Goal: Register for event/course

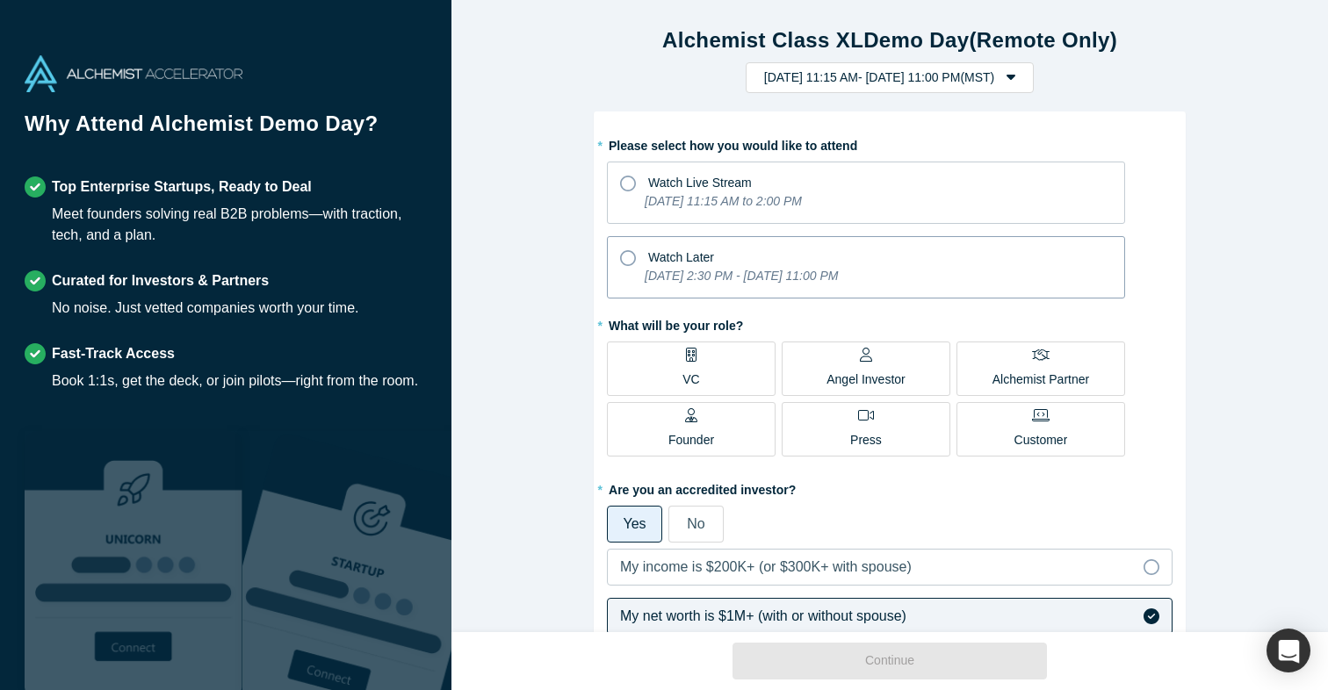
click at [751, 263] on div "Watch Later" at bounding box center [866, 255] width 492 height 24
click at [0, 0] on input "Watch Later [DATE] 2:30 PM - [DATE] 11:00 PM" at bounding box center [0, 0] width 0 height 0
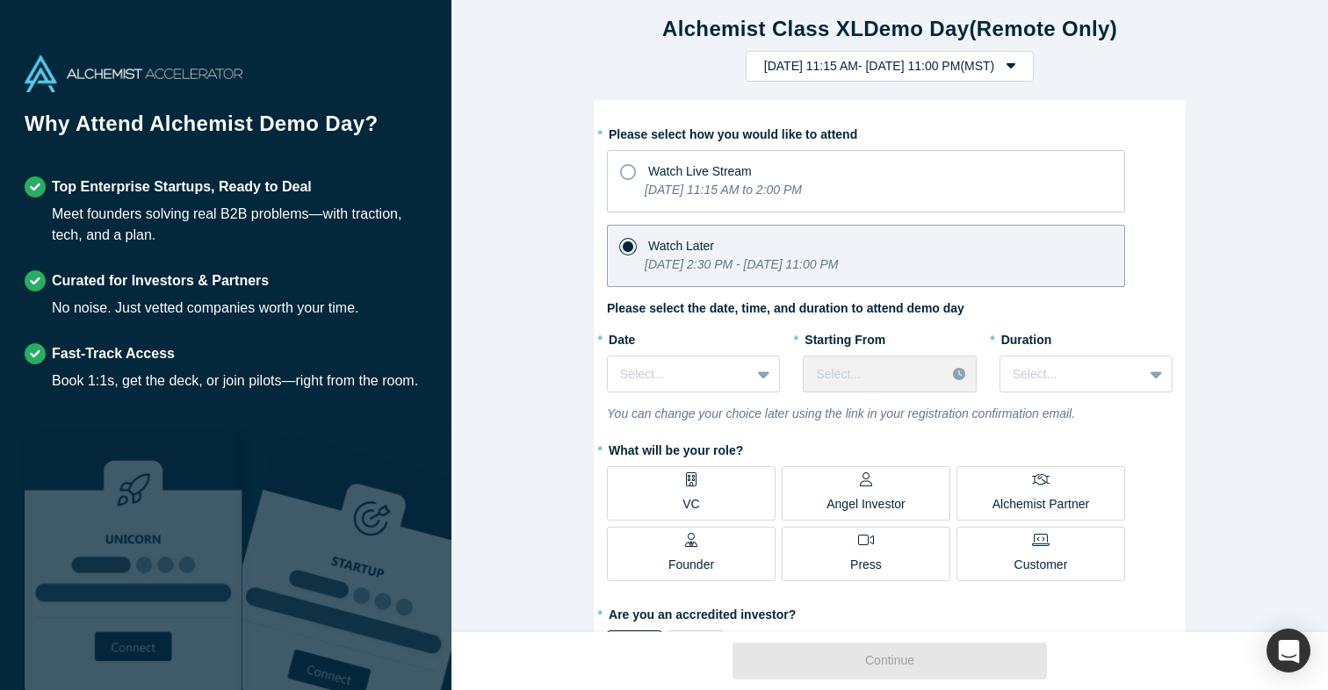
scroll to position [50, 0]
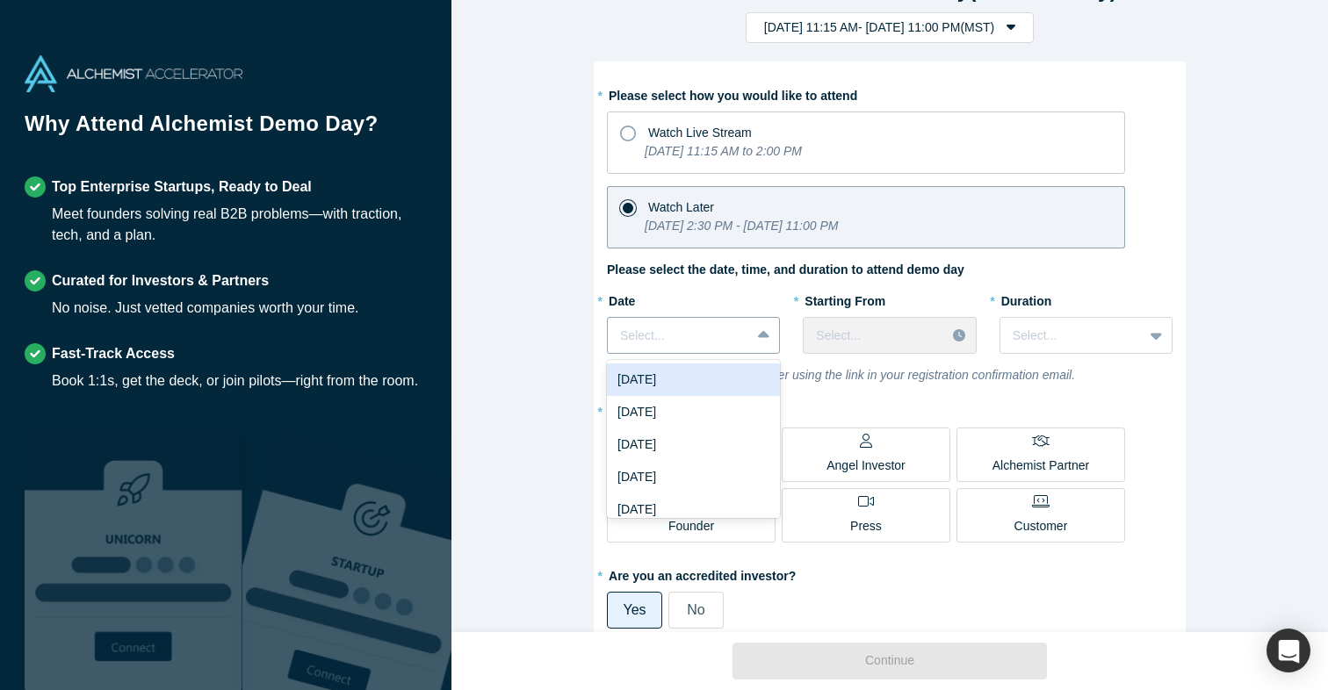
click at [735, 328] on div at bounding box center [679, 336] width 118 height 22
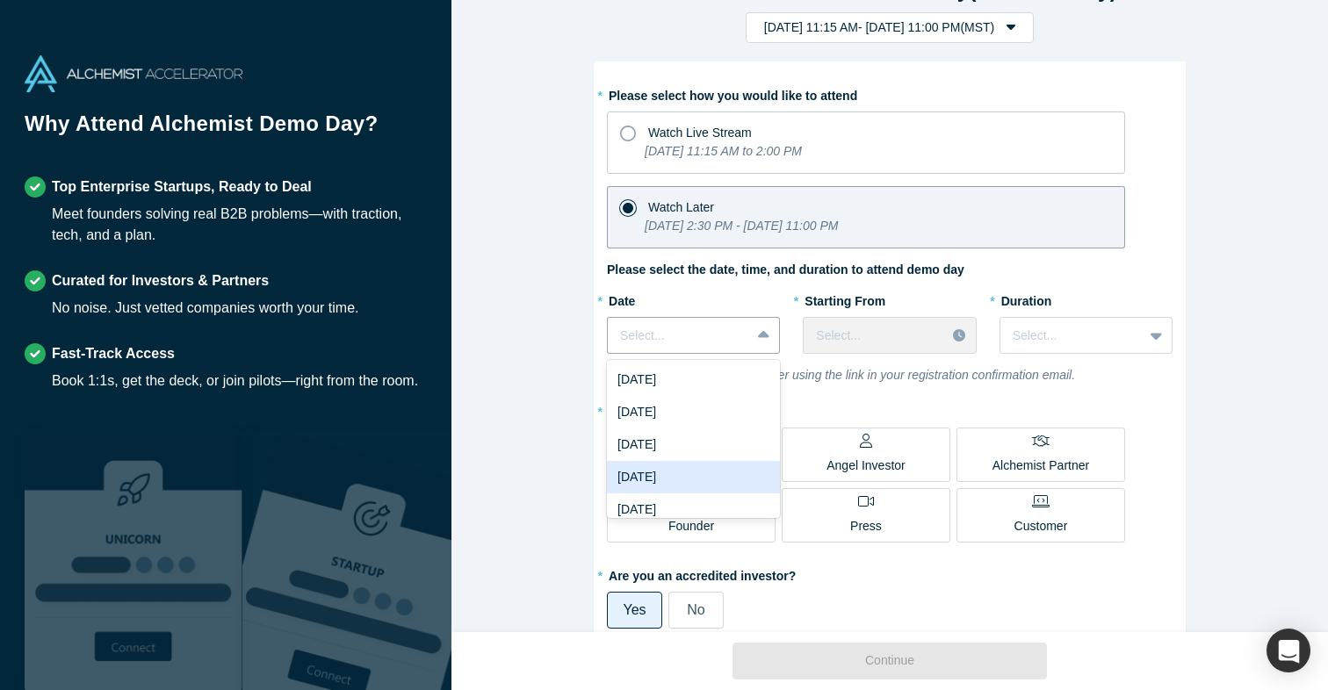
click at [710, 465] on div "[DATE]" at bounding box center [693, 477] width 173 height 32
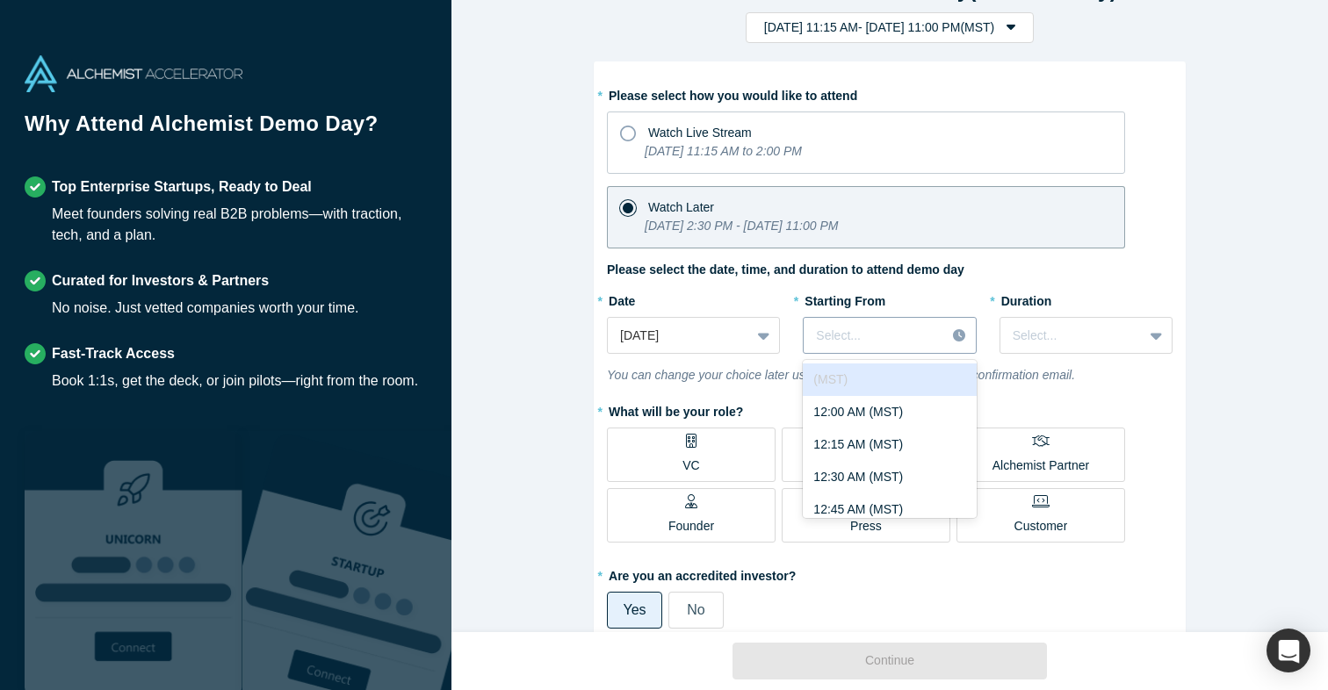
click at [884, 328] on div at bounding box center [874, 336] width 117 height 22
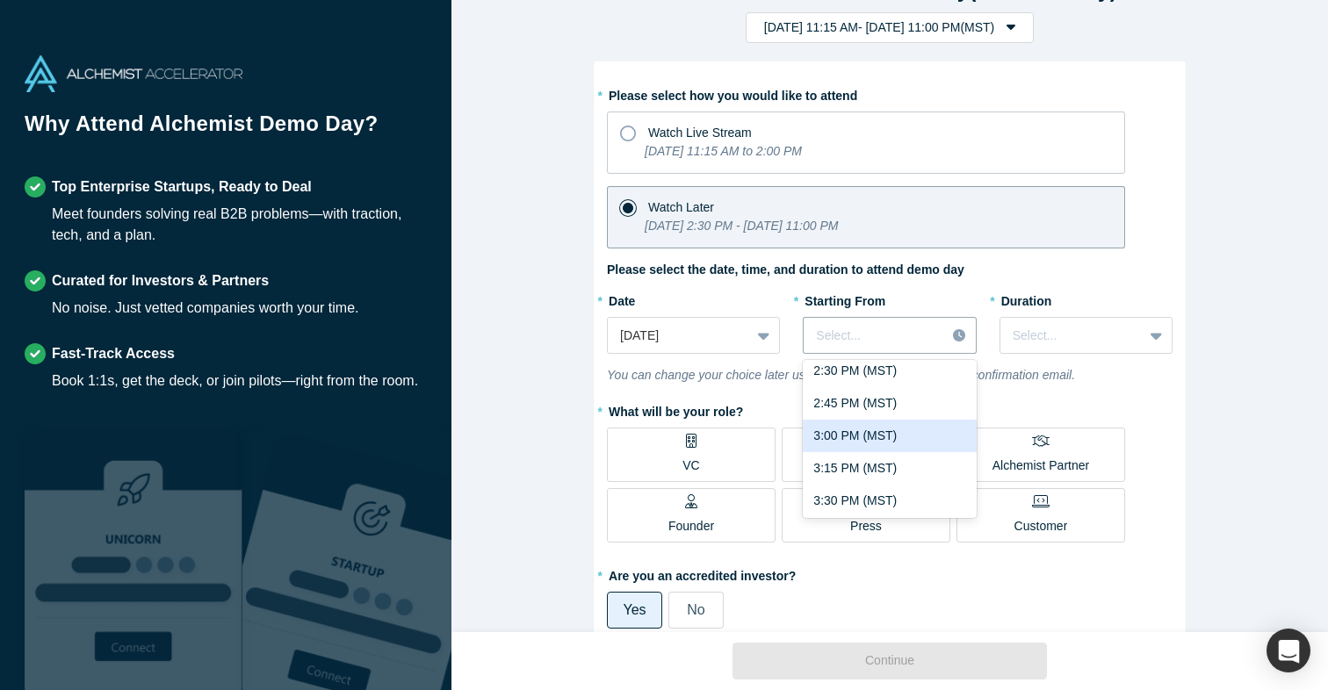
scroll to position [1955, 0]
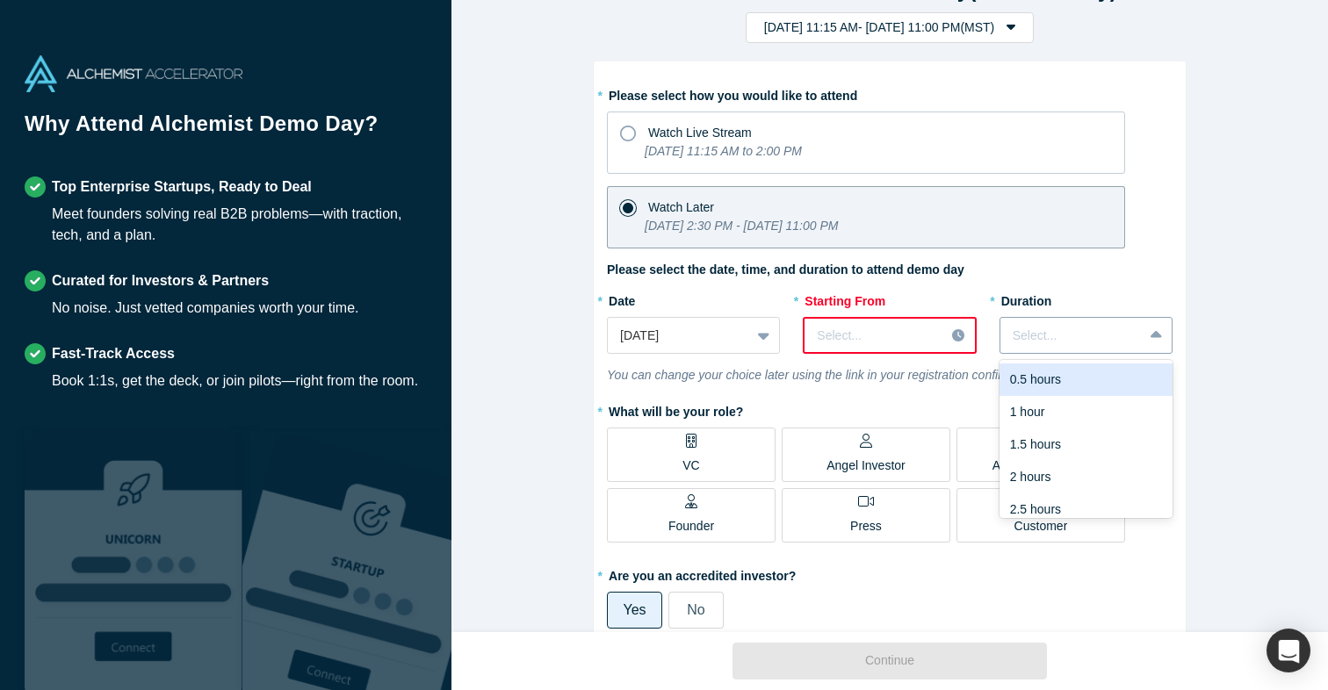
click at [1049, 333] on div at bounding box center [1071, 336] width 118 height 22
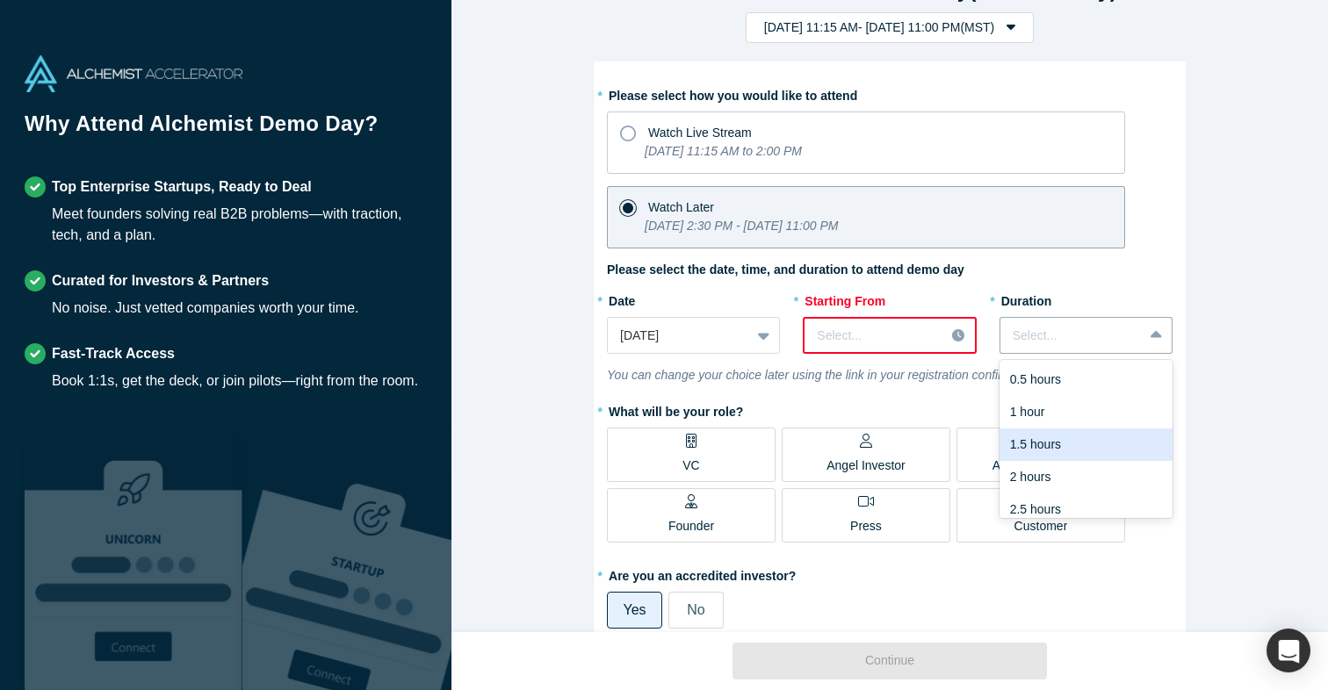
scroll to position [44, 0]
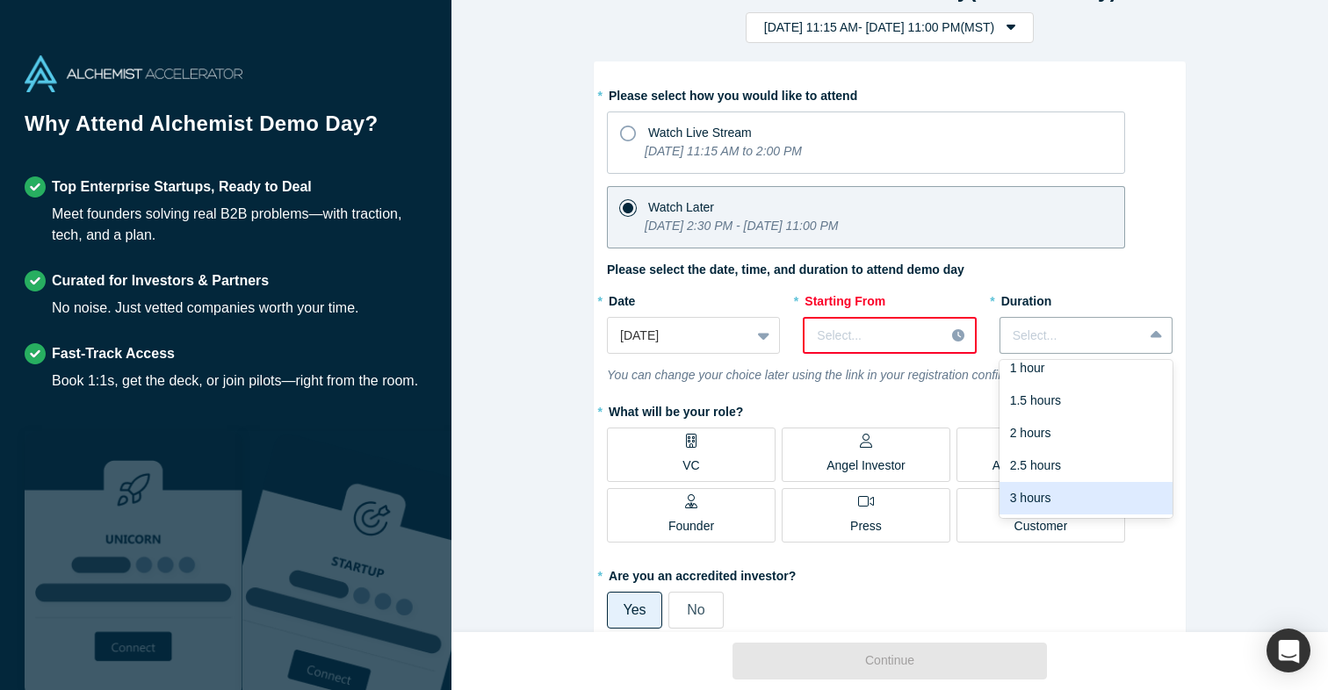
click at [1051, 494] on div "3 hours" at bounding box center [1085, 498] width 173 height 32
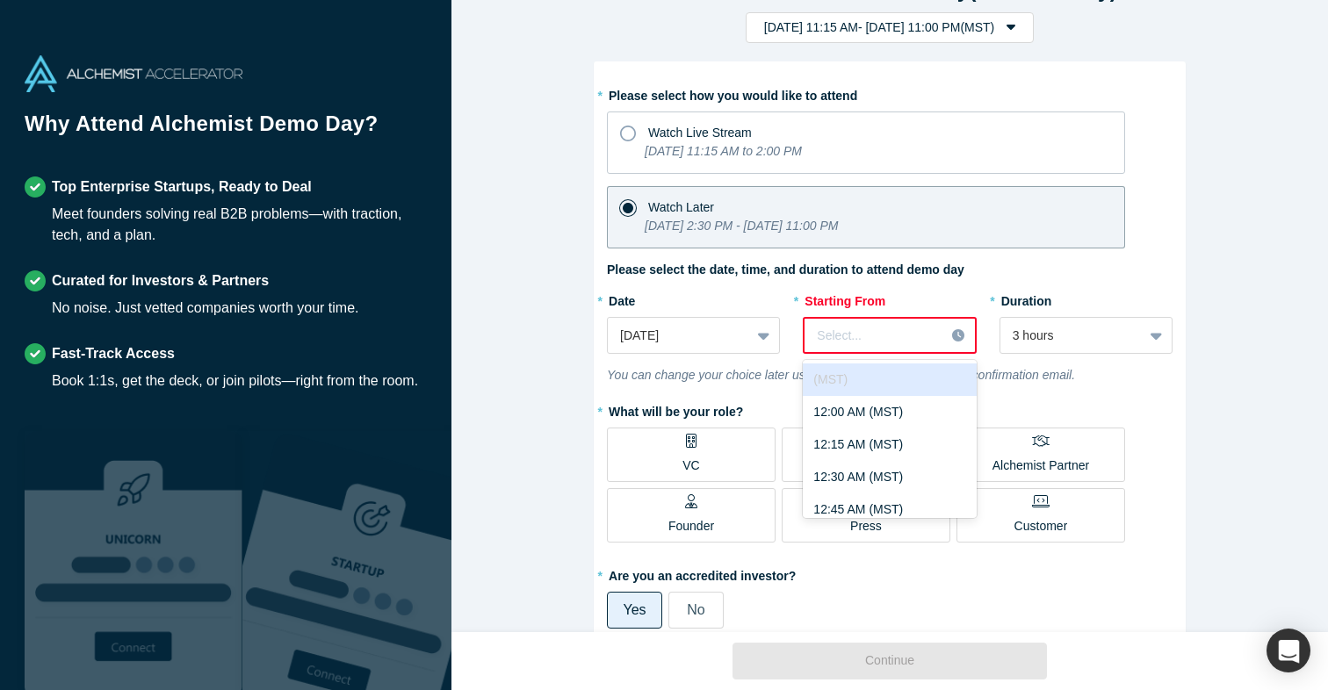
click at [904, 336] on div at bounding box center [874, 336] width 115 height 22
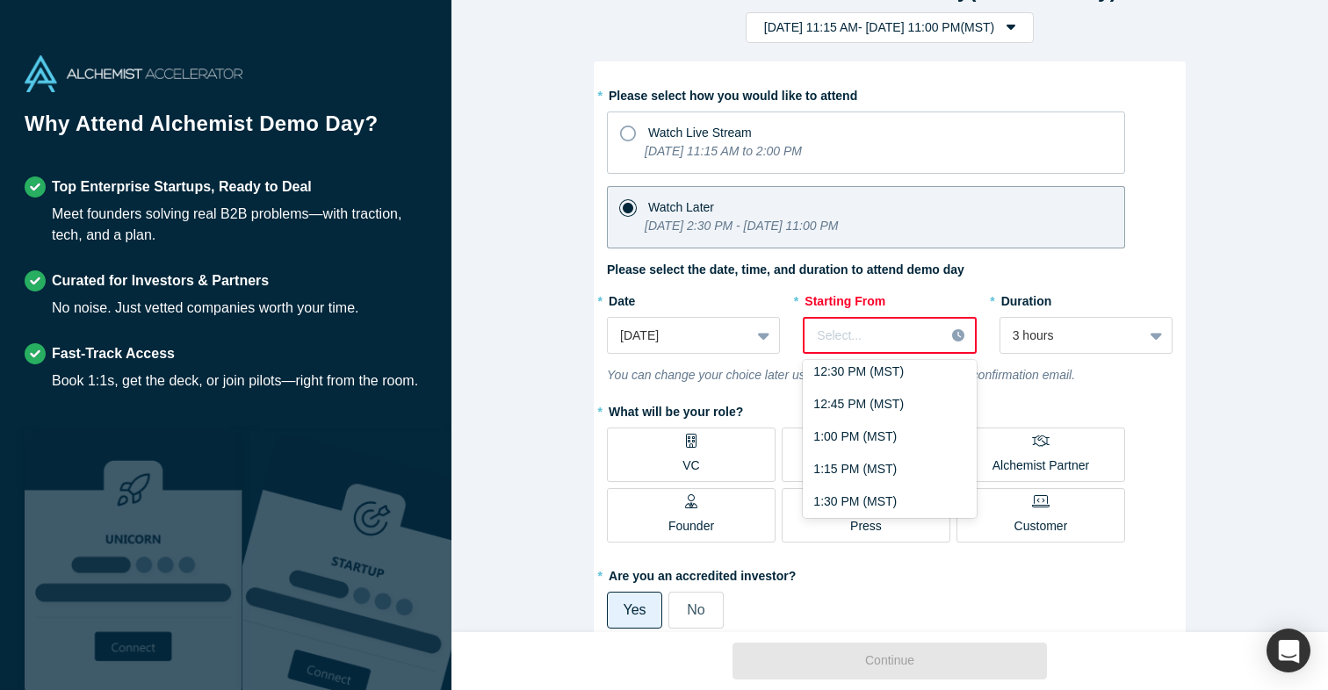
scroll to position [1661, 0]
click at [890, 448] on div "1:00 PM (MST)" at bounding box center [889, 440] width 173 height 32
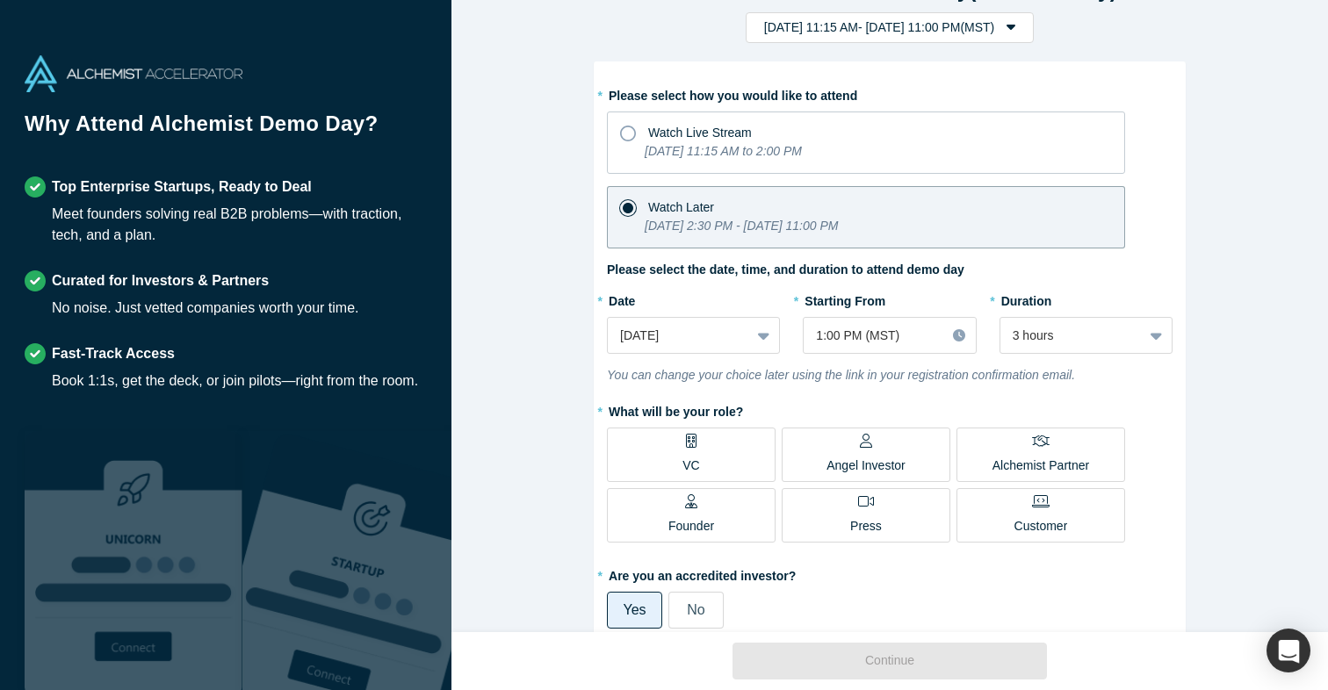
click at [989, 457] on label "Alchemist Partner" at bounding box center [1040, 455] width 169 height 54
click at [0, 0] on input "Alchemist Partner" at bounding box center [0, 0] width 0 height 0
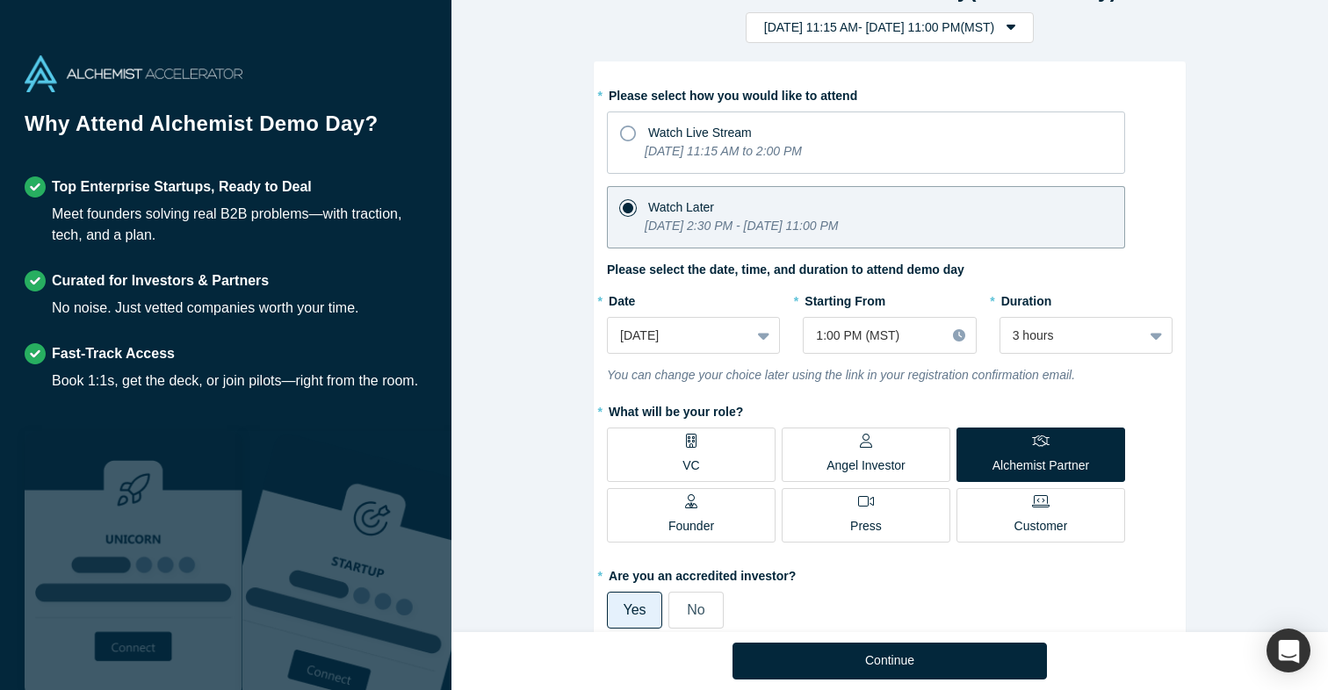
click at [875, 436] on div "Angel Investor" at bounding box center [865, 454] width 79 height 41
click at [0, 0] on input "Angel Investor" at bounding box center [0, 0] width 0 height 0
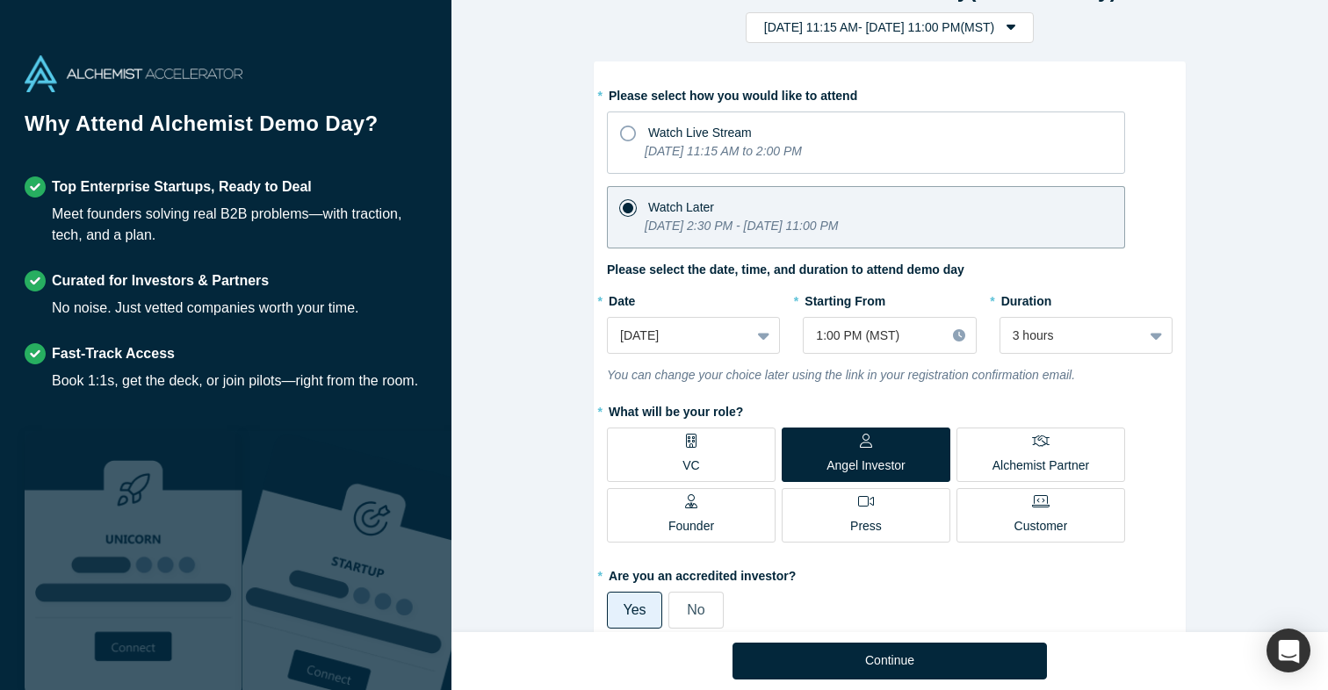
click at [1051, 450] on div "Alchemist Partner" at bounding box center [1040, 454] width 97 height 41
click at [0, 0] on input "Alchemist Partner" at bounding box center [0, 0] width 0 height 0
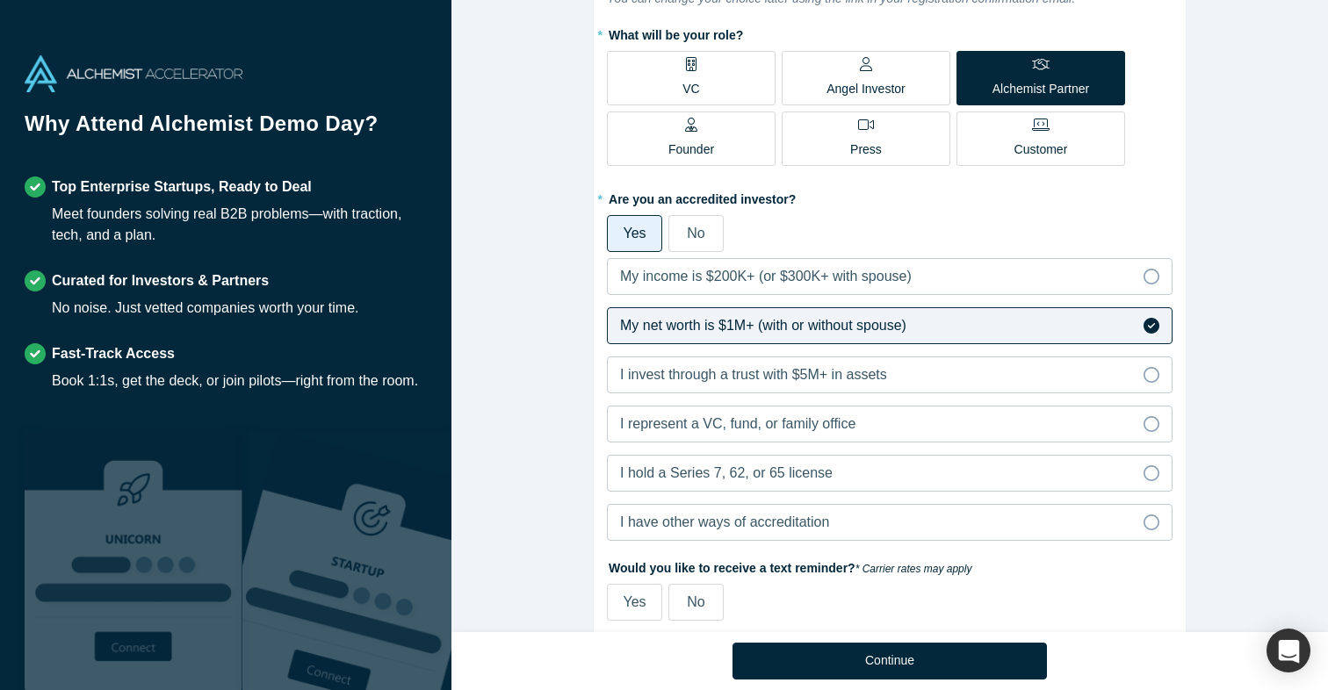
scroll to position [428, 0]
click at [635, 588] on label "Yes" at bounding box center [634, 601] width 55 height 37
click at [0, 0] on input "Yes" at bounding box center [0, 0] width 0 height 0
select select "US"
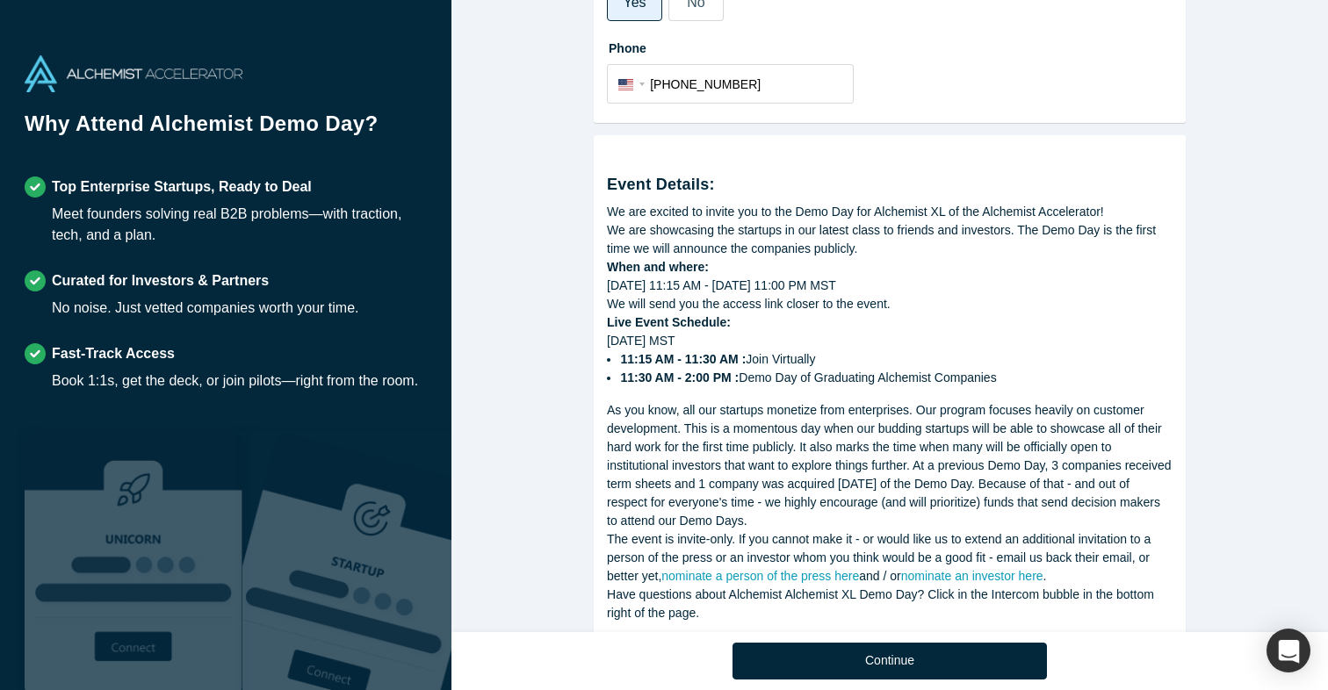
scroll to position [1072, 0]
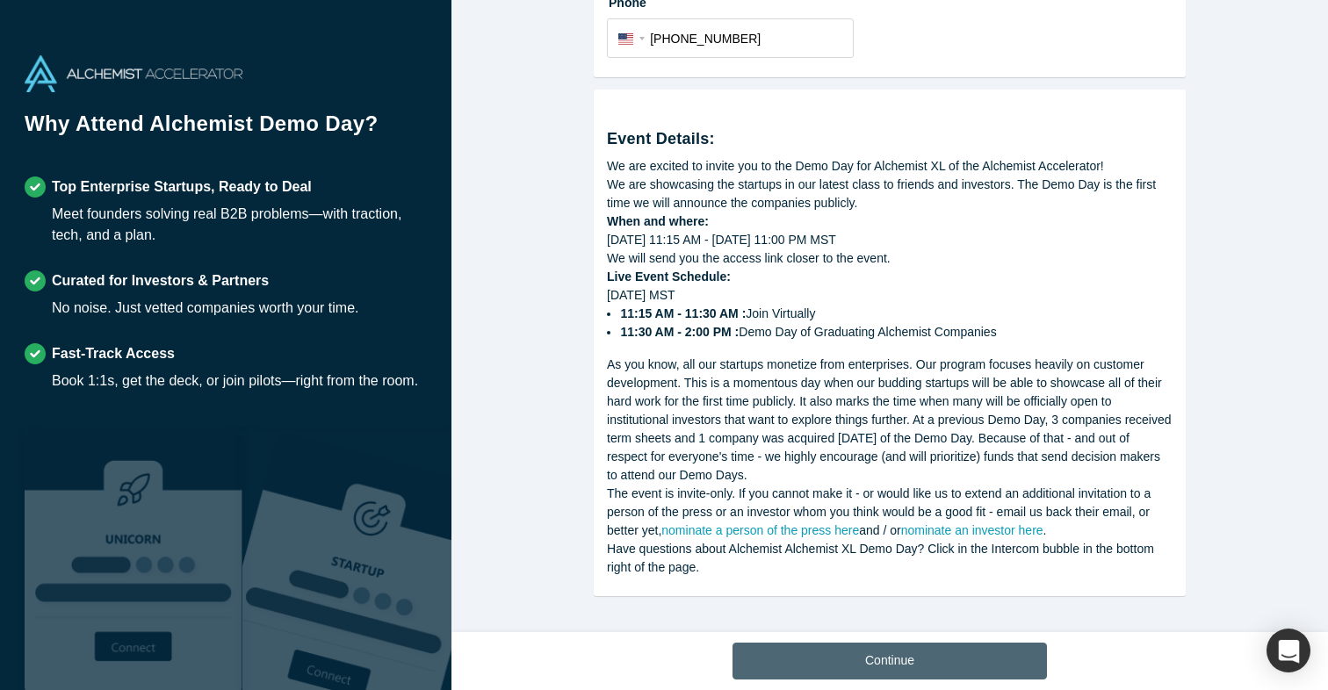
click at [840, 667] on button "Continue" at bounding box center [889, 661] width 314 height 37
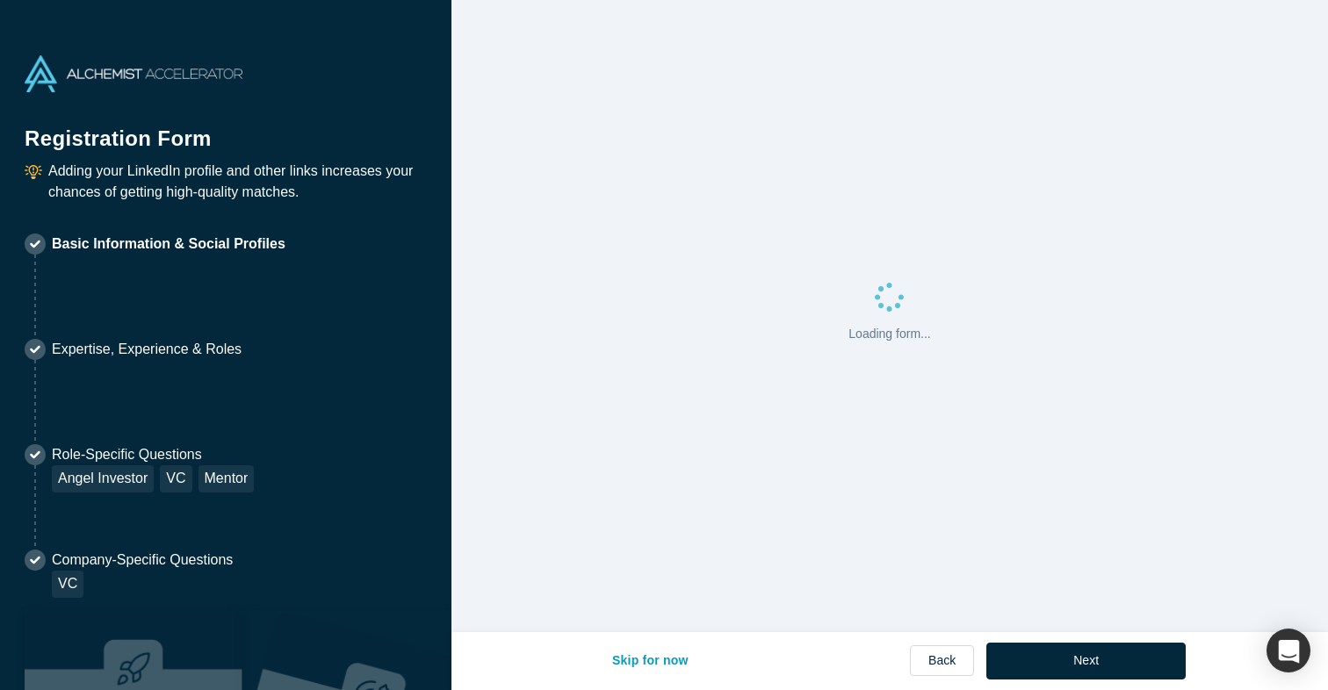
select select "US"
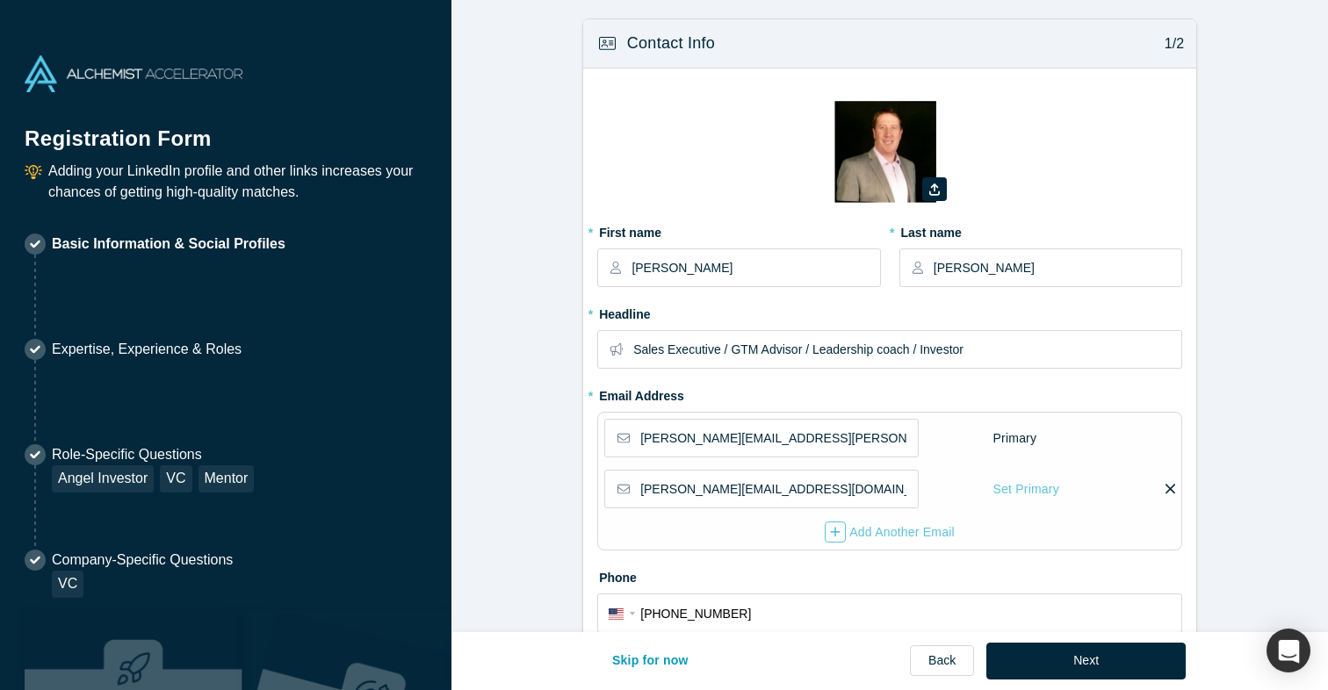
type input "[GEOGRAPHIC_DATA], [GEOGRAPHIC_DATA], [GEOGRAPHIC_DATA]"
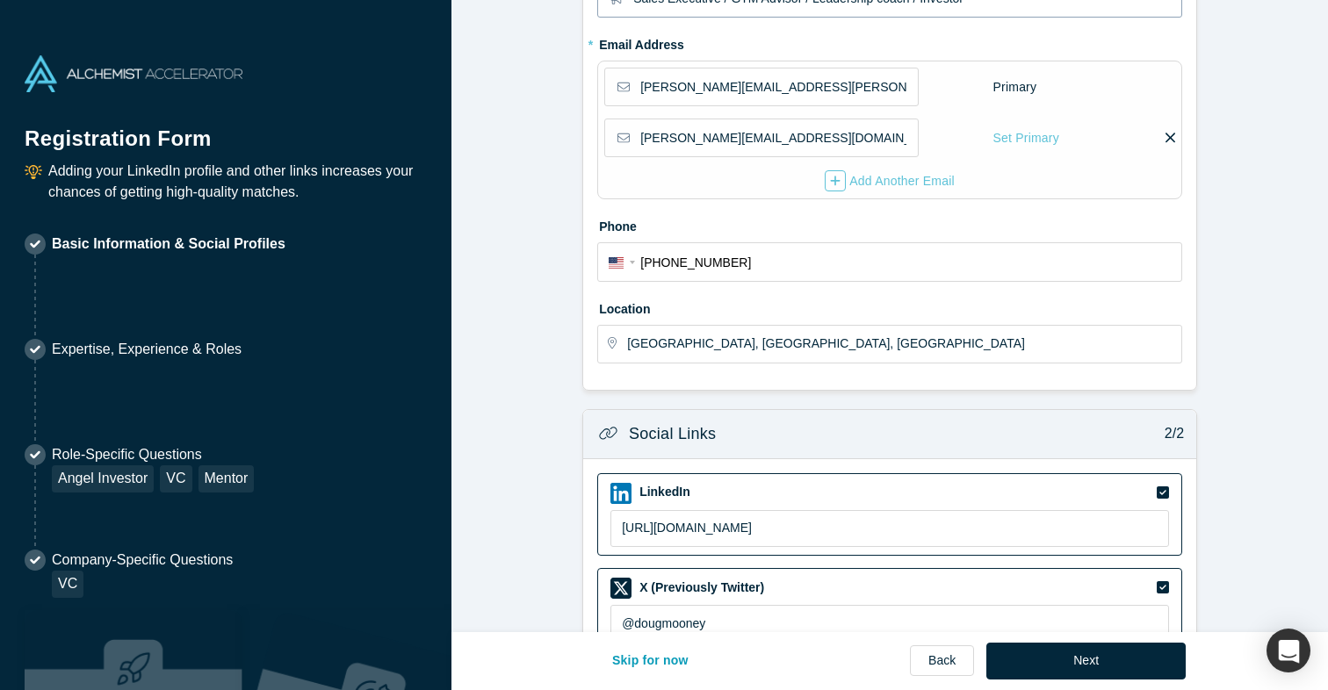
scroll to position [349, 0]
click at [1024, 139] on div "Set Primary" at bounding box center [1026, 140] width 68 height 31
click at [0, 0] on input "Set Primary" at bounding box center [0, 0] width 0 height 0
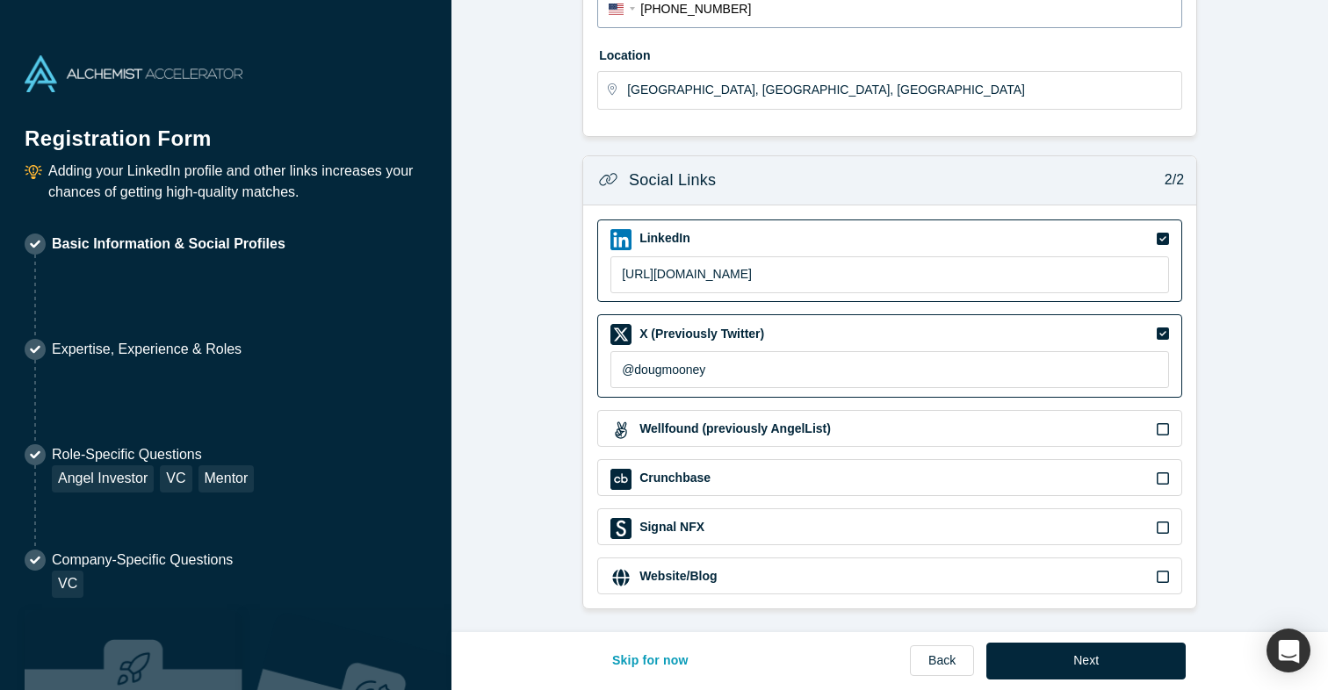
scroll to position [607, 0]
click at [1163, 326] on icon at bounding box center [1162, 332] width 12 height 12
click at [0, 0] on input "checkbox" at bounding box center [0, 0] width 0 height 0
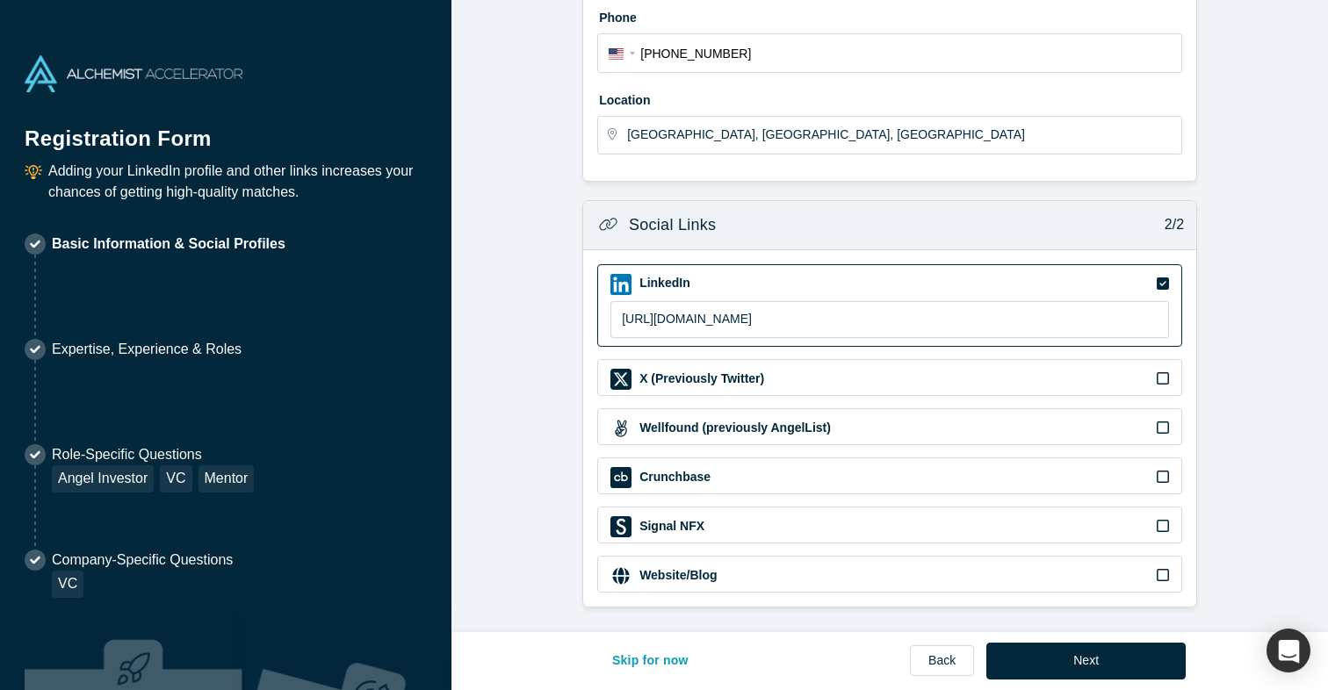
scroll to position [561, 0]
click at [1099, 660] on button "Next" at bounding box center [1085, 661] width 199 height 37
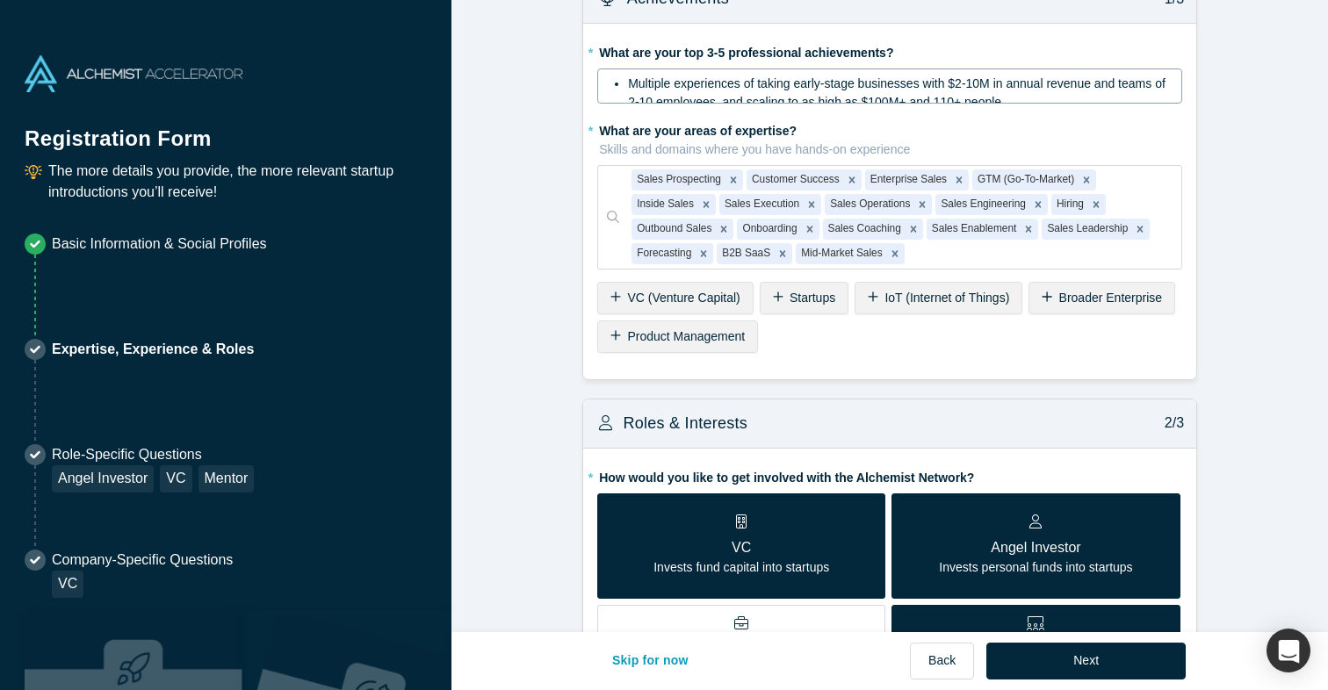
scroll to position [48, 0]
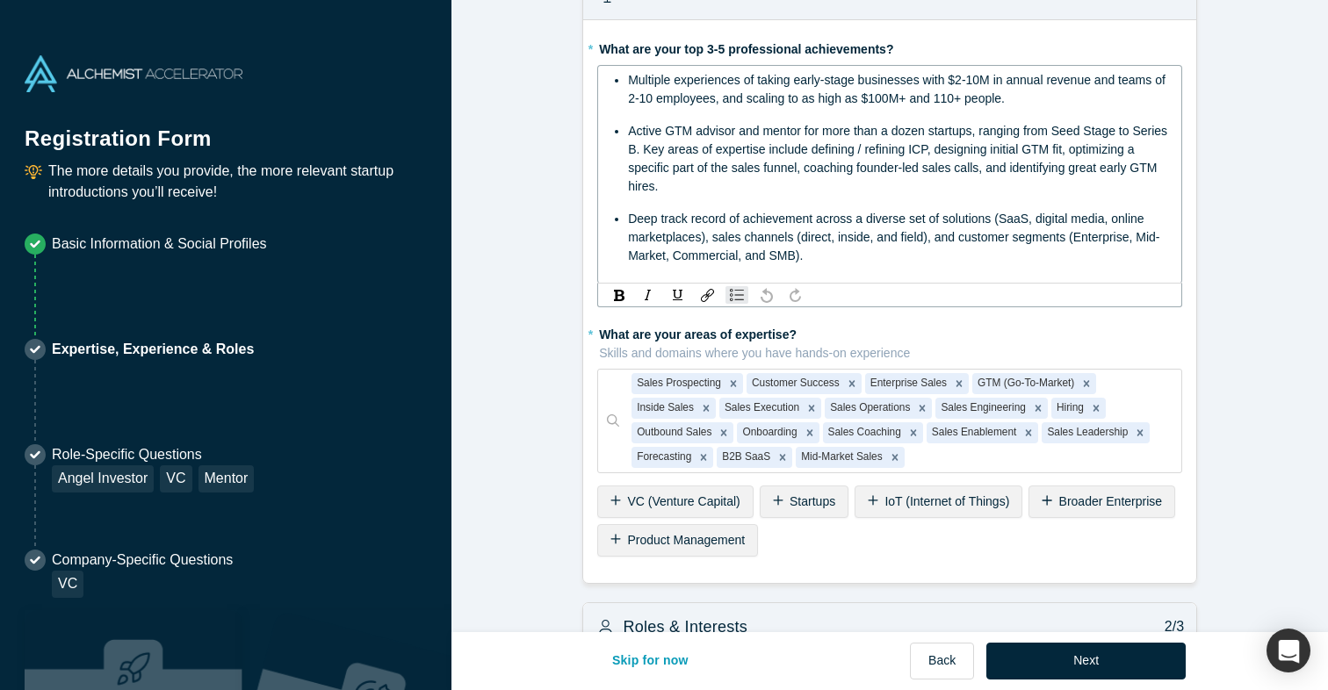
click at [1000, 94] on span "Multiple experiences of taking early-stage businesses with $2-10M in annual rev…" at bounding box center [898, 89] width 541 height 32
click at [630, 155] on span "Active GTM advisor and mentor for more than a dozen startups, ranging from Seed…" at bounding box center [899, 158] width 543 height 69
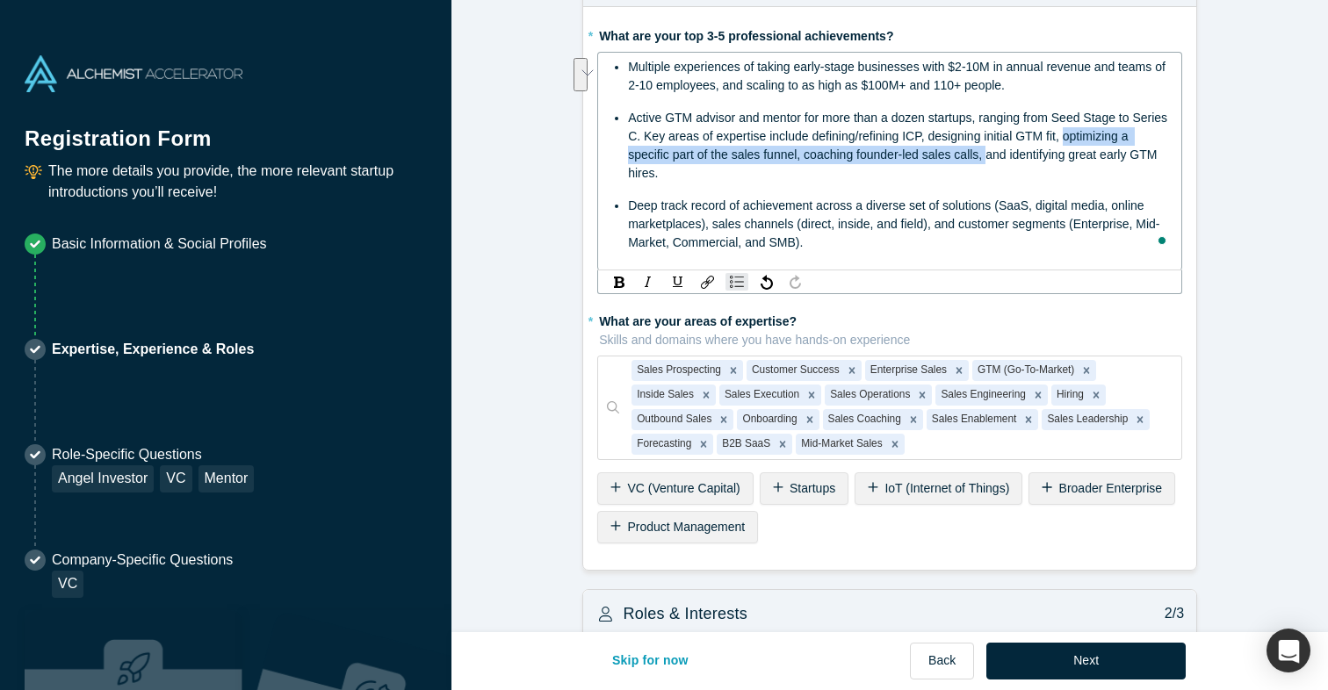
drag, startPoint x: 1063, startPoint y: 137, endPoint x: 989, endPoint y: 153, distance: 75.4
click at [989, 153] on span "Active GTM advisor and mentor for more than a dozen startups, ranging from Seed…" at bounding box center [899, 145] width 543 height 69
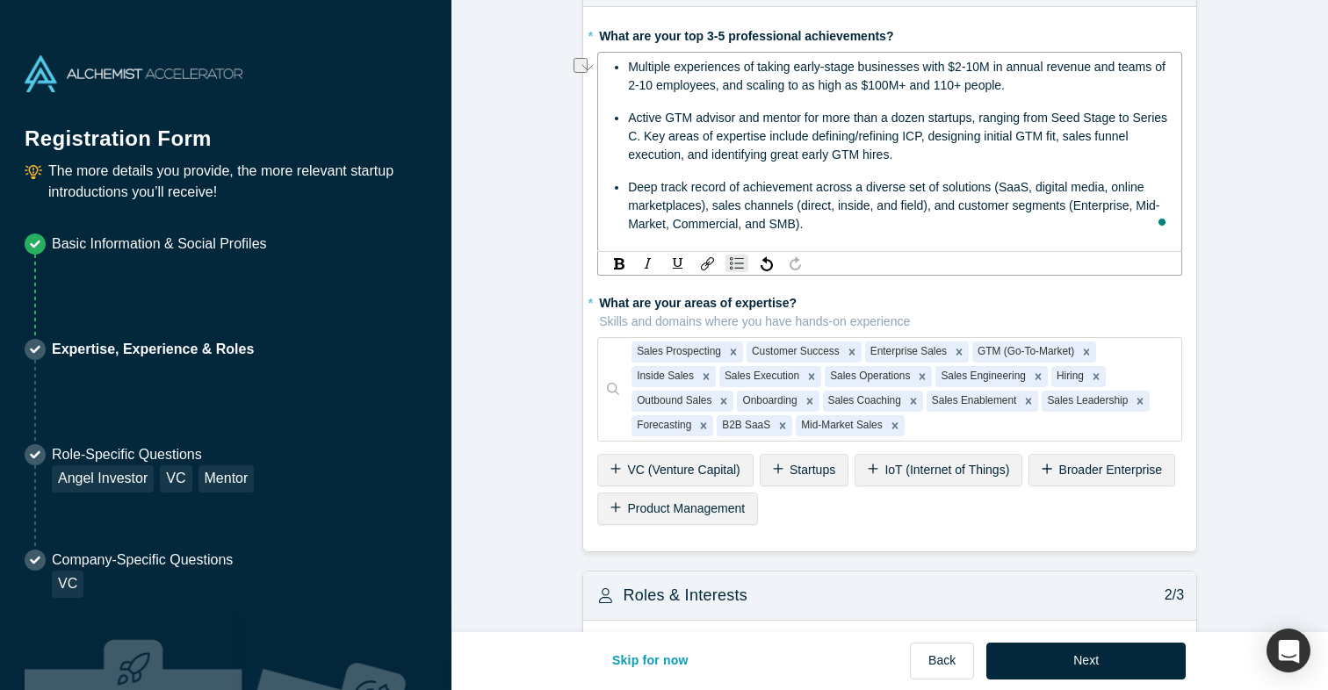
drag, startPoint x: 910, startPoint y: 157, endPoint x: 688, endPoint y: 158, distance: 221.3
click at [688, 158] on div "Active GTM advisor and mentor for more than a dozen startups, ranging from Seed…" at bounding box center [899, 136] width 543 height 55
click at [1106, 140] on span "Active GTM advisor and mentor for more than a dozen startups, ranging from Seed…" at bounding box center [899, 136] width 543 height 51
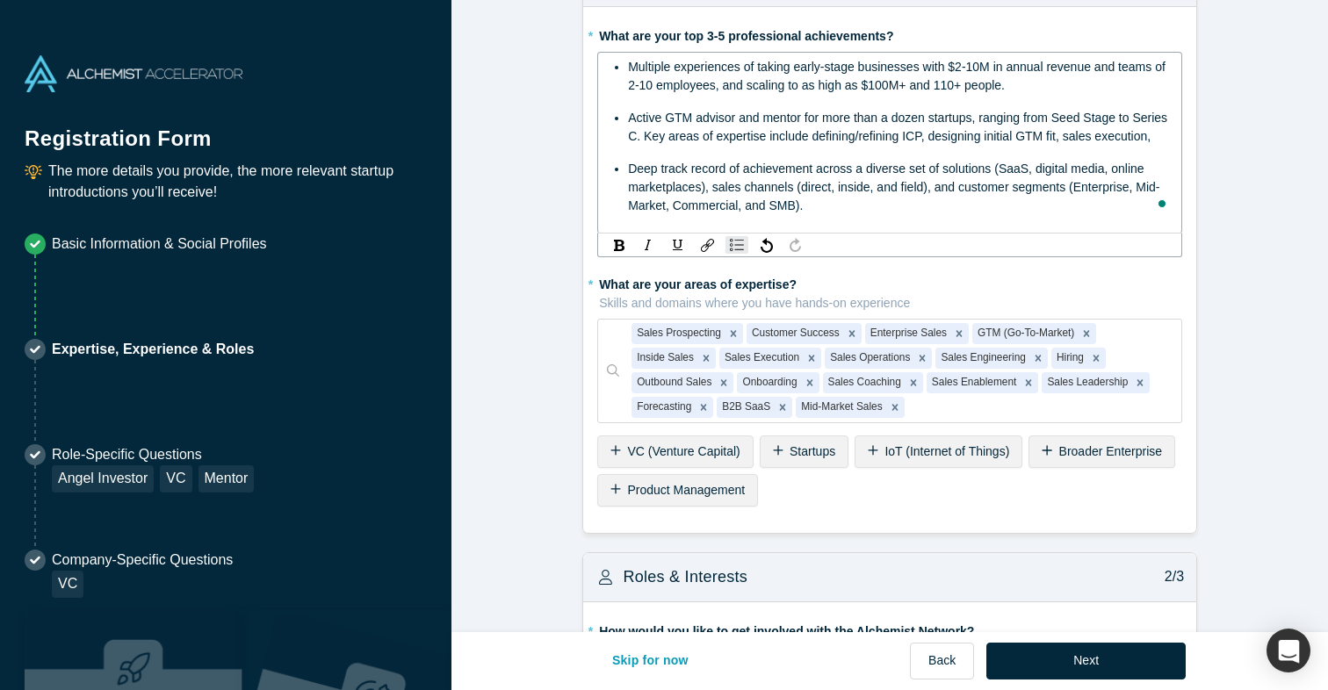
click at [1168, 133] on div "Active GTM advisor and mentor for more than a dozen startups, ranging from Seed…" at bounding box center [899, 127] width 543 height 37
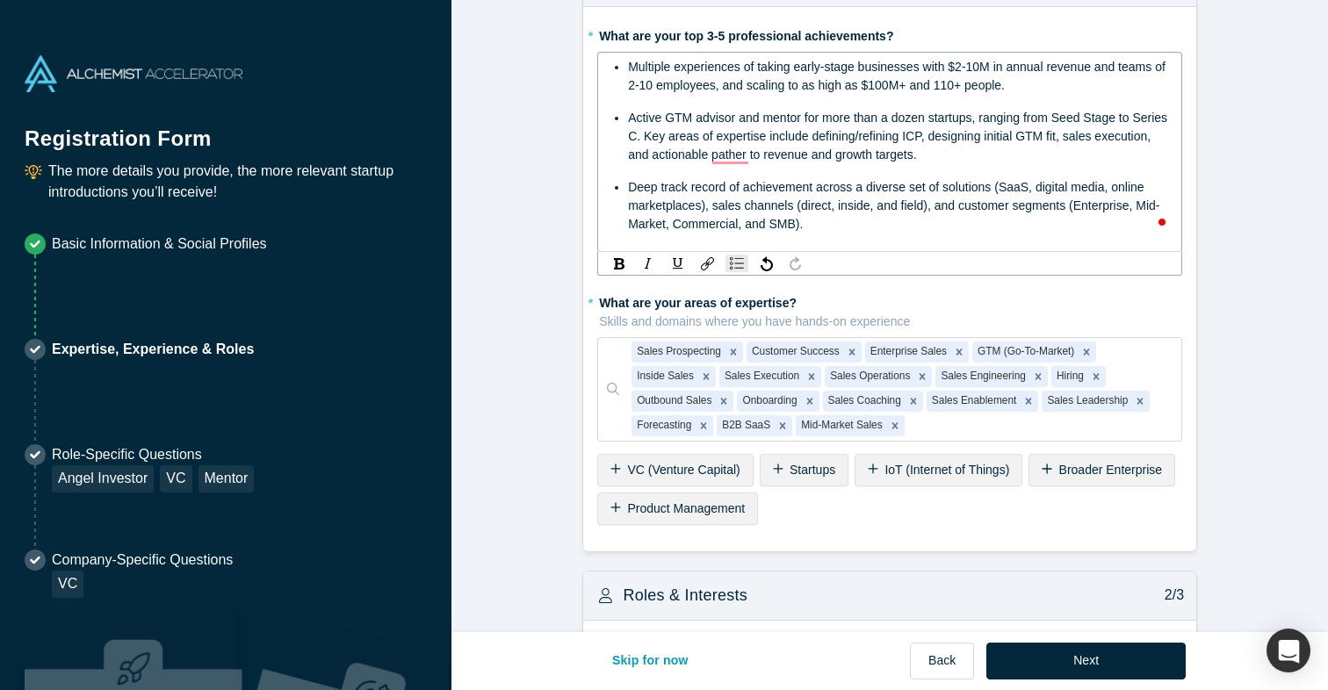
scroll to position [65, 0]
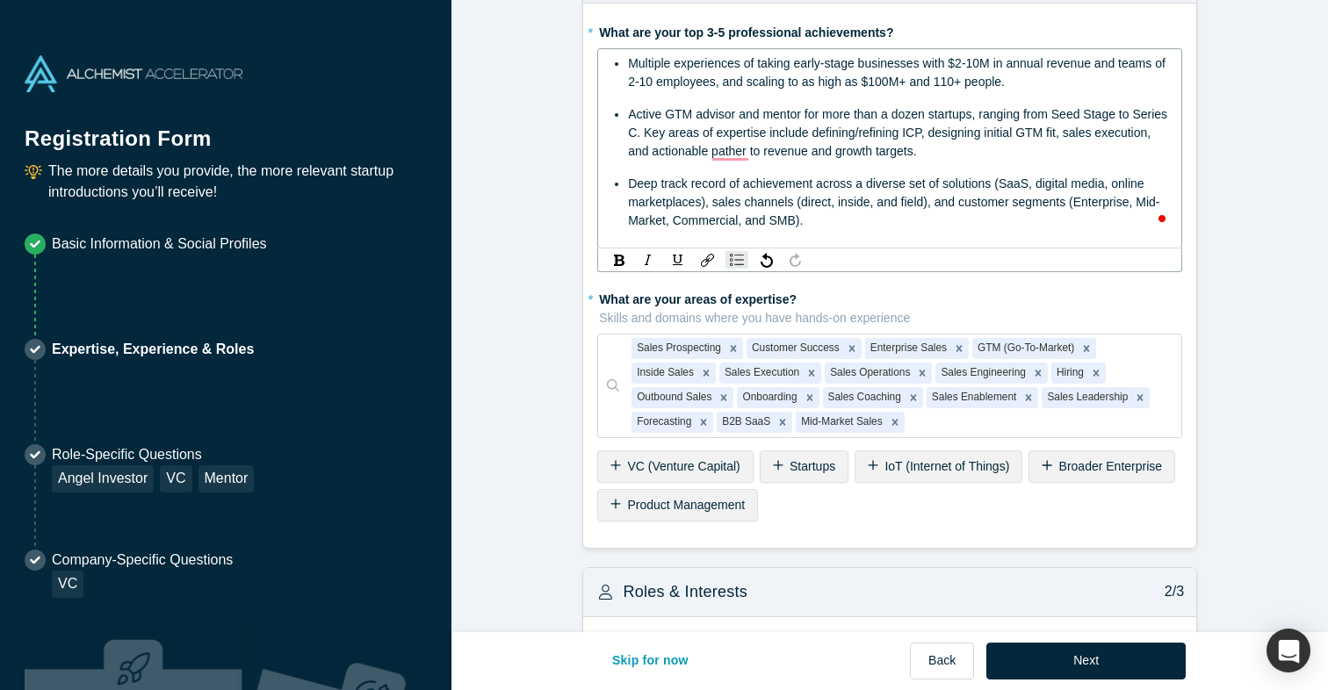
click at [737, 153] on span "Active GTM advisor and mentor for more than a dozen startups, ranging from Seed…" at bounding box center [899, 132] width 543 height 51
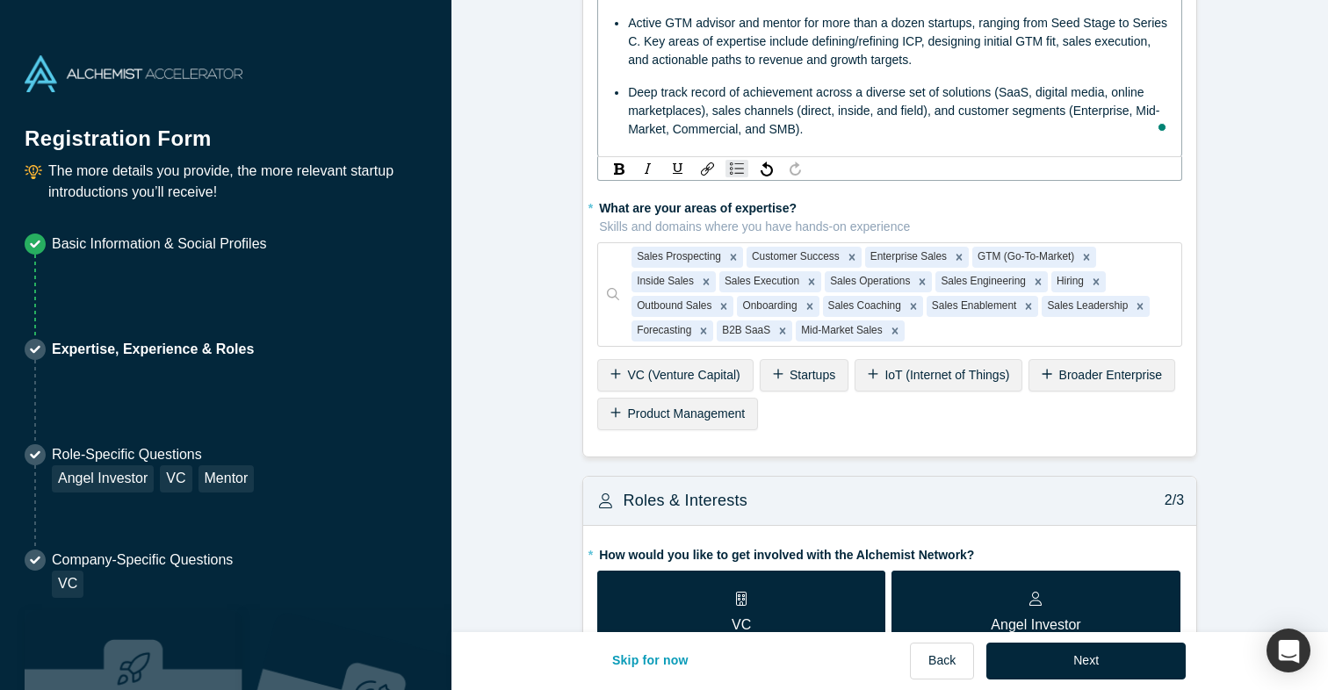
scroll to position [143, 0]
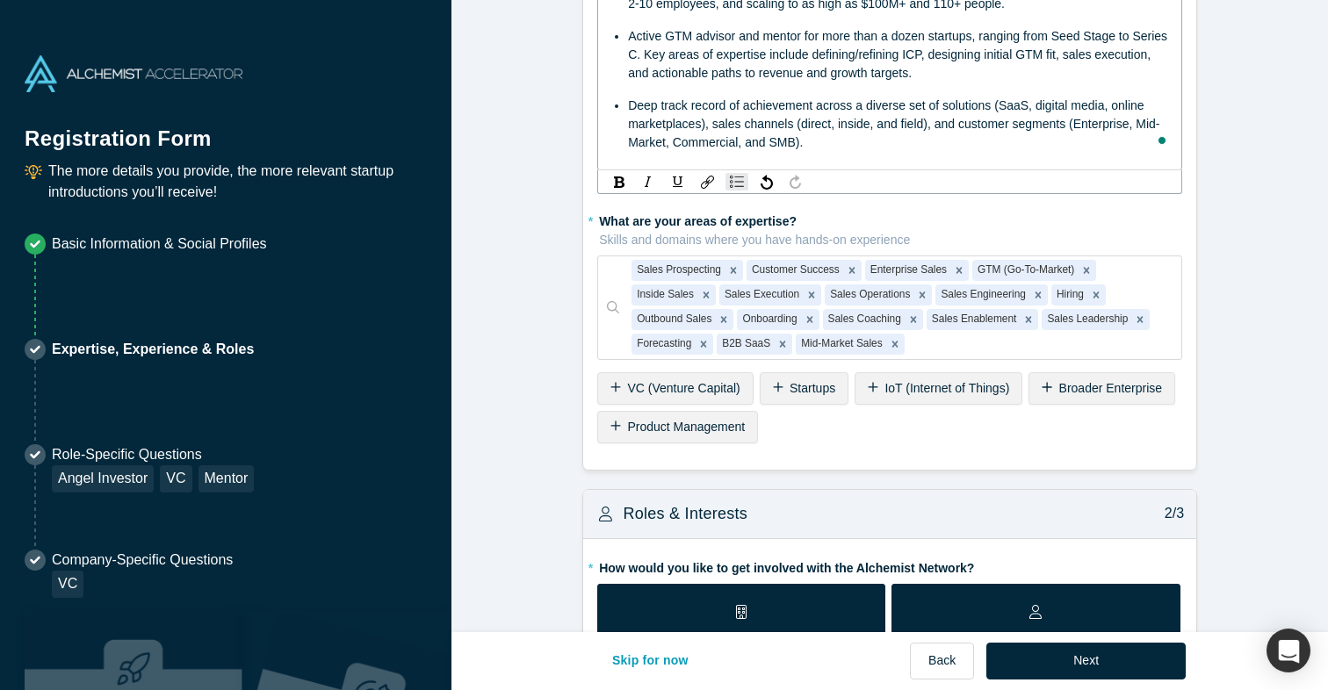
click at [762, 76] on span "Active GTM advisor and mentor for more than a dozen startups, ranging from Seed…" at bounding box center [899, 54] width 543 height 51
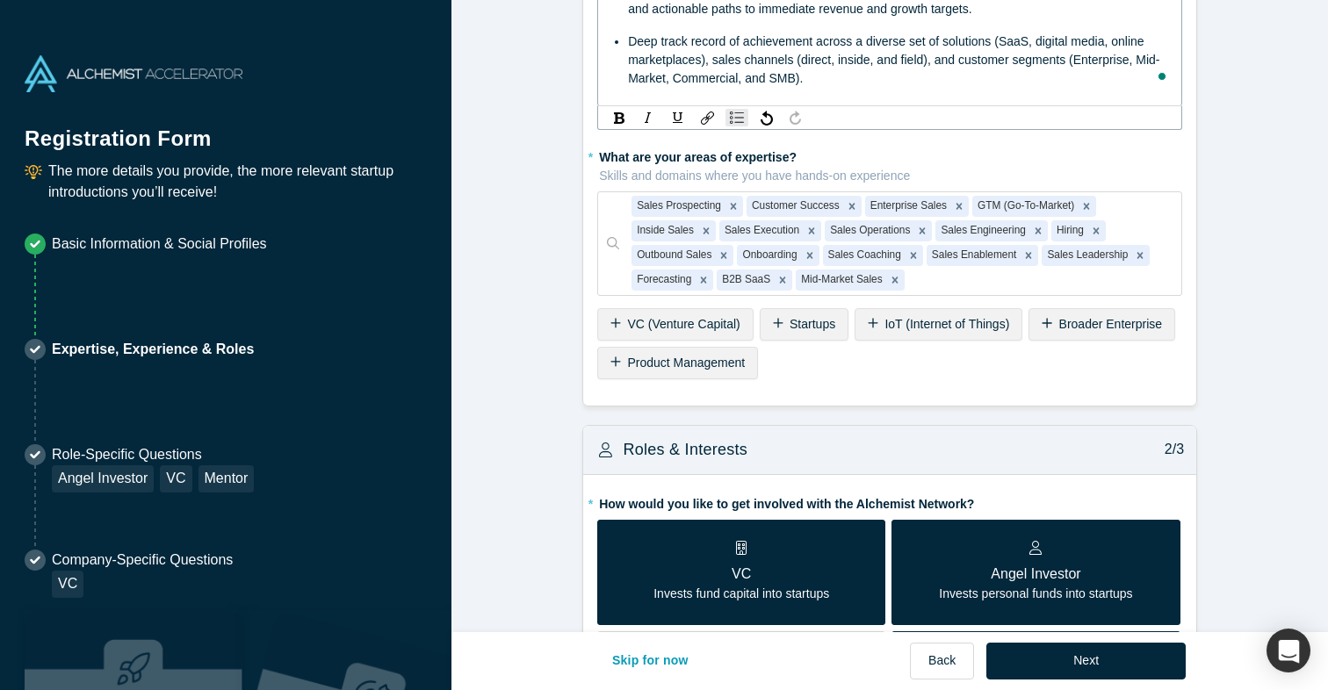
scroll to position [212, 0]
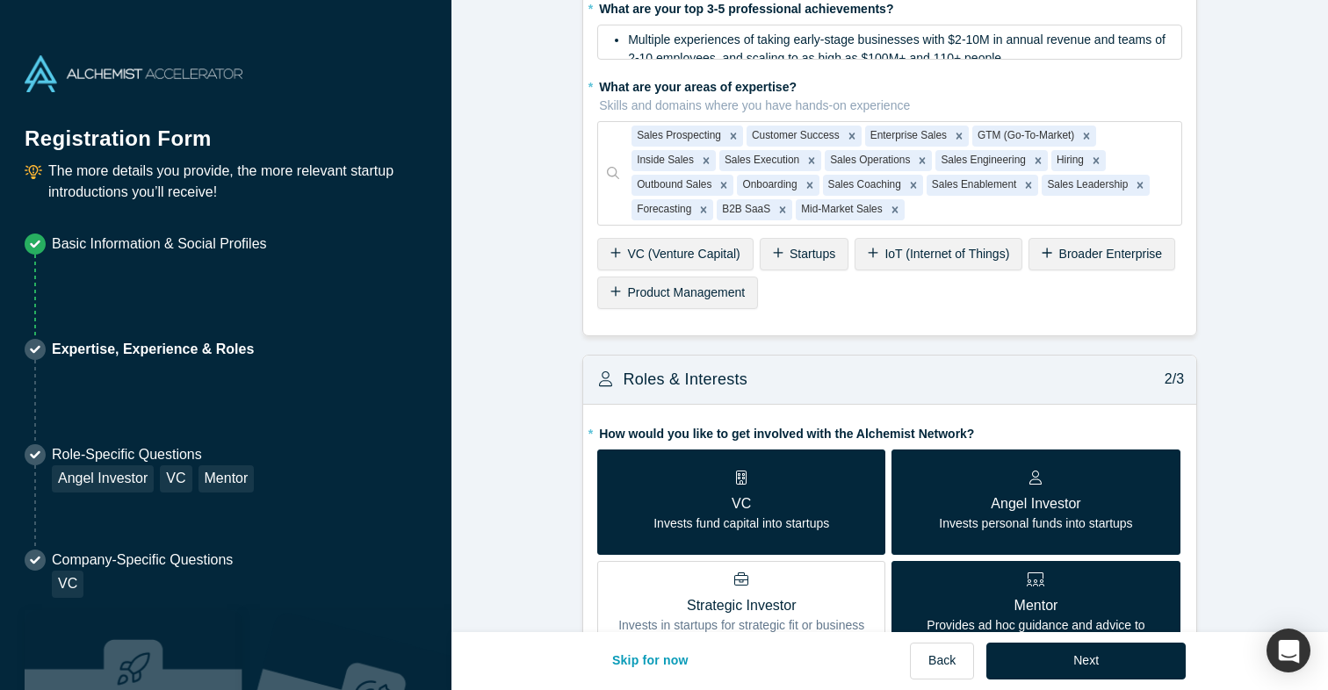
click at [796, 270] on div "Startups" at bounding box center [804, 254] width 89 height 32
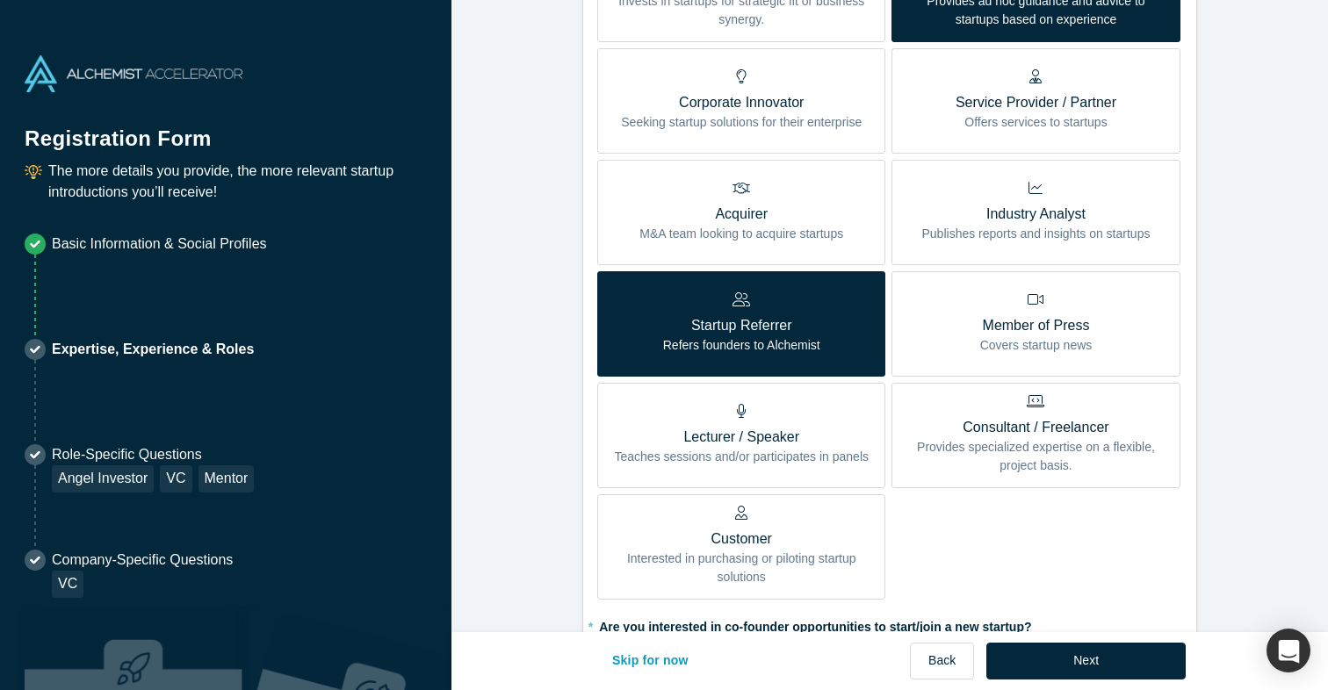
scroll to position [716, 0]
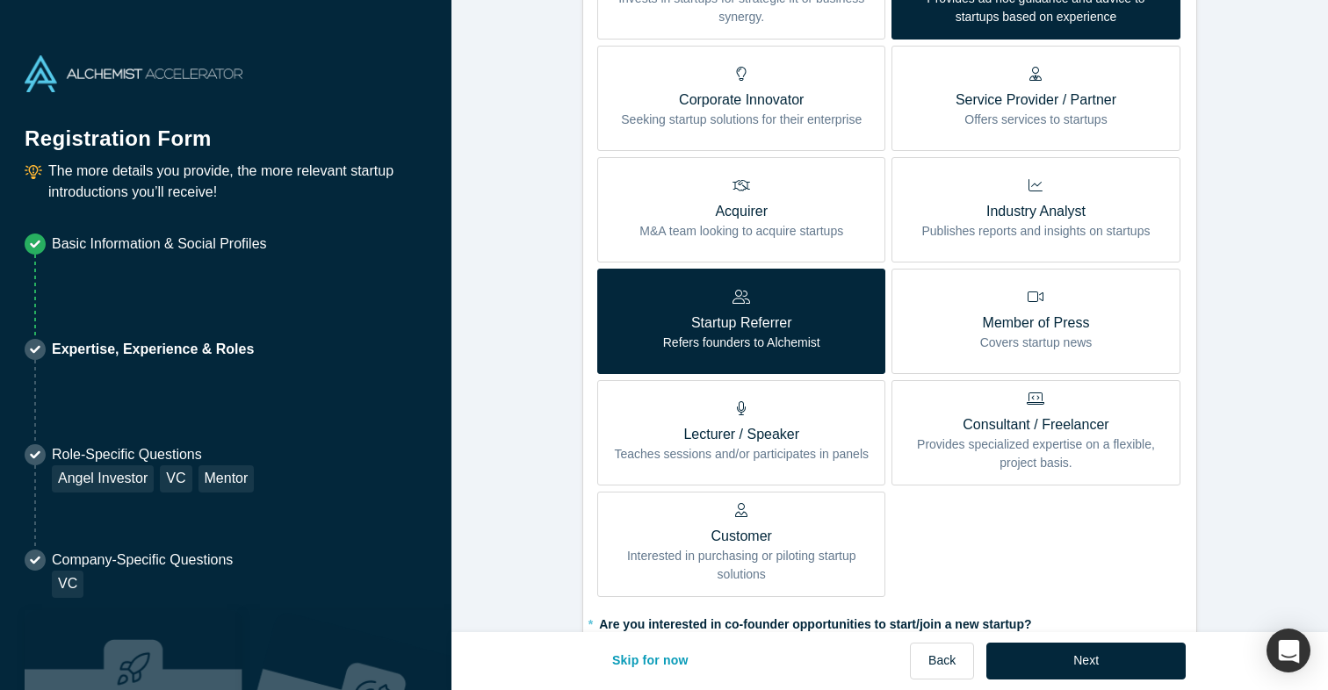
click at [953, 409] on div "Consultant / Freelancer Provides specialized expertise on a flexible, project b…" at bounding box center [1035, 432] width 262 height 81
click at [0, 0] on input "Consultant / Freelancer Provides specialized expertise on a flexible, project b…" at bounding box center [0, 0] width 0 height 0
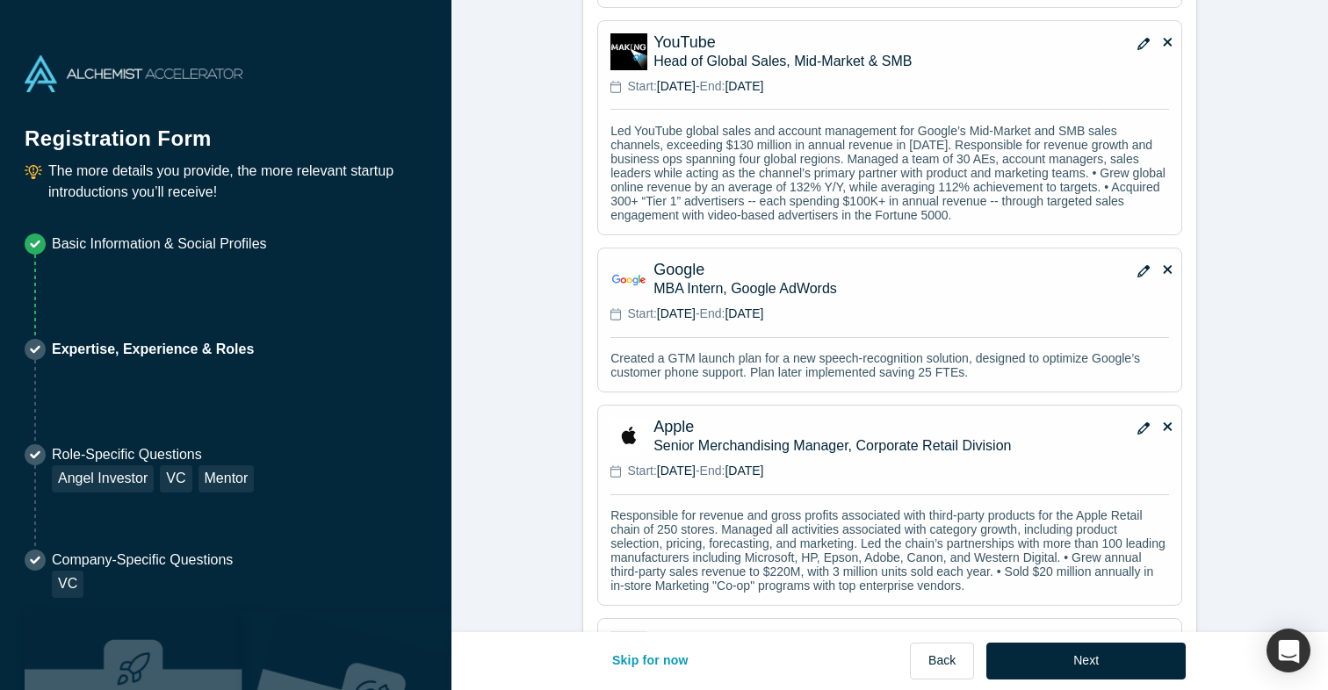
scroll to position [3447, 0]
click at [1140, 52] on icon "button" at bounding box center [1143, 46] width 12 height 12
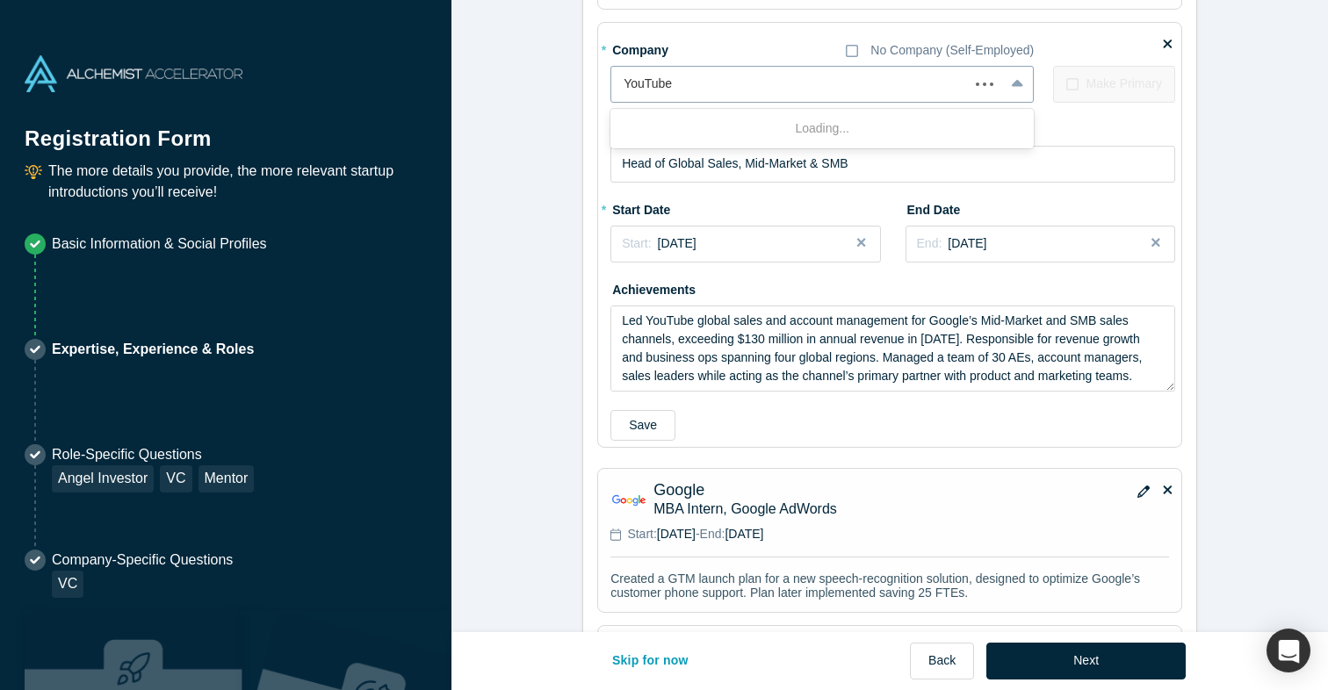
click at [1016, 93] on icon at bounding box center [1017, 85] width 11 height 18
click at [911, 95] on div at bounding box center [807, 84] width 368 height 22
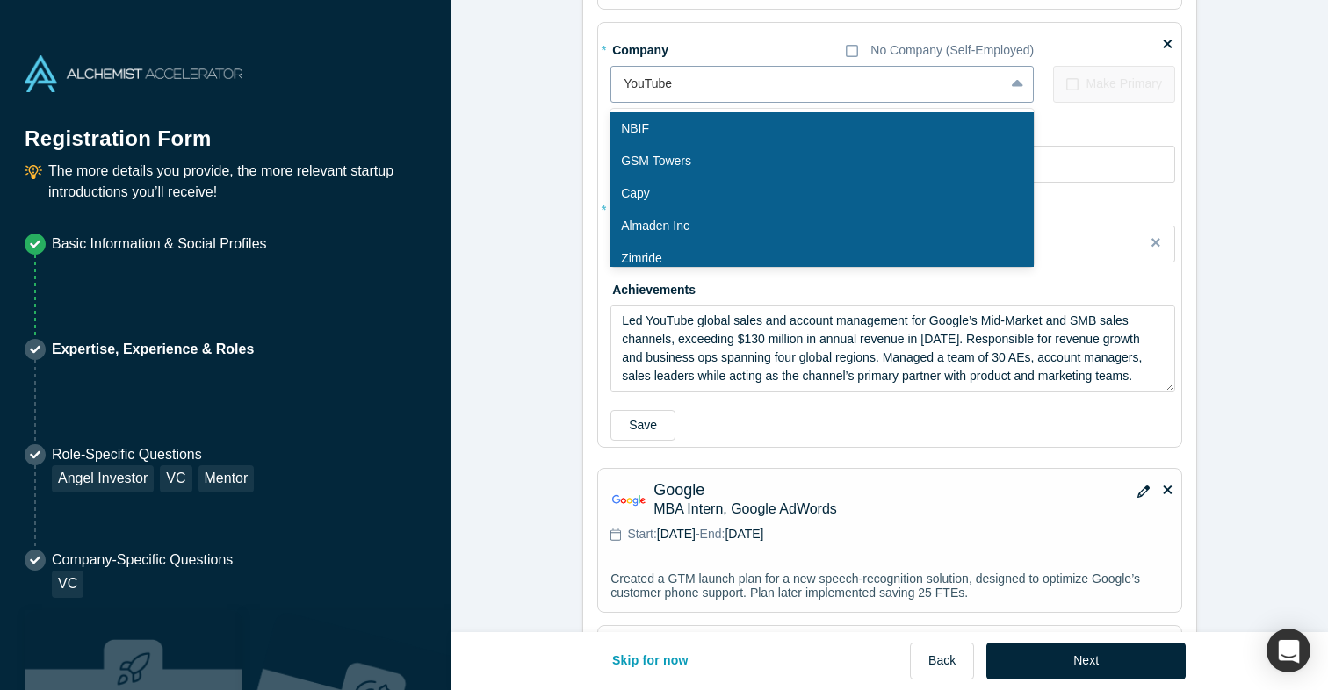
click at [866, 95] on div at bounding box center [807, 84] width 368 height 22
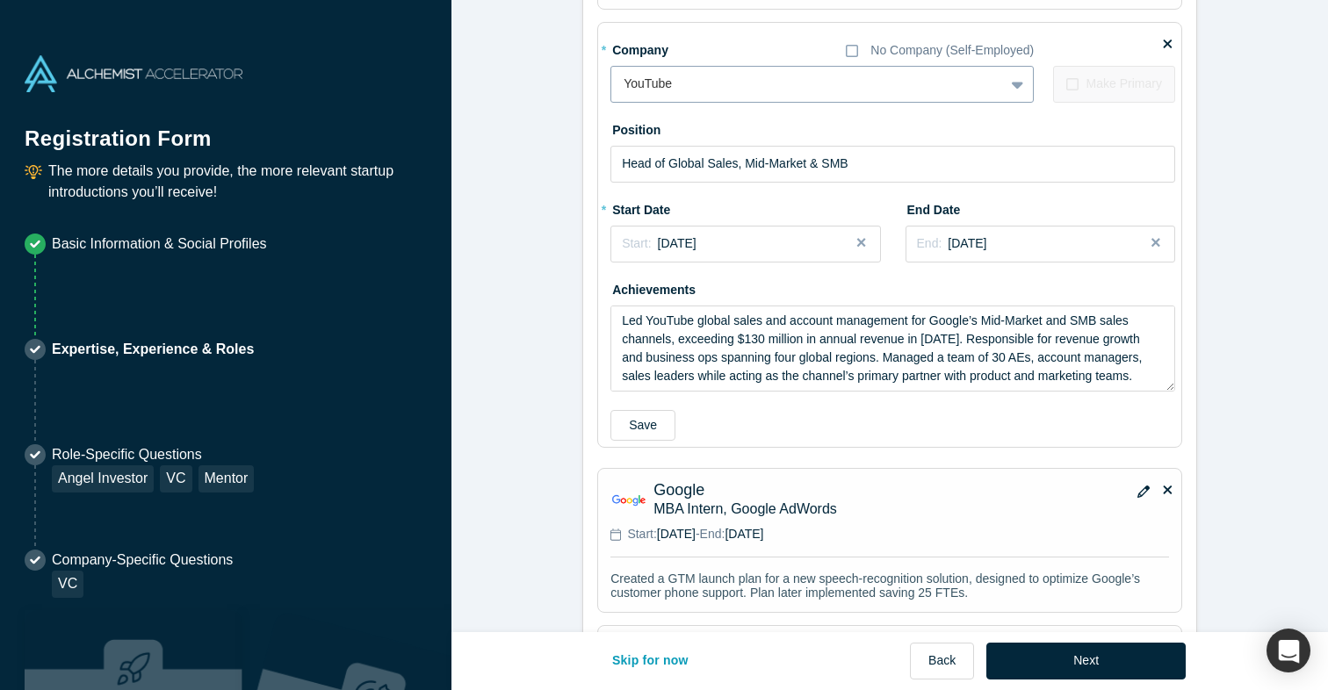
click at [658, 95] on div at bounding box center [807, 84] width 368 height 22
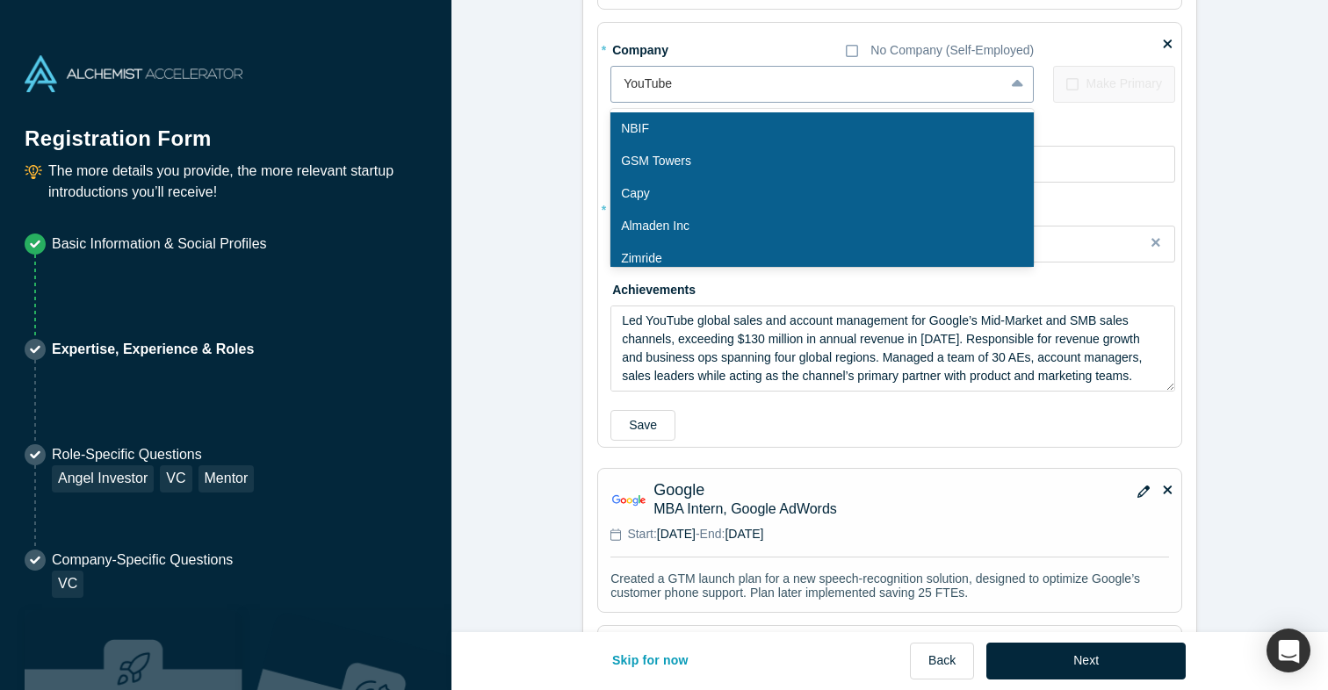
click at [658, 95] on div at bounding box center [807, 84] width 368 height 22
click at [657, 95] on div at bounding box center [807, 84] width 368 height 22
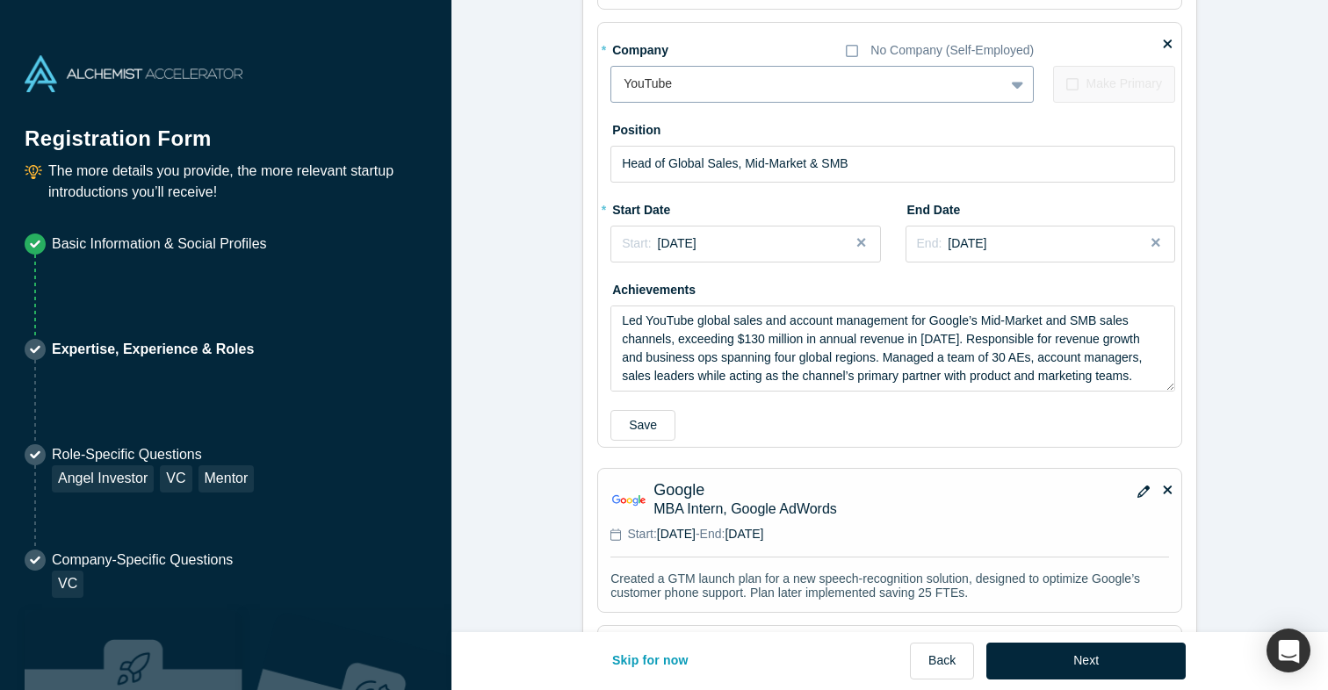
click at [657, 95] on div at bounding box center [807, 84] width 368 height 22
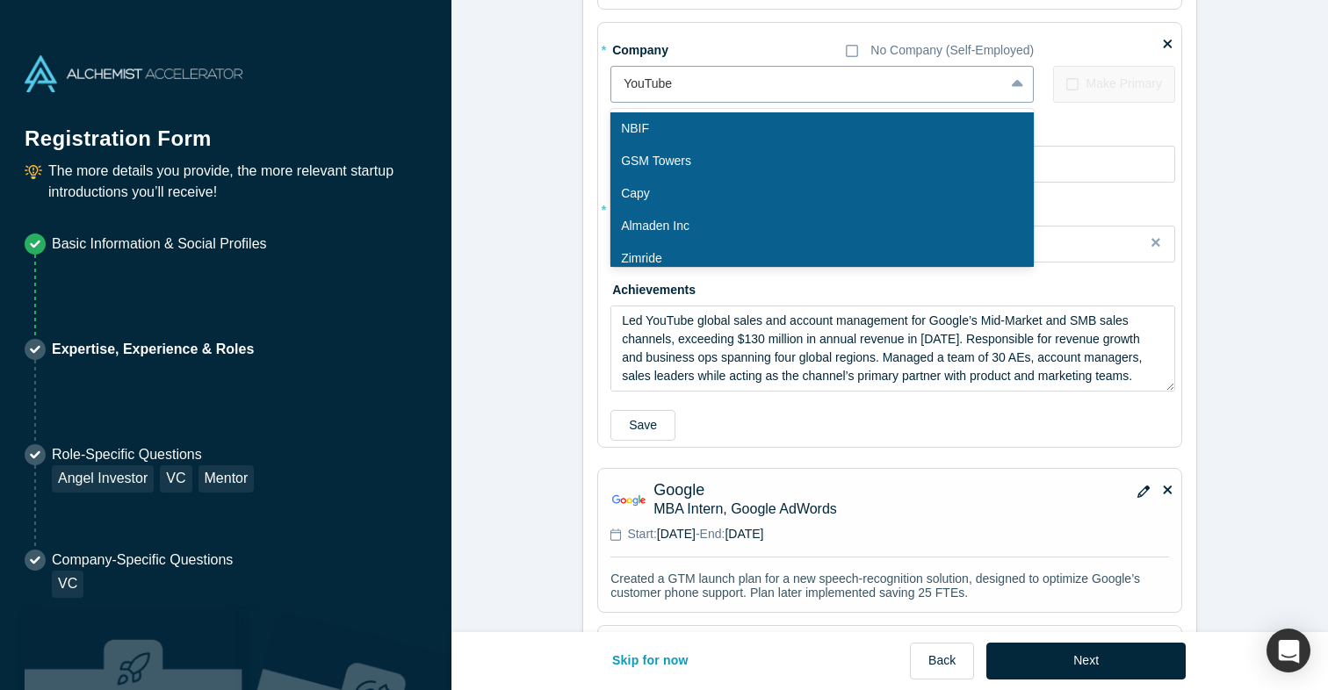
click at [1015, 93] on icon at bounding box center [1017, 85] width 11 height 18
click at [638, 95] on div at bounding box center [807, 84] width 368 height 22
click at [629, 95] on div at bounding box center [807, 84] width 368 height 22
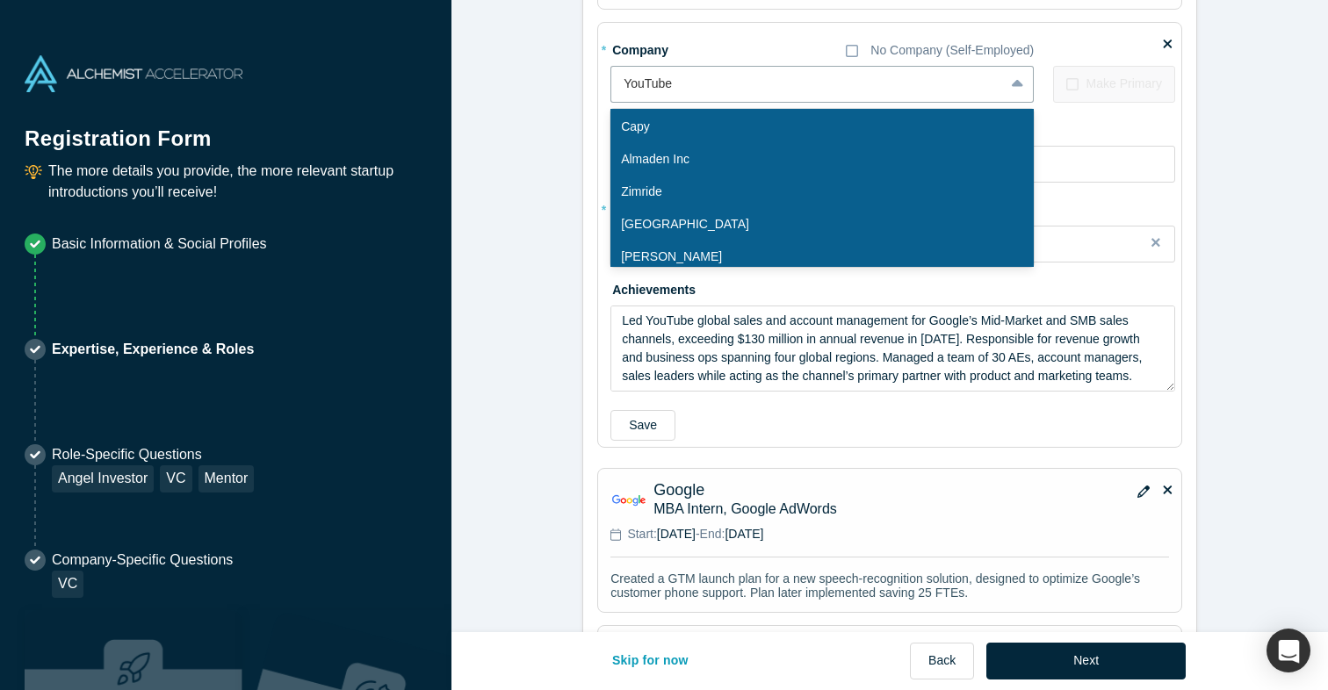
scroll to position [0, 0]
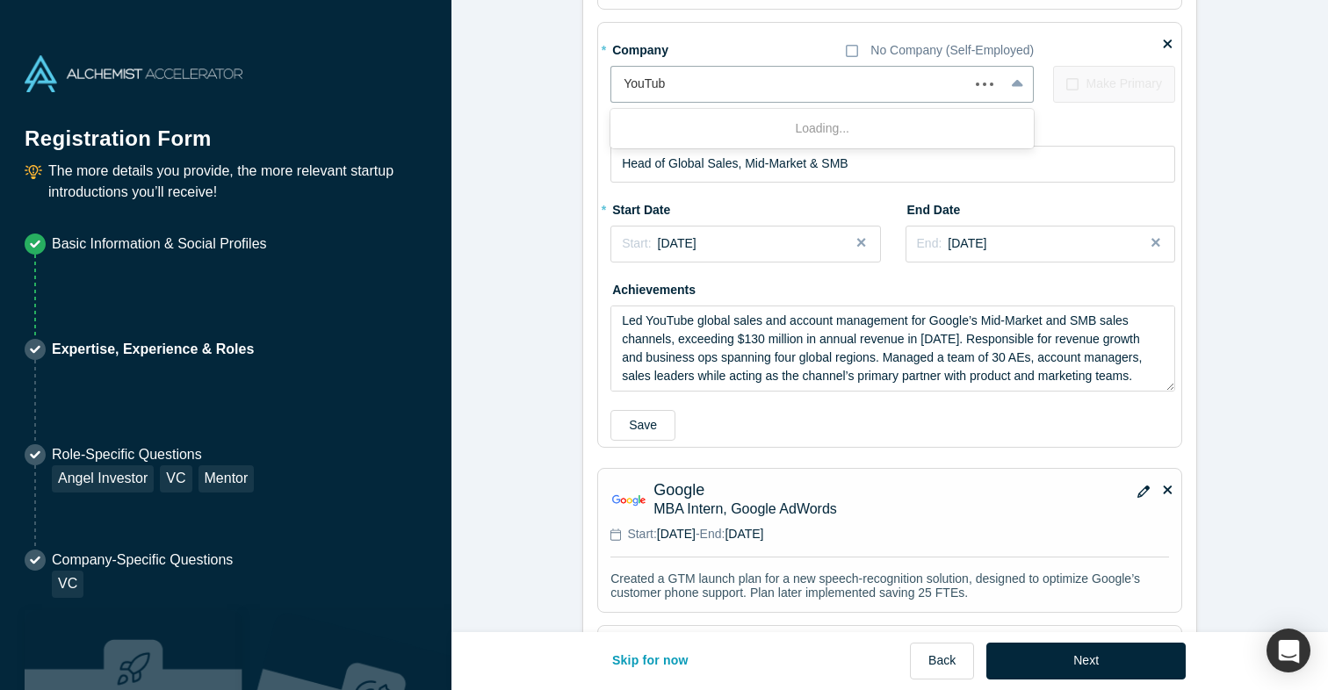
type input "YouTube"
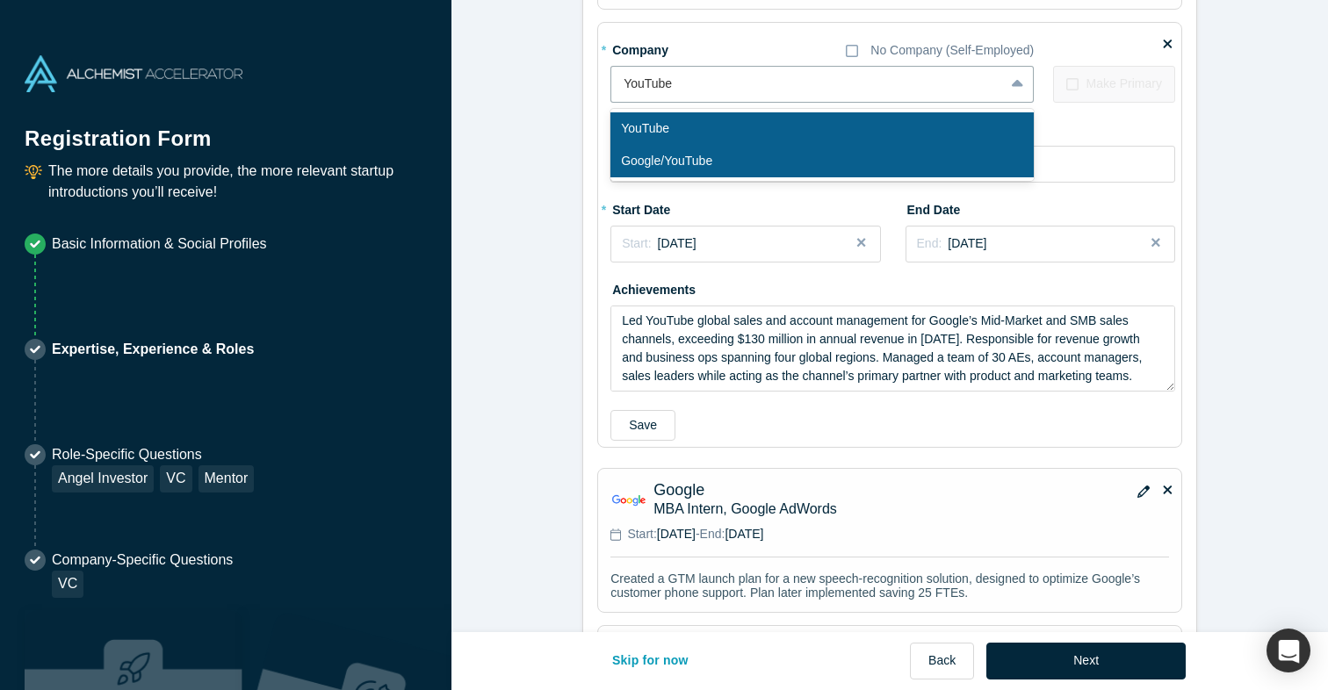
click at [653, 145] on div "YouTube" at bounding box center [821, 128] width 423 height 32
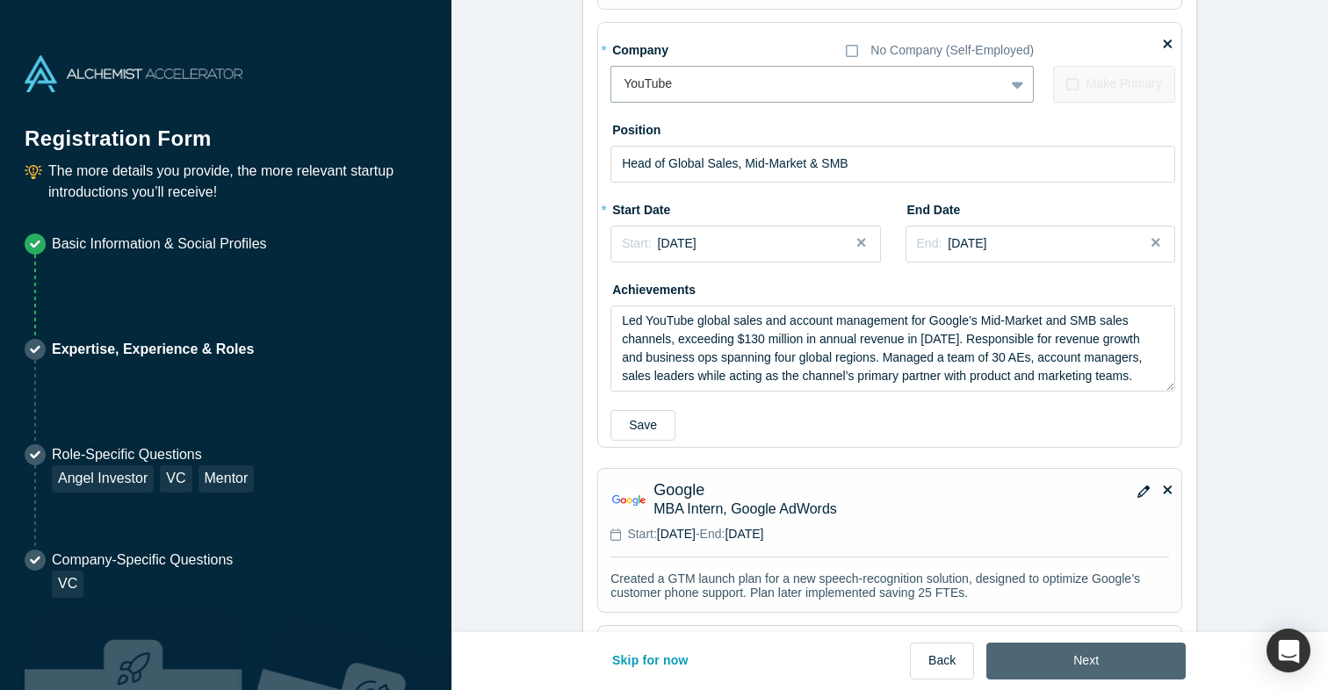
click at [1075, 651] on button "Next" at bounding box center [1085, 661] width 199 height 37
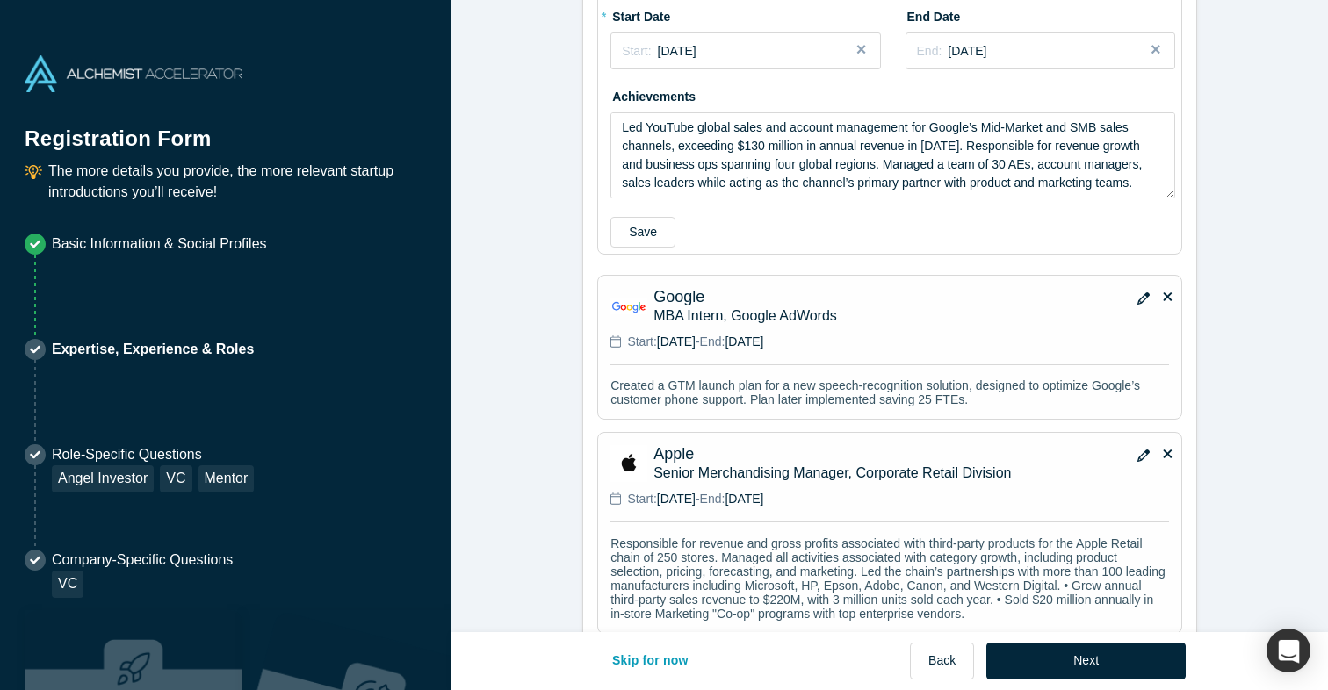
scroll to position [3811, 0]
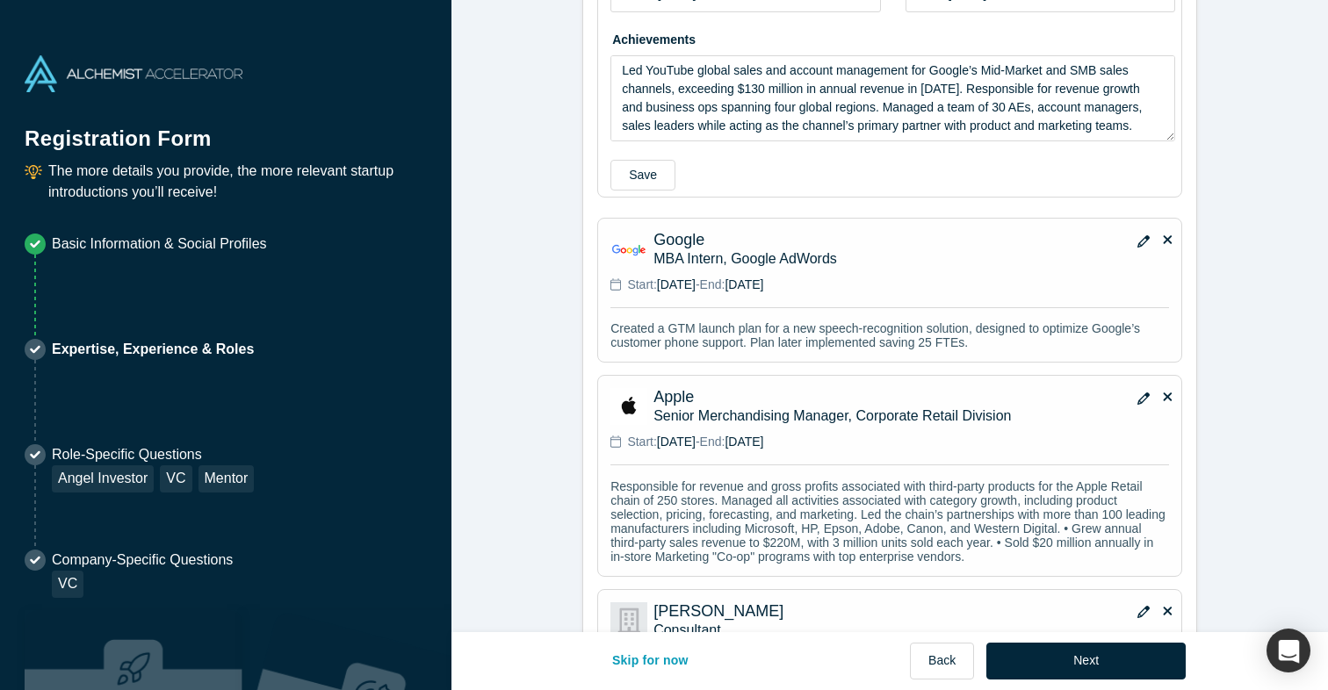
click at [1172, 280] on div "Google MBA Intern, Google AdWords Start: [DATE] - End: [DATE] Created a GTM lau…" at bounding box center [889, 290] width 571 height 131
click at [1166, 244] on icon at bounding box center [1167, 239] width 9 height 9
click at [0, 0] on input "checkbox" at bounding box center [0, 0] width 0 height 0
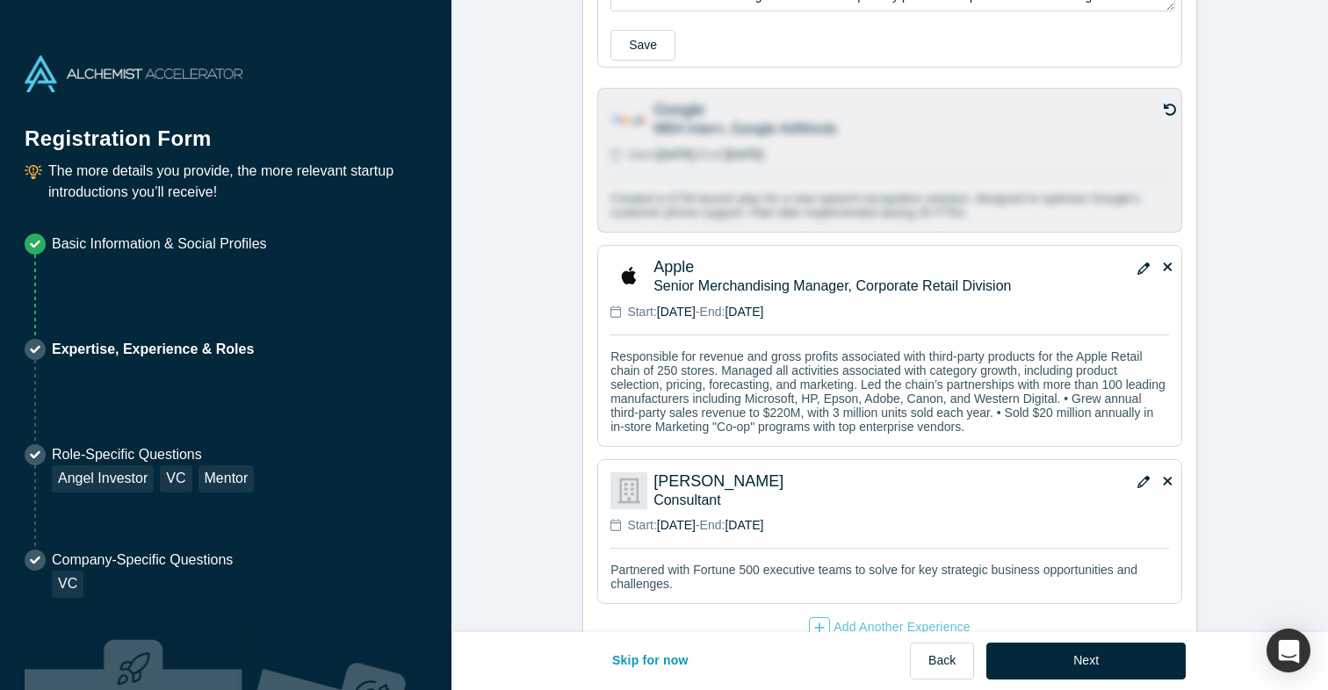
scroll to position [4038, 0]
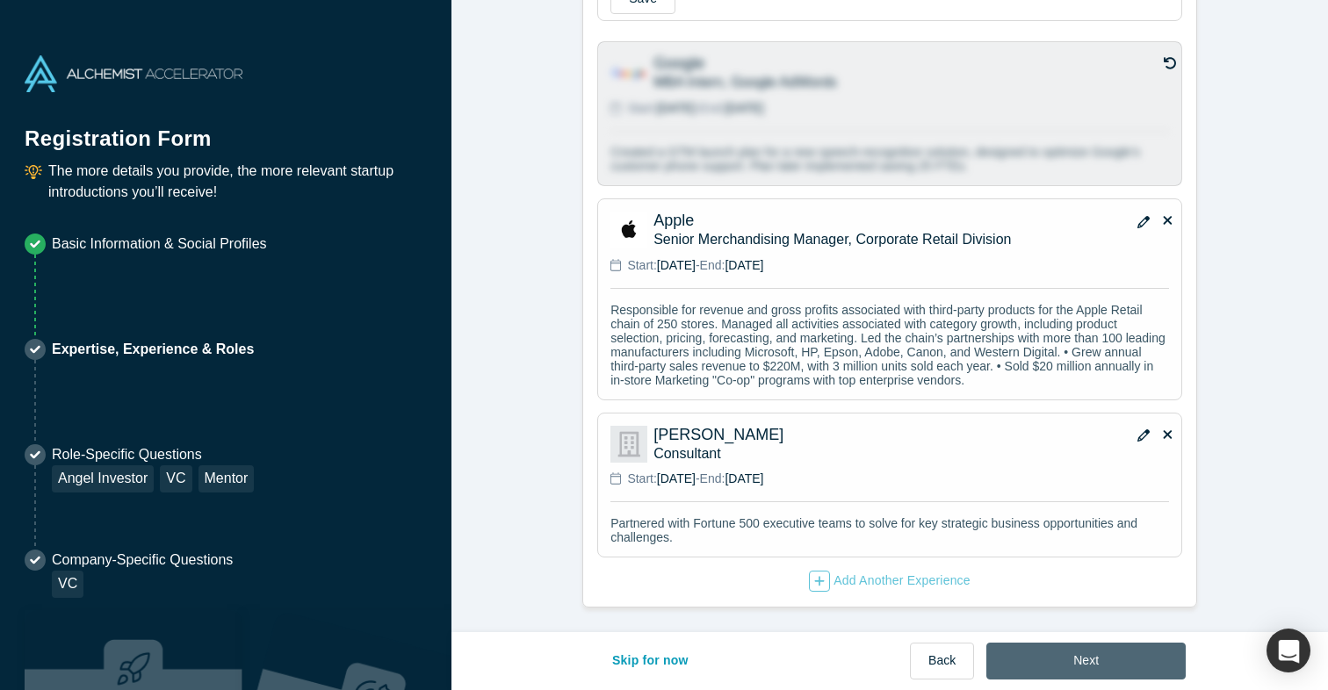
click at [1092, 659] on button "Next" at bounding box center [1085, 661] width 199 height 37
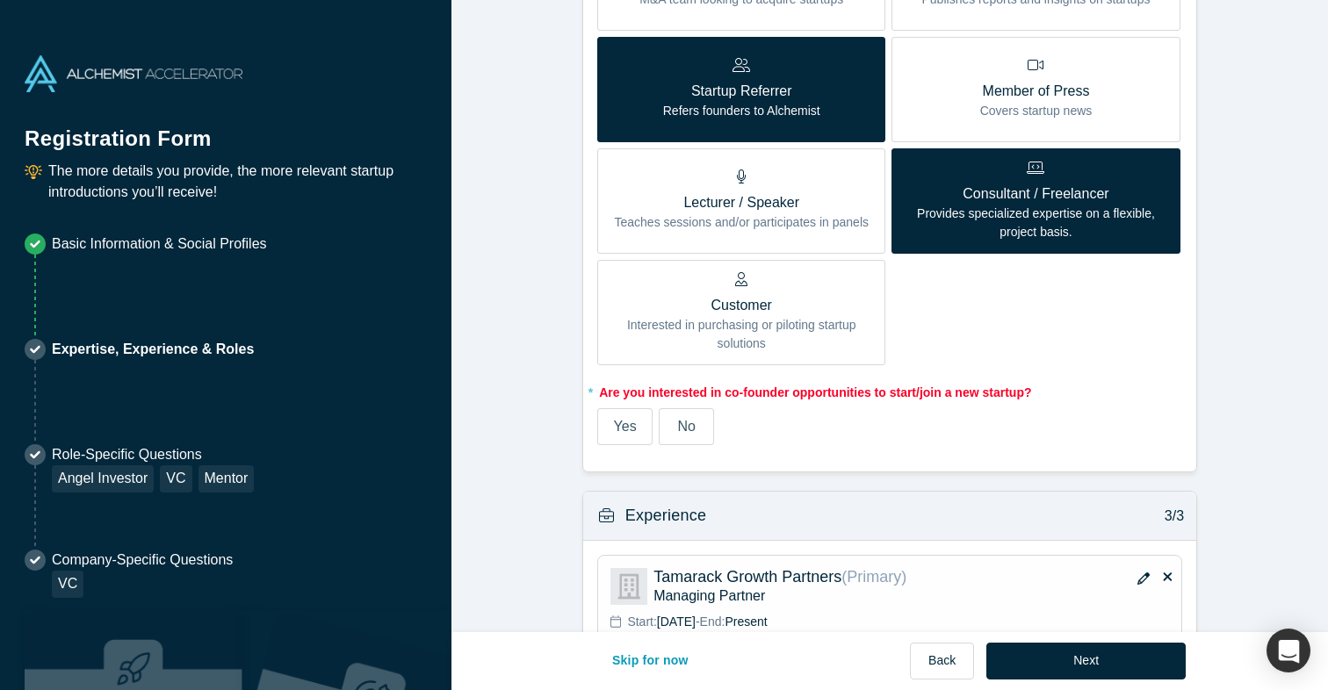
click at [674, 434] on label "No" at bounding box center [686, 426] width 55 height 37
click at [0, 0] on input "No" at bounding box center [0, 0] width 0 height 0
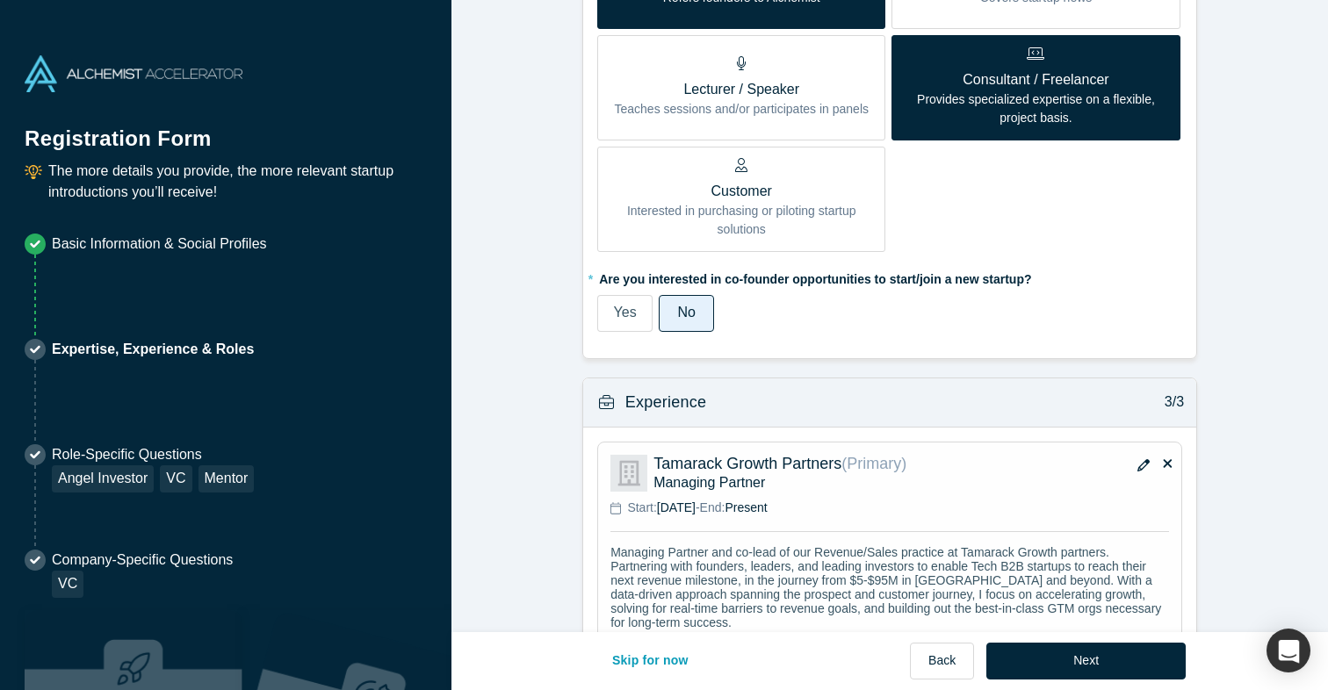
scroll to position [947, 0]
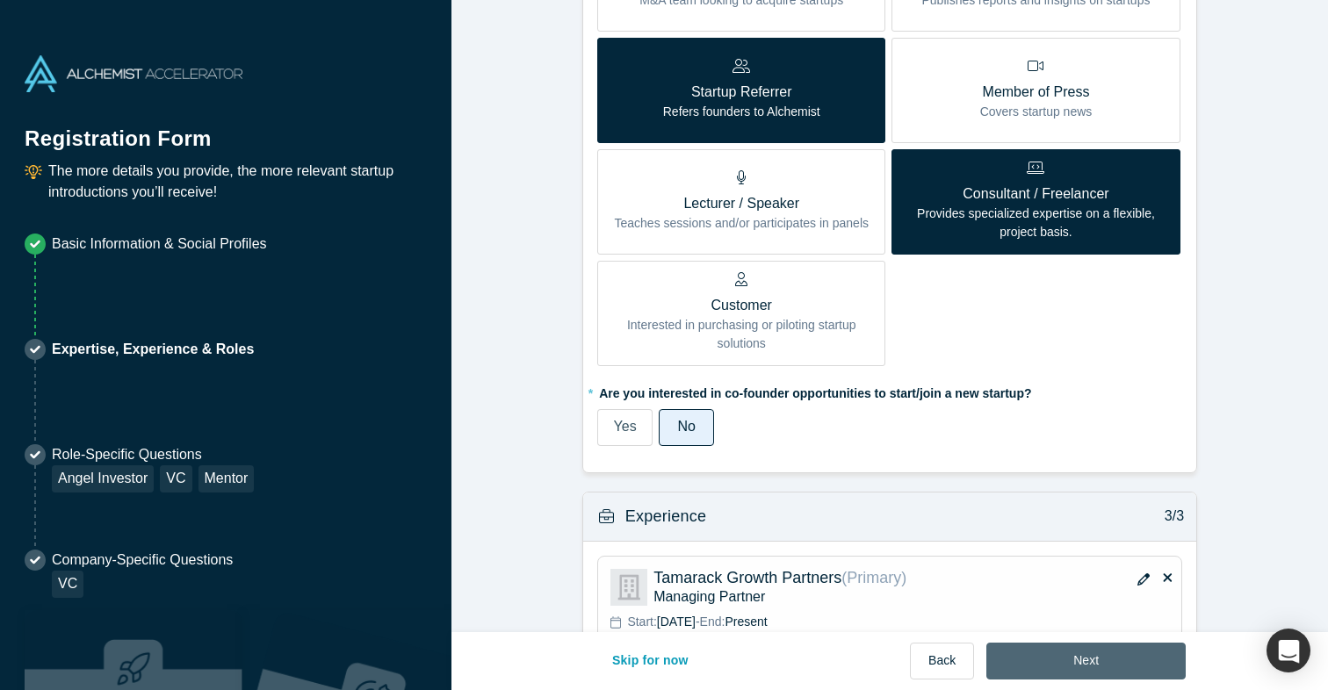
click at [1096, 662] on button "Next" at bounding box center [1085, 661] width 199 height 37
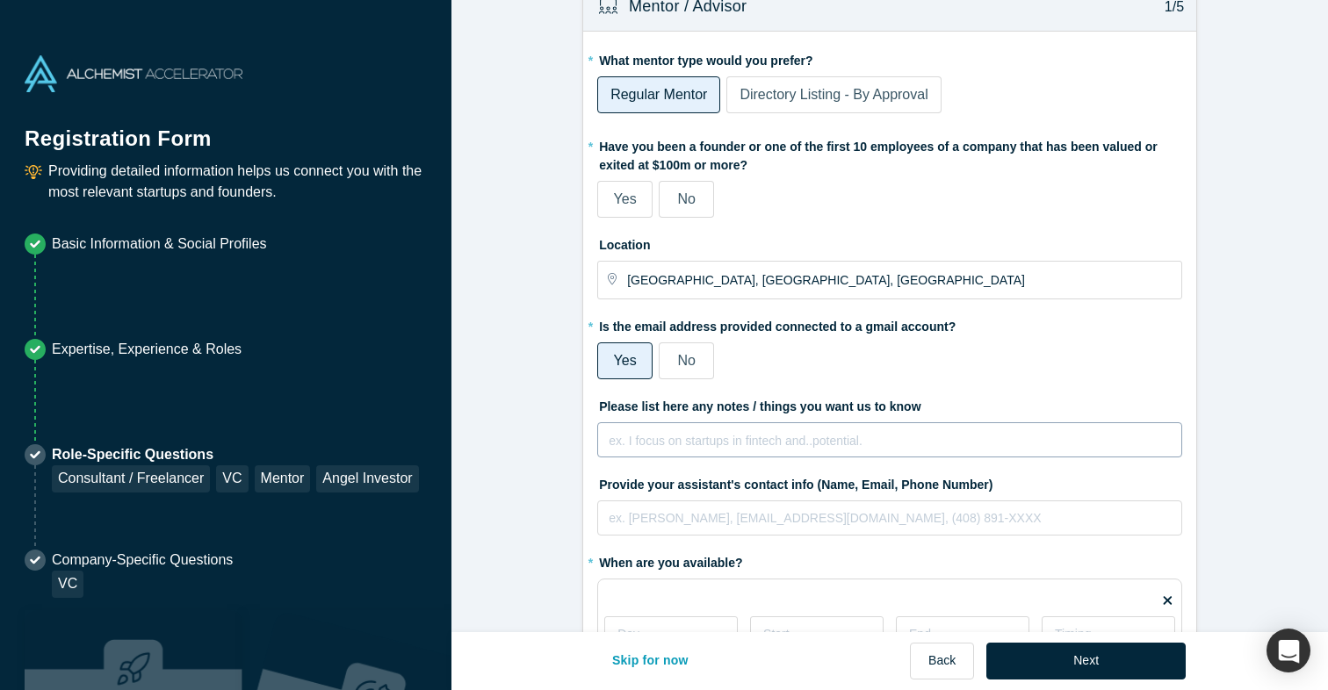
scroll to position [41, 0]
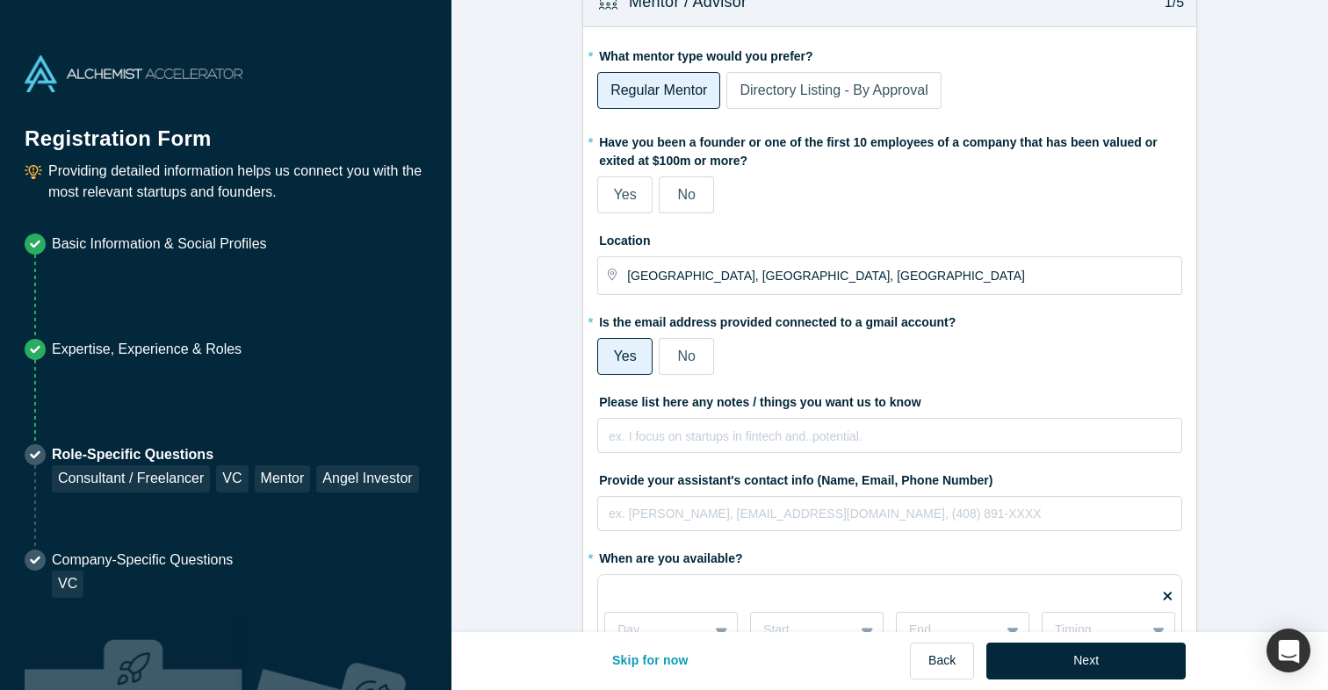
click at [678, 191] on span "No" at bounding box center [686, 194] width 18 height 15
click at [0, 0] on input "No" at bounding box center [0, 0] width 0 height 0
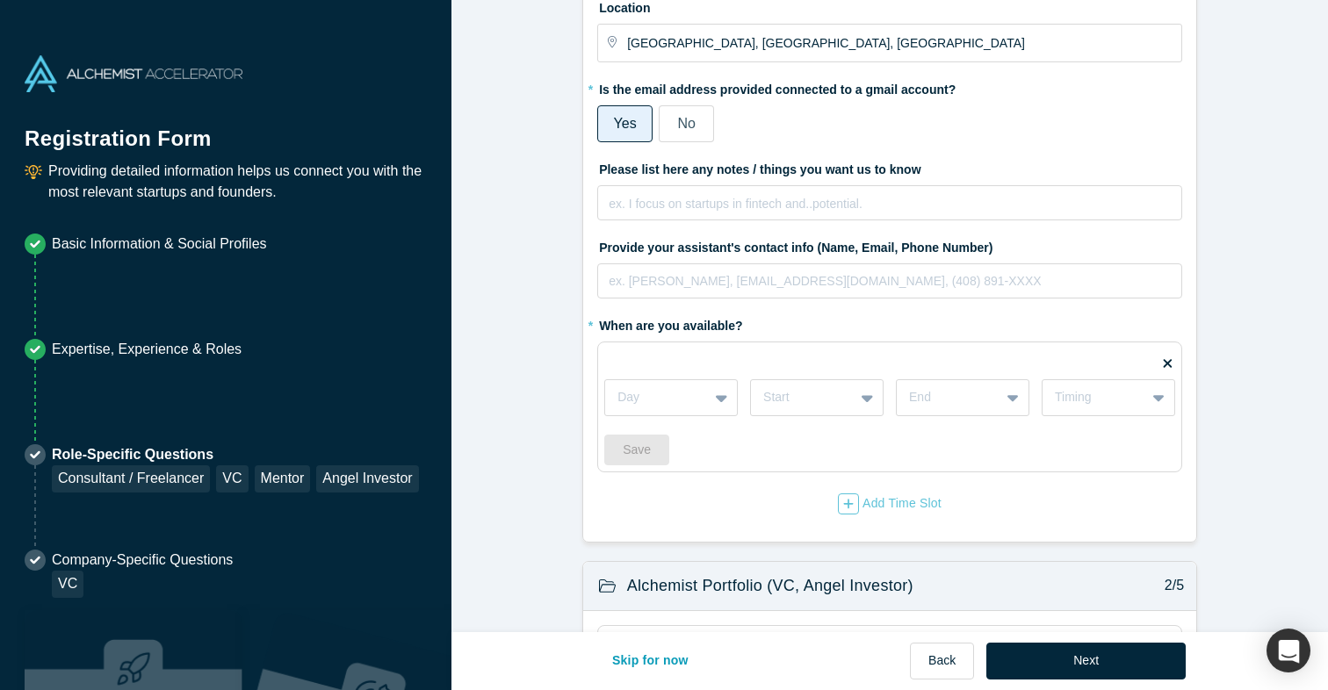
scroll to position [0, 0]
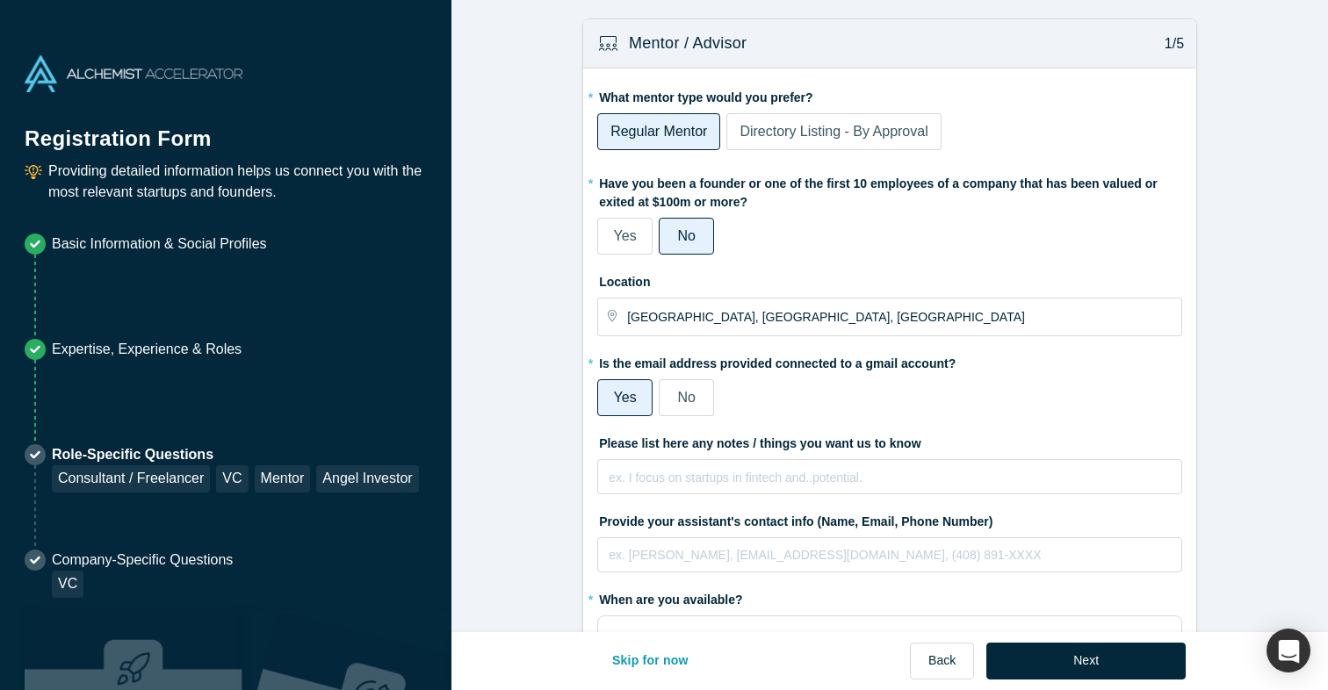
click at [780, 133] on span "Directory Listing - By Approval" at bounding box center [833, 131] width 188 height 15
click at [0, 0] on input "Directory Listing - By Approval" at bounding box center [0, 0] width 0 height 0
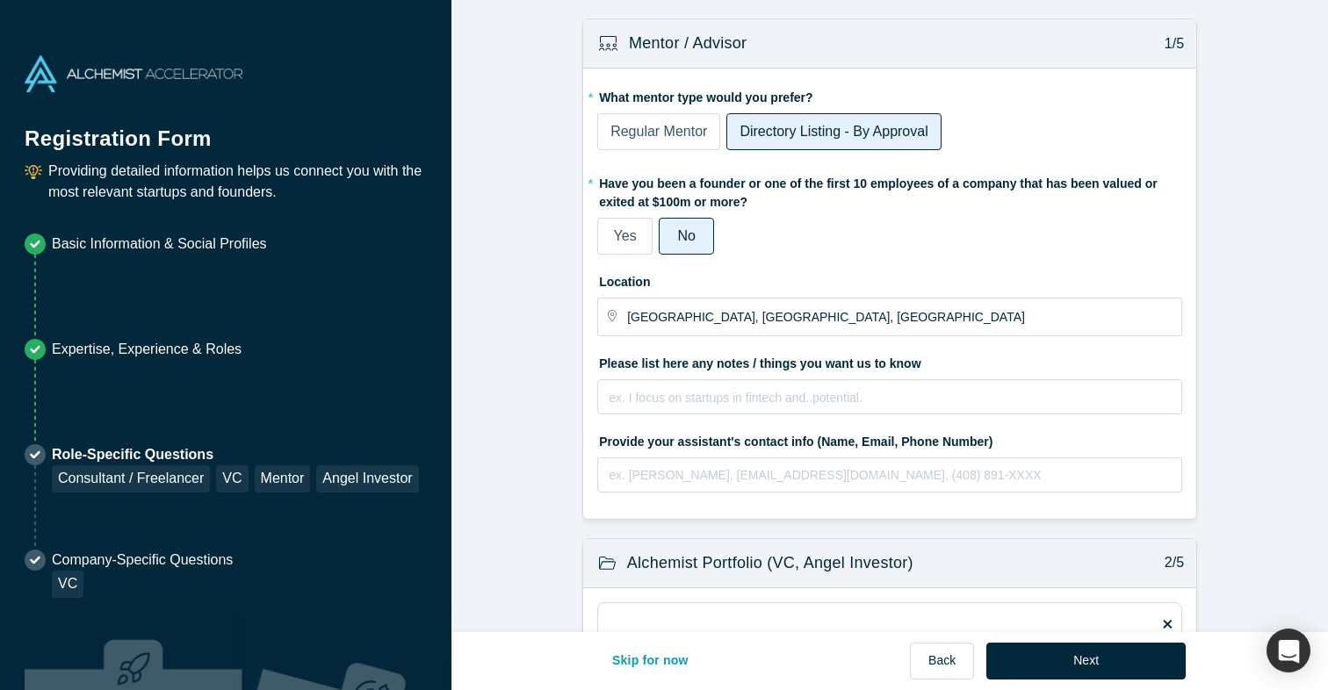
click at [638, 119] on label "Regular Mentor" at bounding box center [658, 131] width 123 height 37
click at [0, 0] on input "Regular Mentor" at bounding box center [0, 0] width 0 height 0
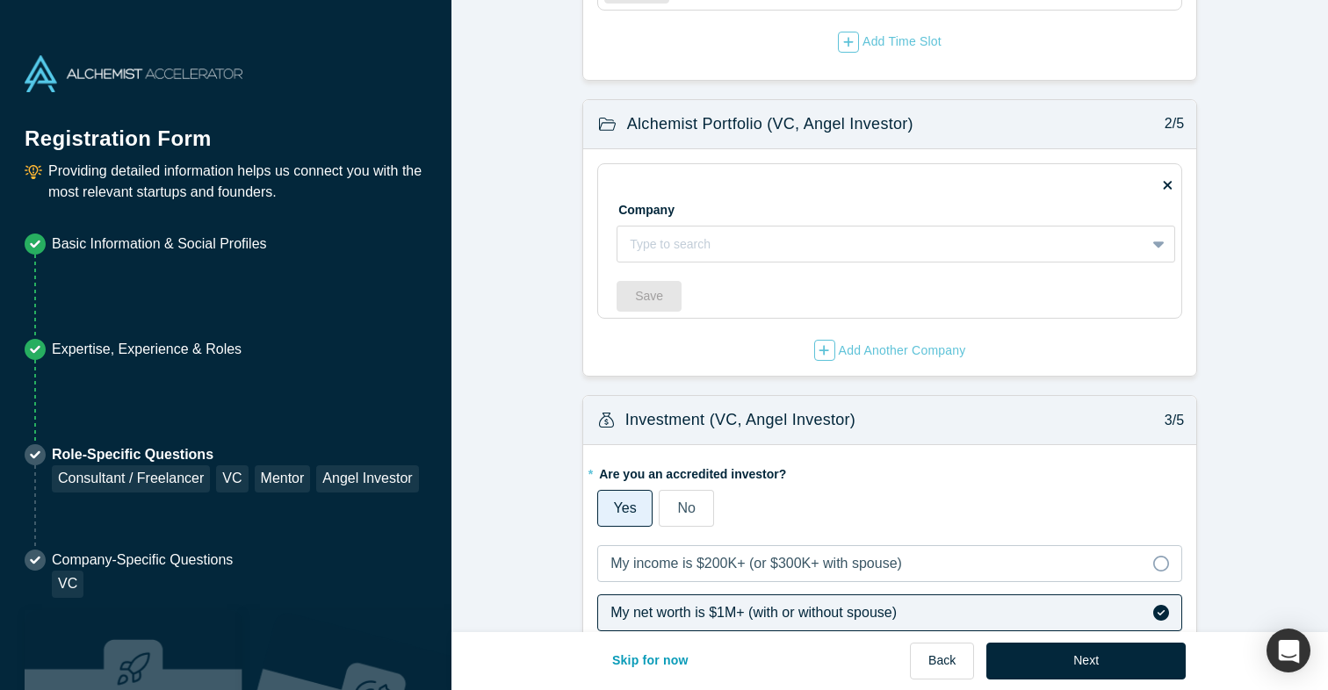
scroll to position [738, 0]
click at [988, 234] on div at bounding box center [881, 242] width 503 height 22
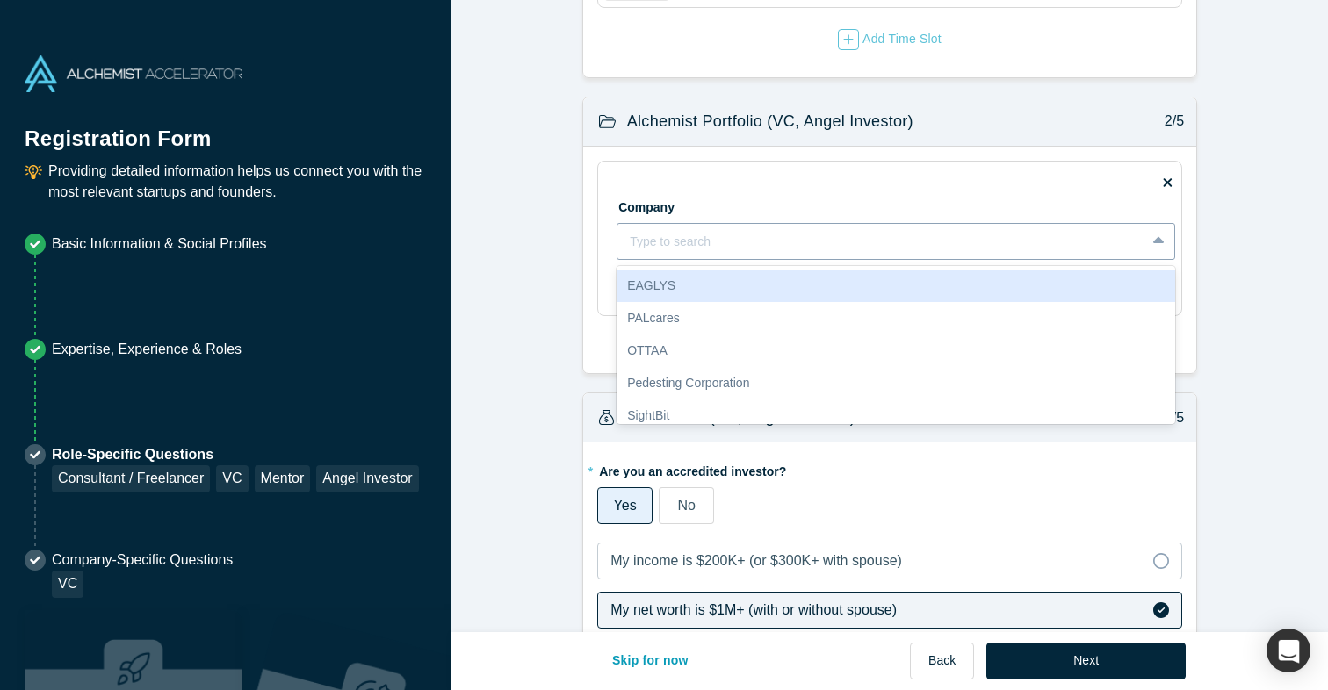
click at [988, 233] on div at bounding box center [881, 242] width 503 height 22
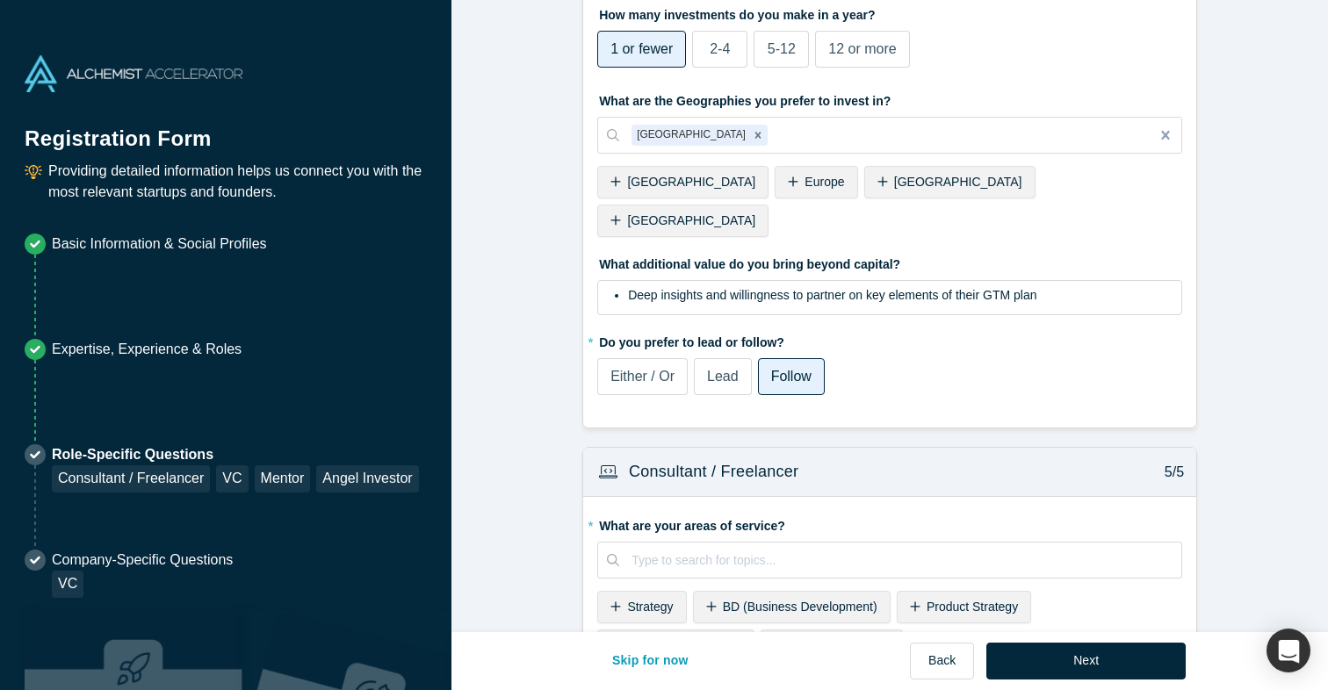
scroll to position [2550, 0]
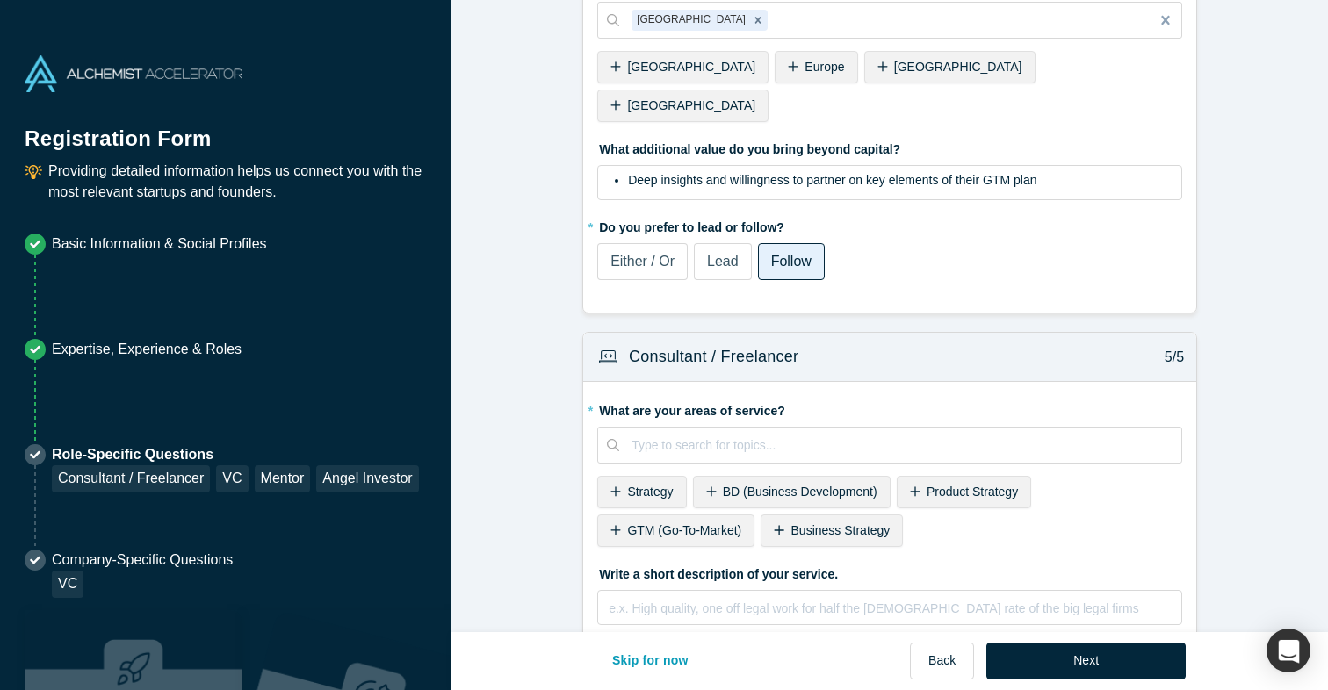
click at [717, 523] on span "GTM (Go-To-Market)" at bounding box center [684, 530] width 114 height 14
click at [665, 523] on span "Business Strategy" at bounding box center [676, 530] width 99 height 14
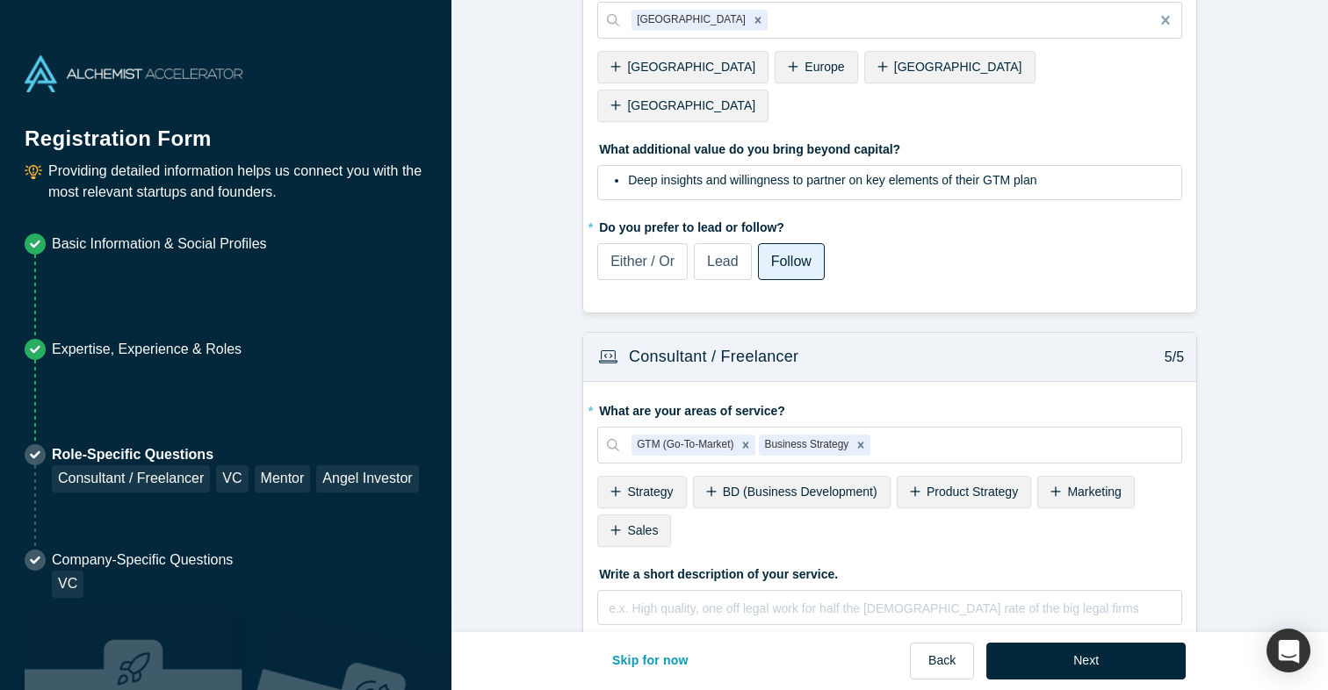
click at [665, 515] on div "Sales" at bounding box center [634, 531] width 74 height 32
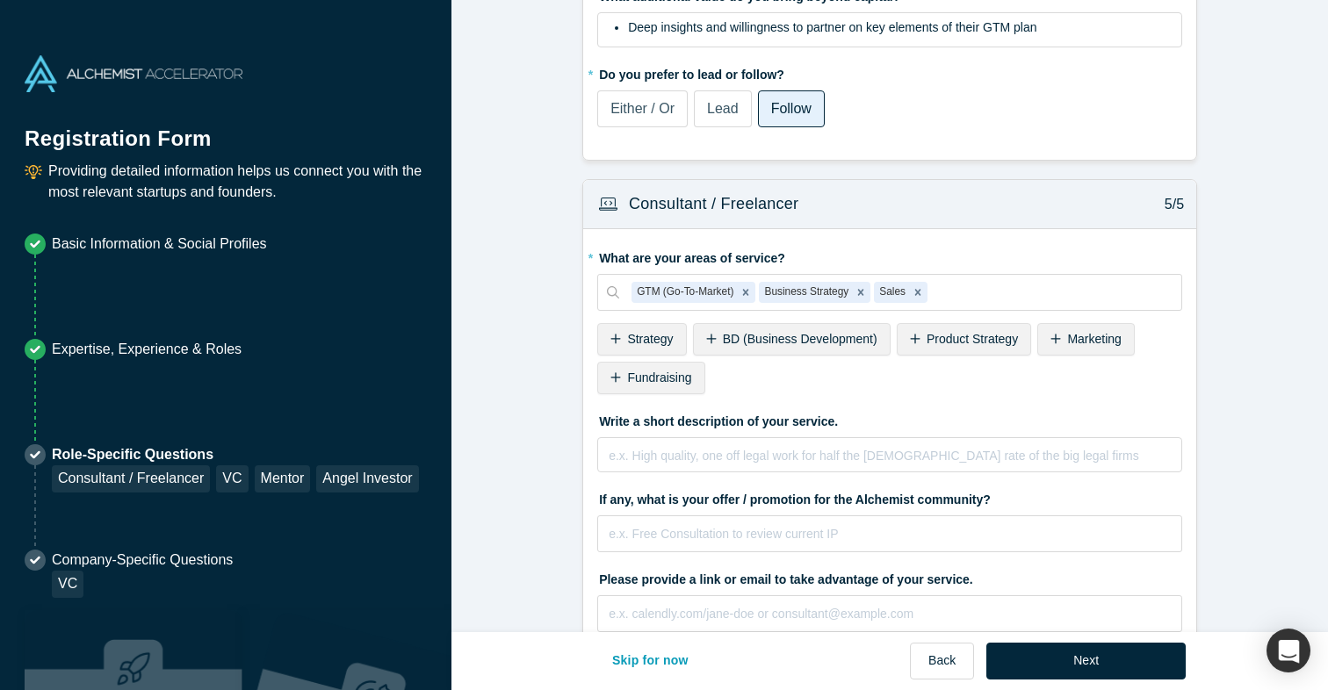
scroll to position [2717, 0]
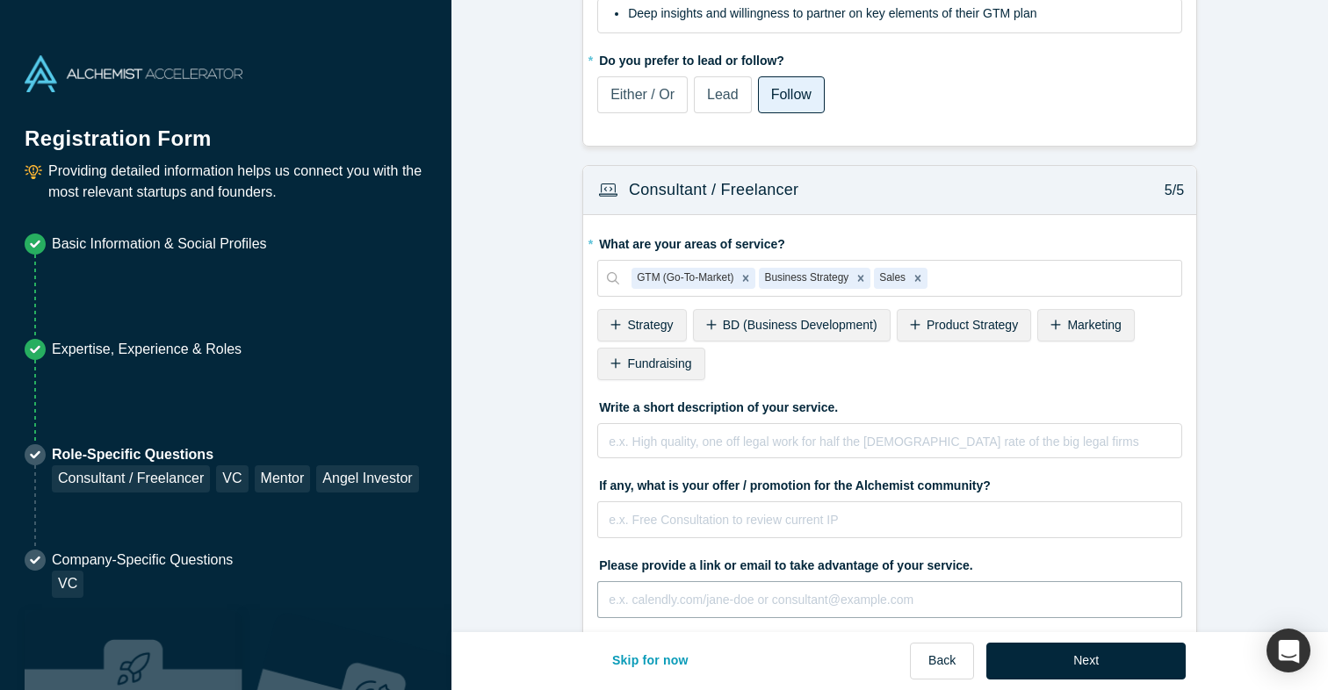
click at [661, 581] on input "text" at bounding box center [889, 599] width 585 height 37
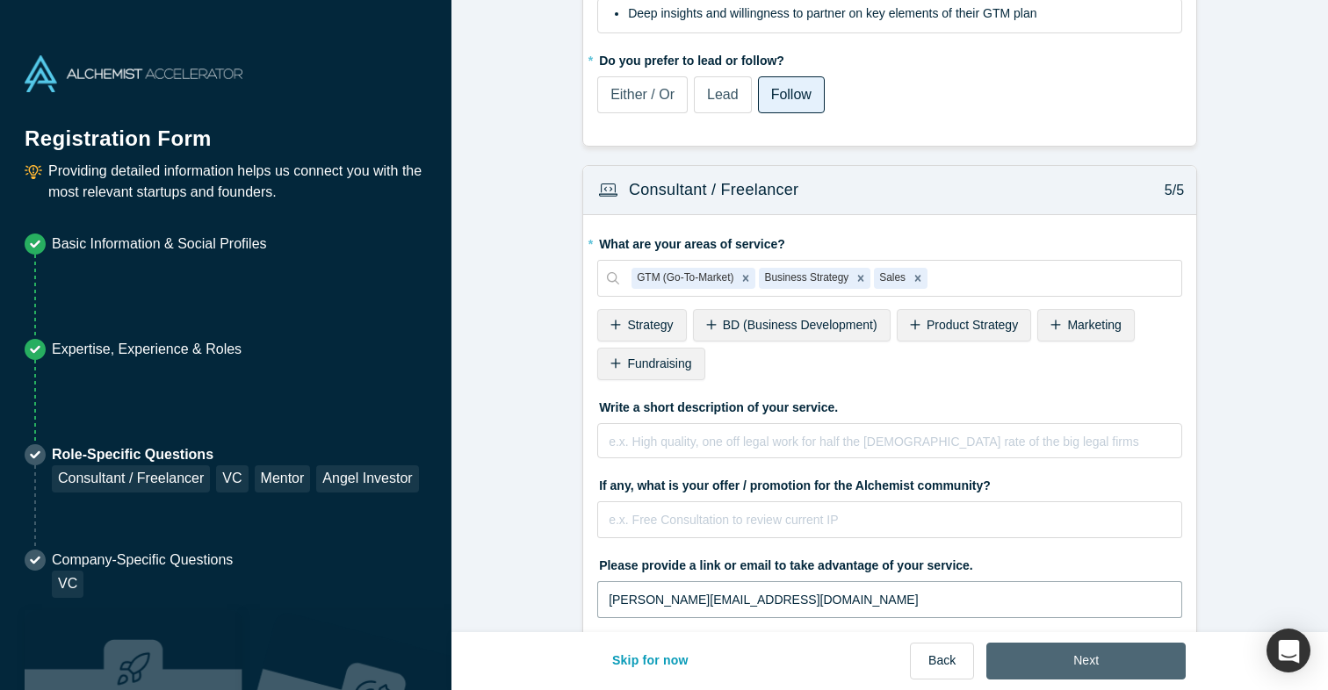
type input "[PERSON_NAME][EMAIL_ADDRESS][DOMAIN_NAME]"
click at [1038, 661] on button "Next" at bounding box center [1085, 661] width 199 height 37
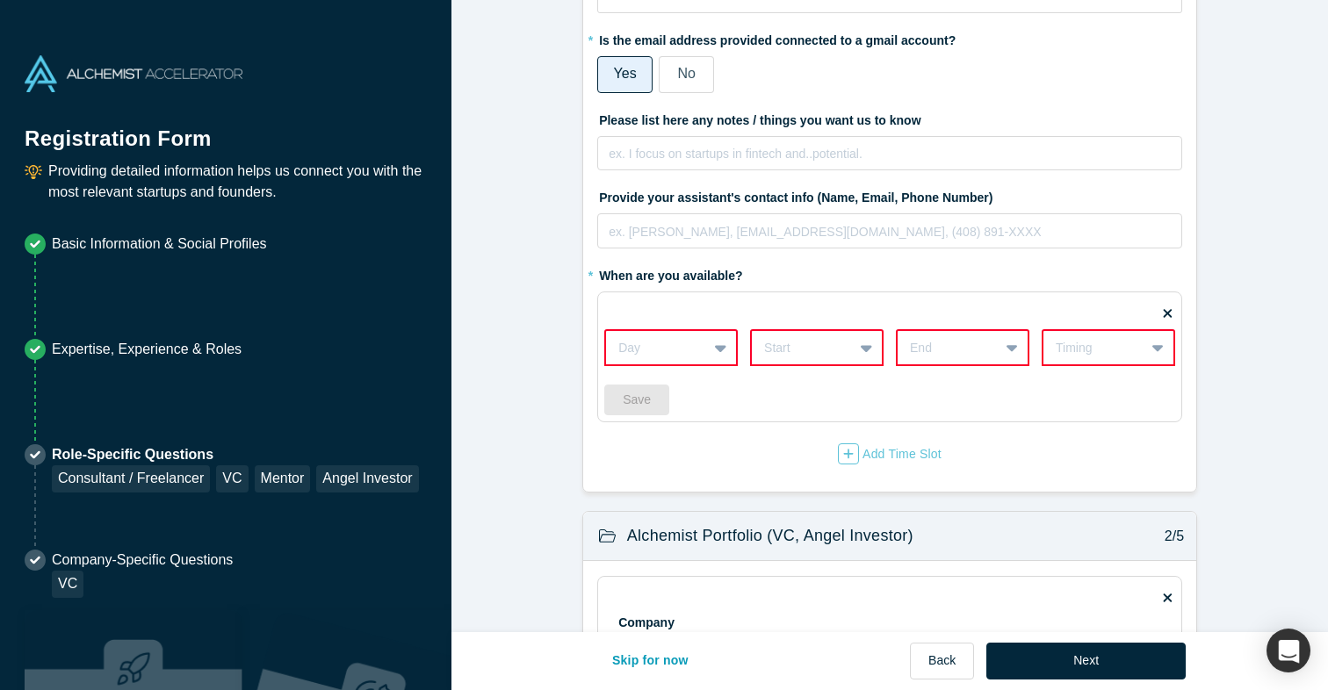
scroll to position [609, 0]
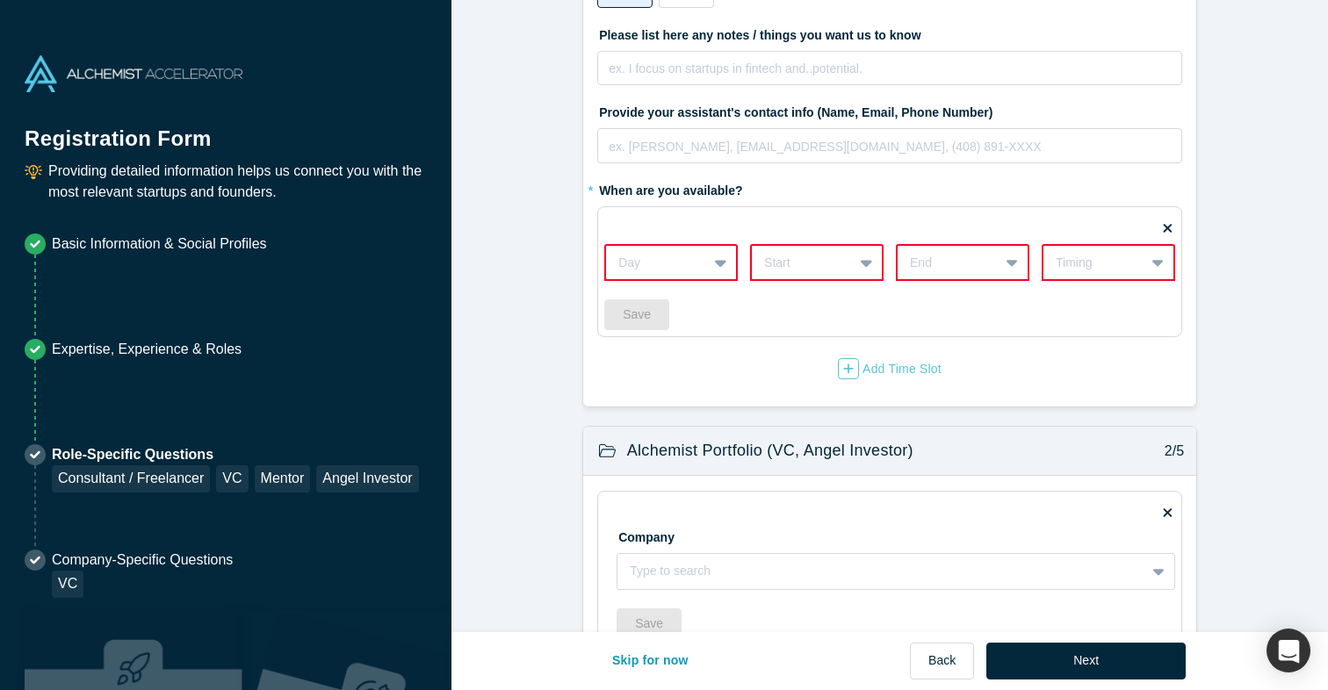
click at [693, 266] on div at bounding box center [656, 263] width 76 height 22
click at [803, 300] on div "Save" at bounding box center [889, 314] width 571 height 31
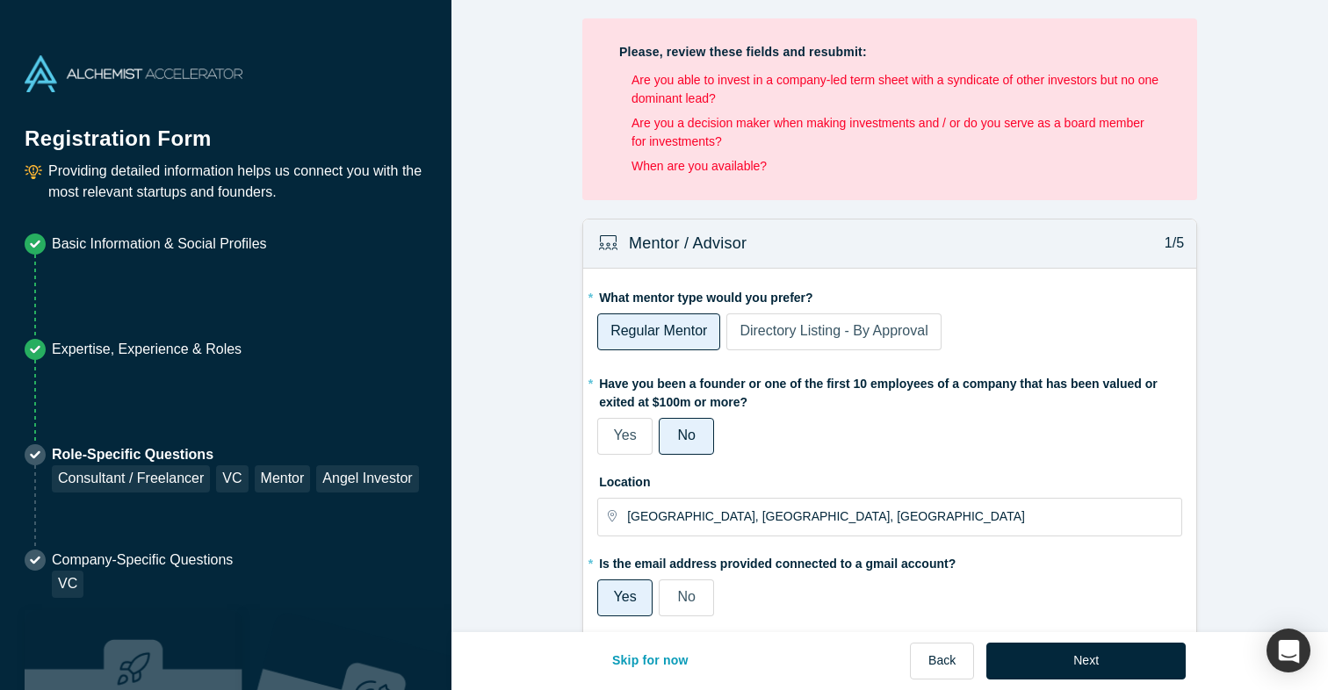
click at [812, 324] on span "Directory Listing - By Approval" at bounding box center [833, 330] width 188 height 15
click at [0, 0] on input "Directory Listing - By Approval" at bounding box center [0, 0] width 0 height 0
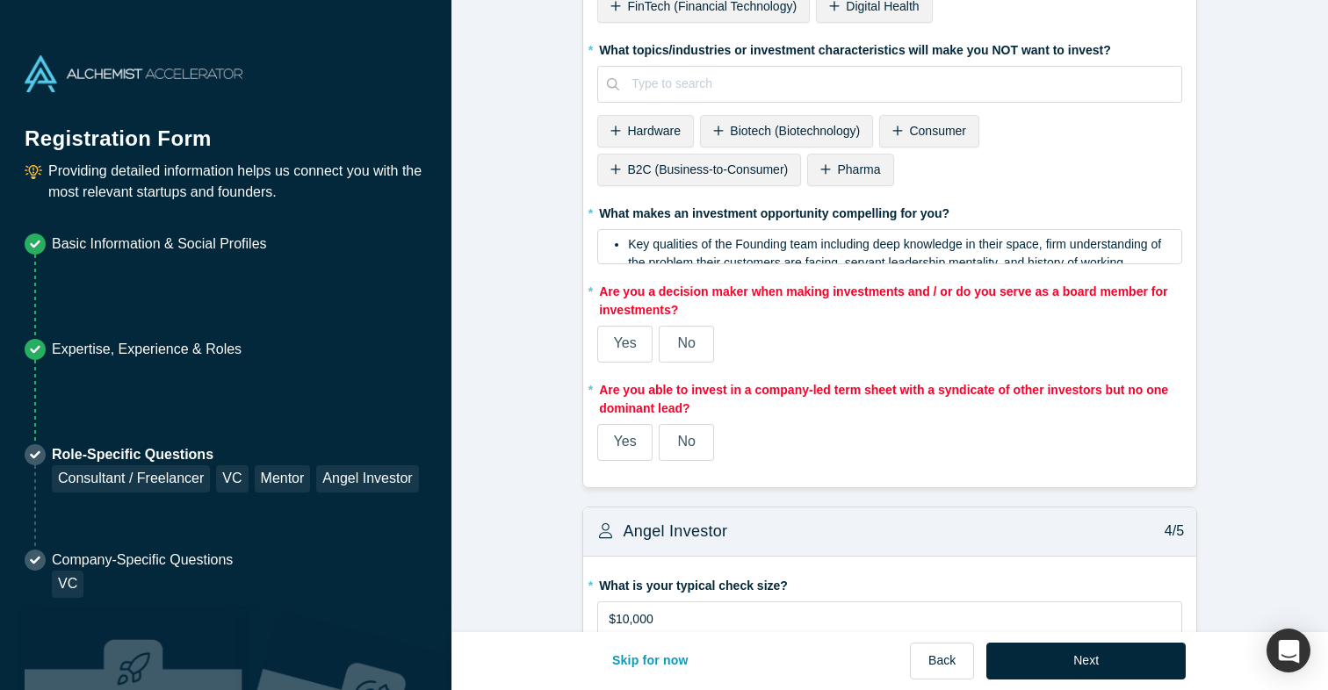
scroll to position [1584, 0]
click at [625, 333] on div "Yes" at bounding box center [625, 342] width 23 height 21
click at [0, 0] on input "Yes" at bounding box center [0, 0] width 0 height 0
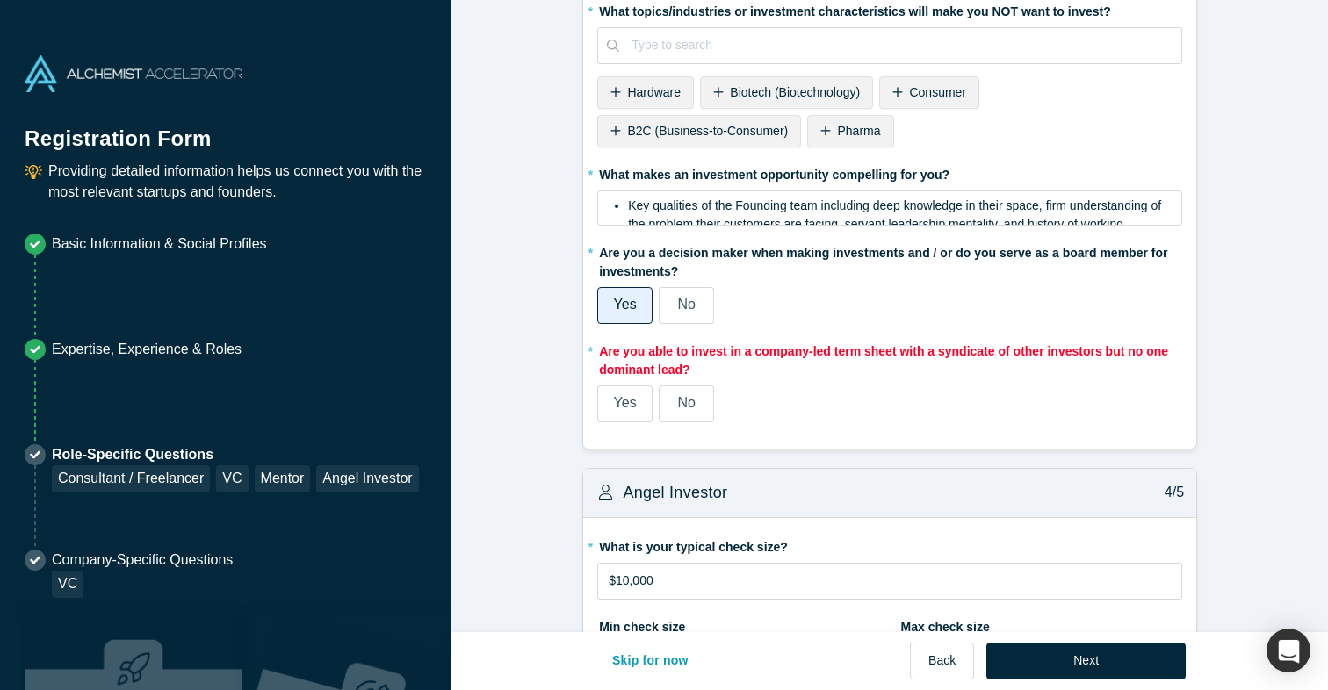
scroll to position [1605, 0]
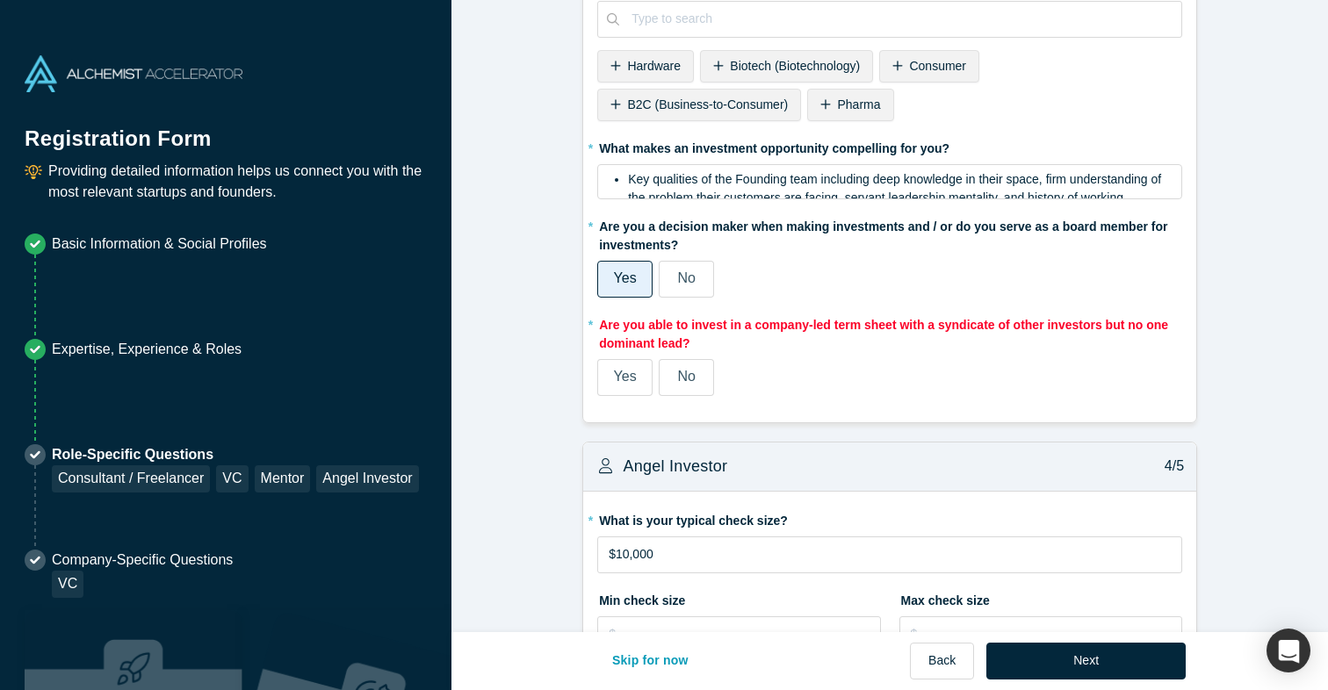
click at [693, 371] on span "No" at bounding box center [686, 376] width 18 height 15
click at [0, 0] on input "No" at bounding box center [0, 0] width 0 height 0
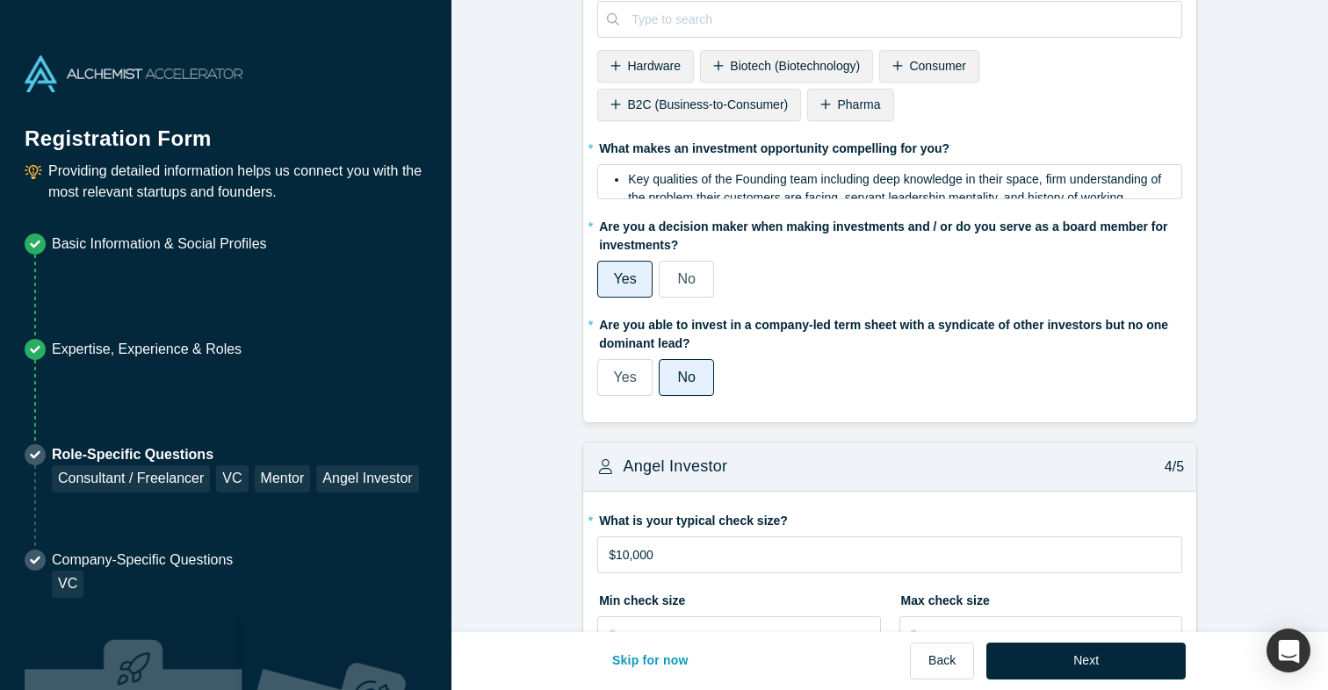
scroll to position [1481, 0]
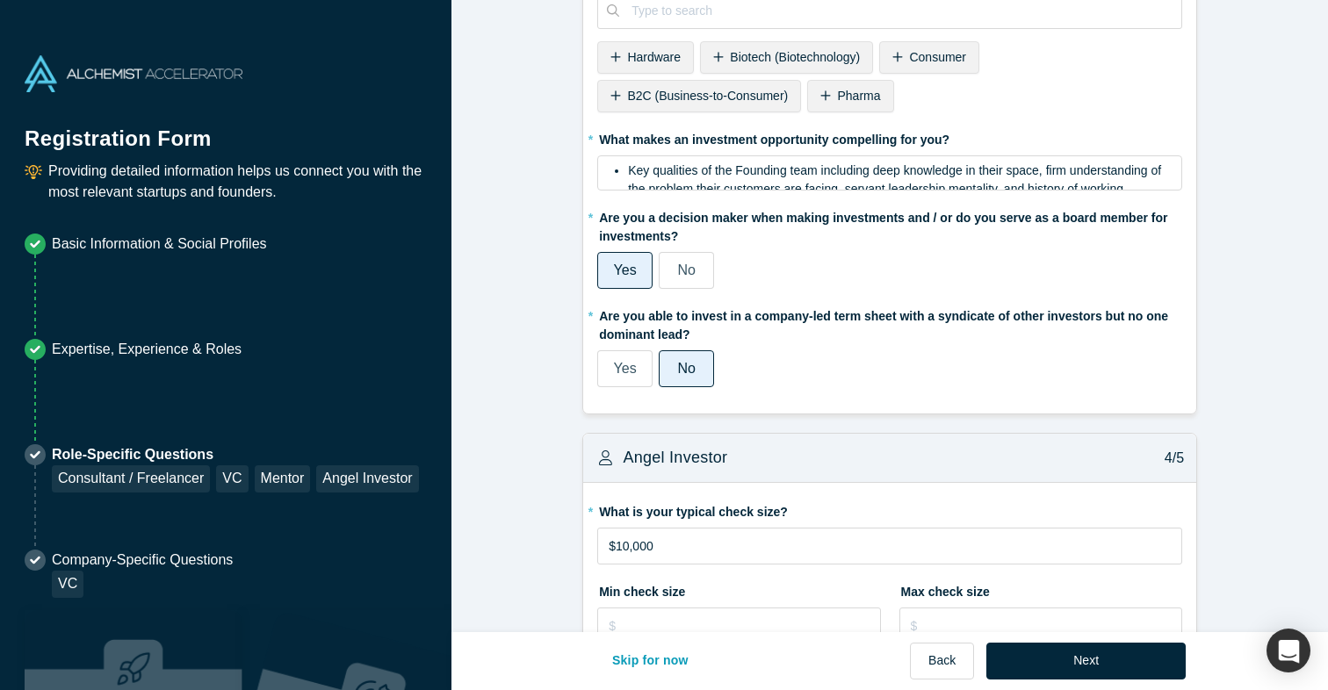
click at [603, 355] on label "Yes" at bounding box center [624, 368] width 55 height 37
click at [0, 0] on input "Yes" at bounding box center [0, 0] width 0 height 0
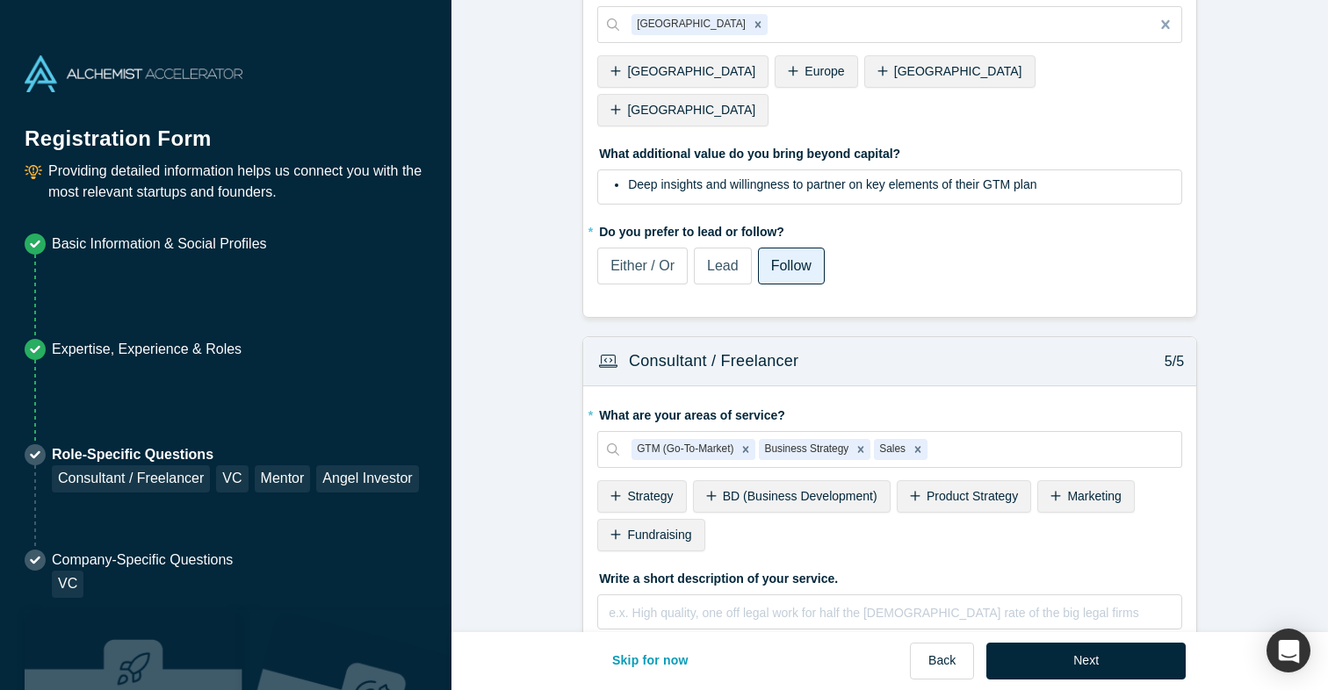
scroll to position [2420, 0]
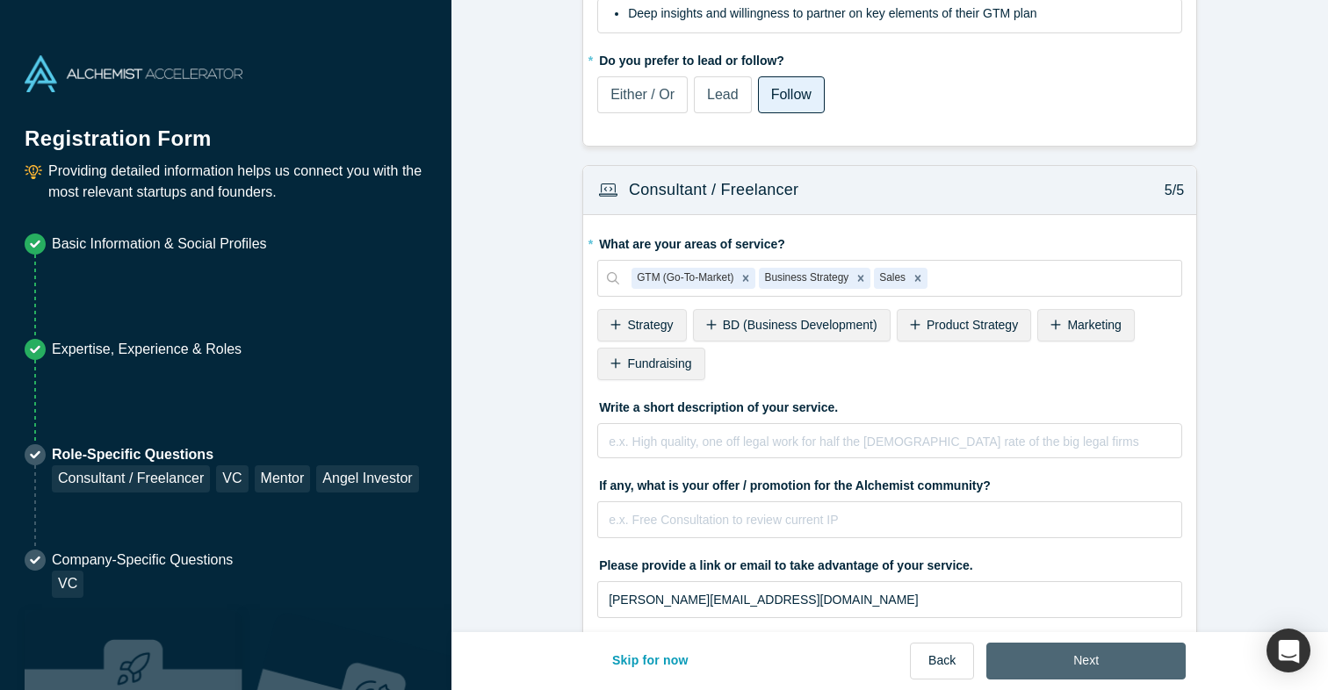
click at [1067, 655] on button "Next" at bounding box center [1085, 661] width 199 height 37
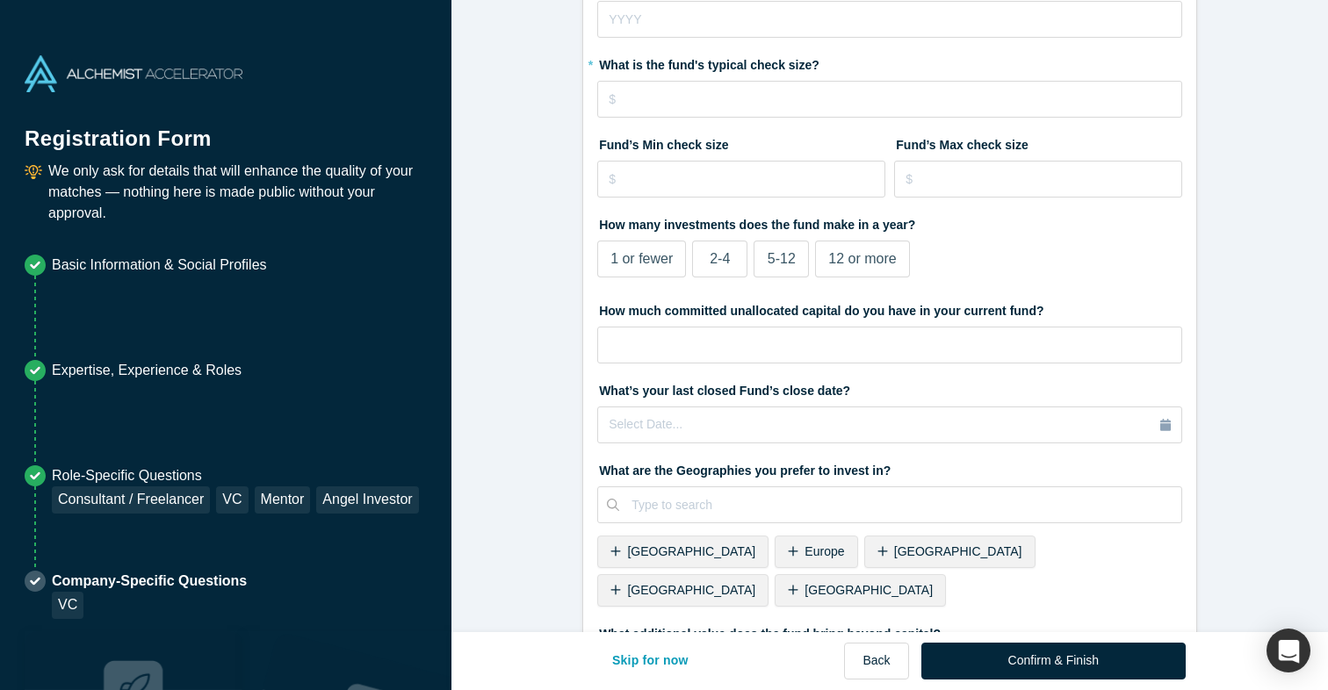
scroll to position [421, 0]
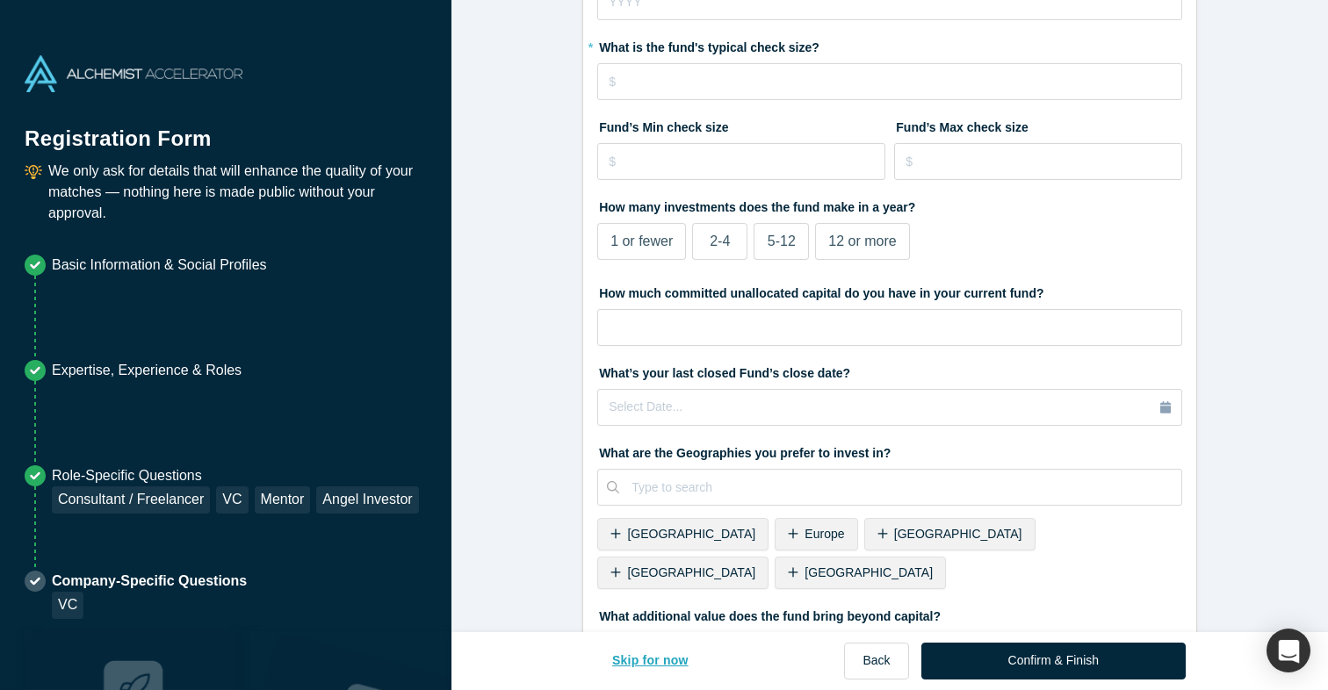
click at [670, 656] on button "Skip for now" at bounding box center [650, 661] width 113 height 37
